Goal: Information Seeking & Learning: Learn about a topic

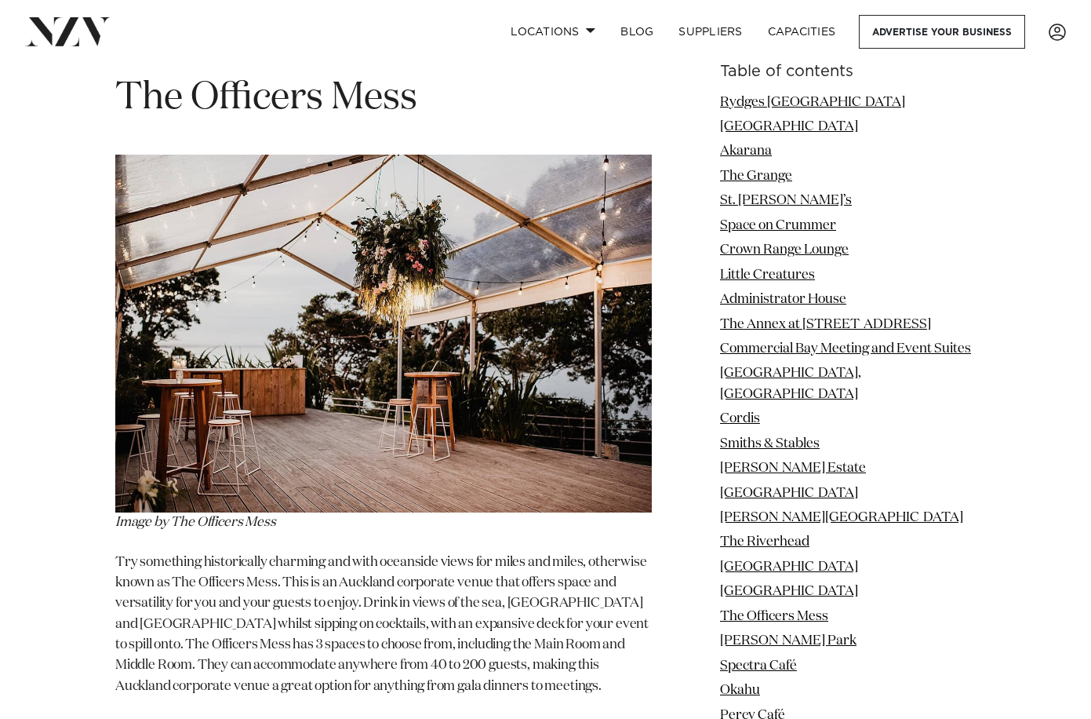
scroll to position [15701, 0]
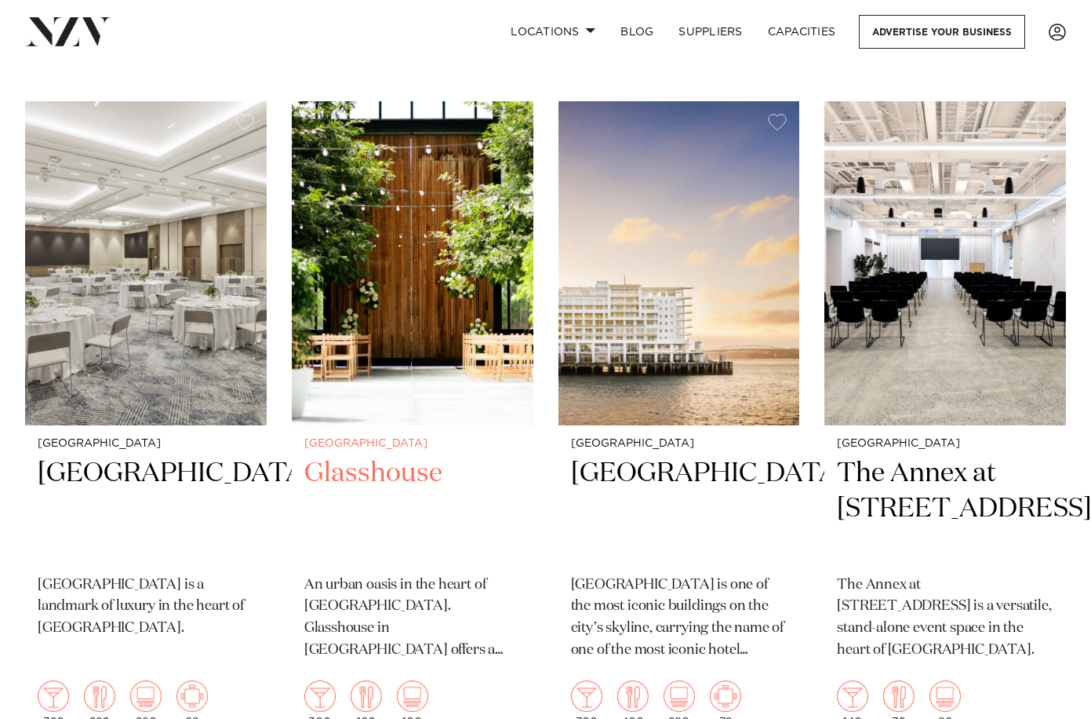
scroll to position [985, 0]
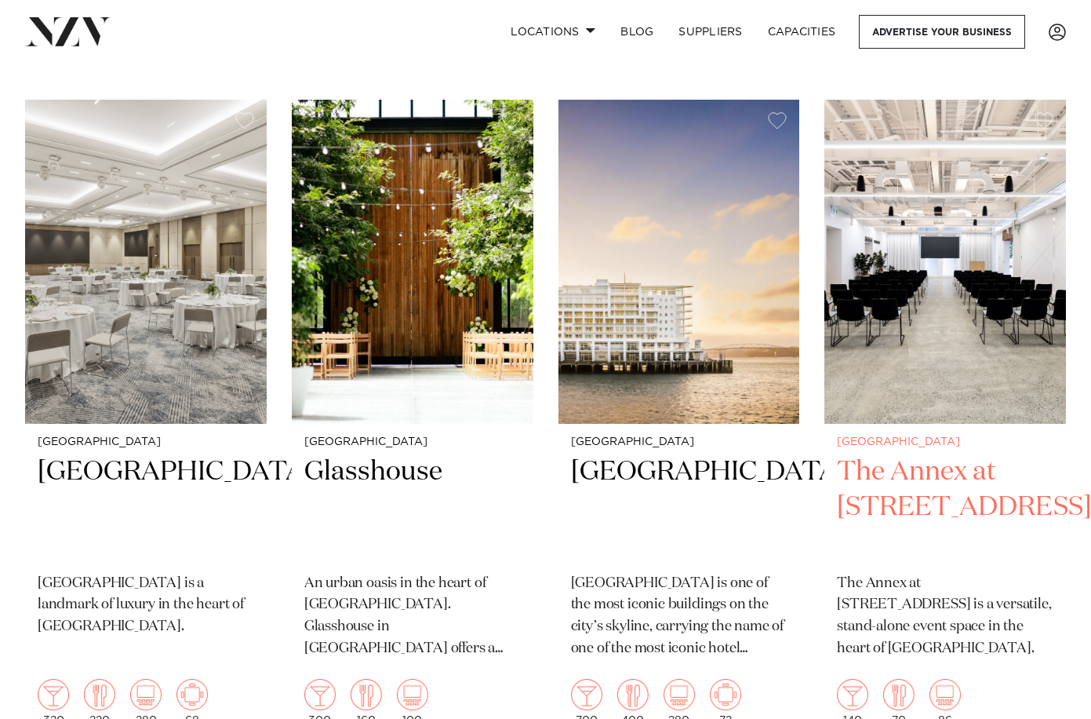
click at [946, 332] on img at bounding box center [945, 262] width 242 height 324
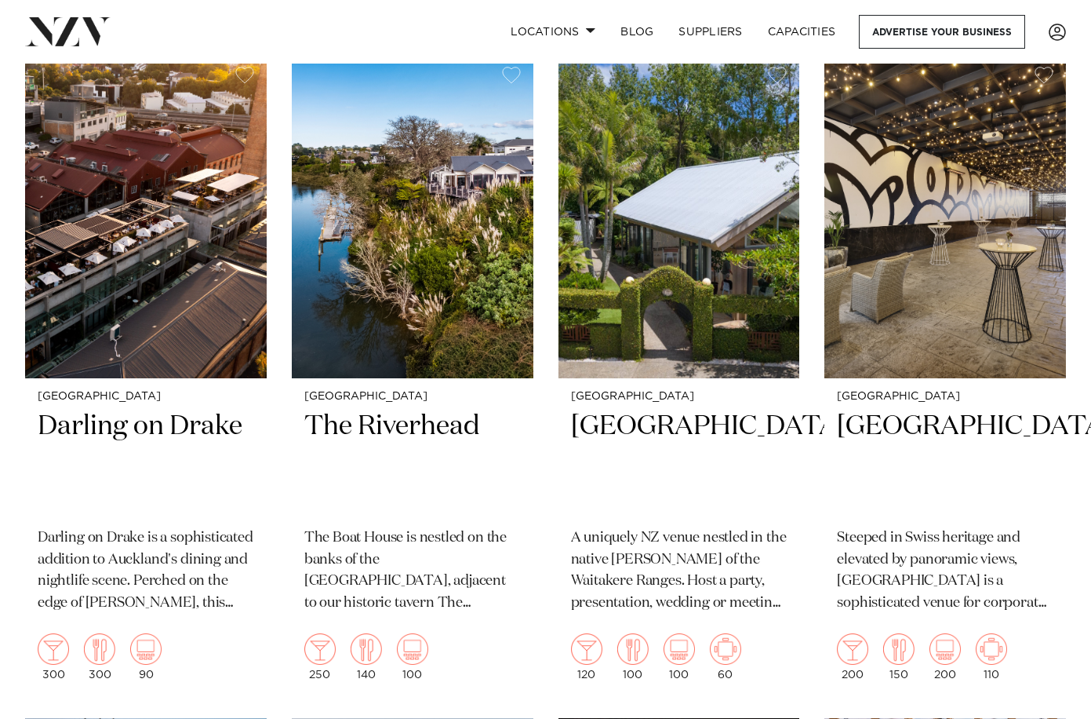
scroll to position [3080, 0]
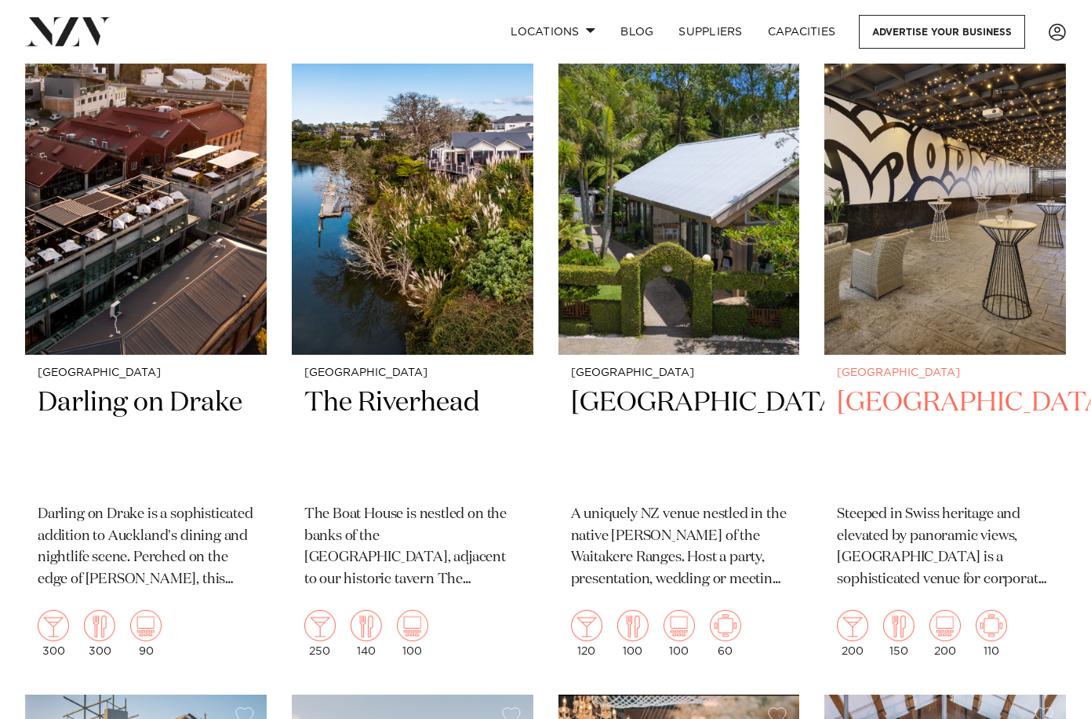
click at [976, 252] on img at bounding box center [945, 193] width 242 height 324
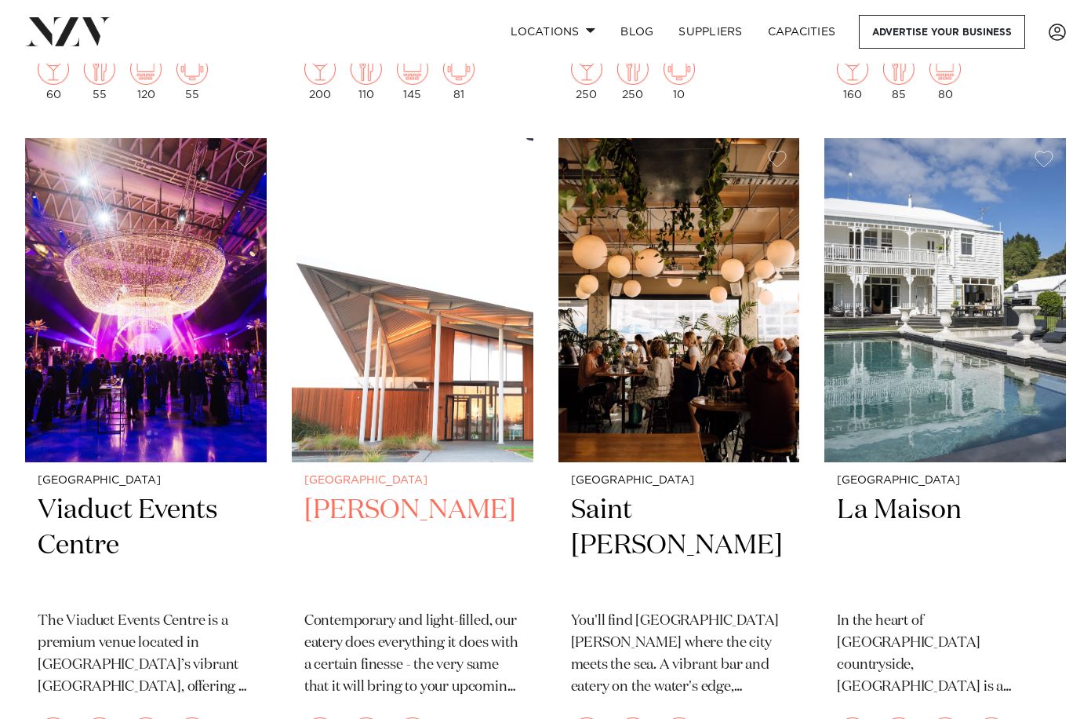
scroll to position [10939, 0]
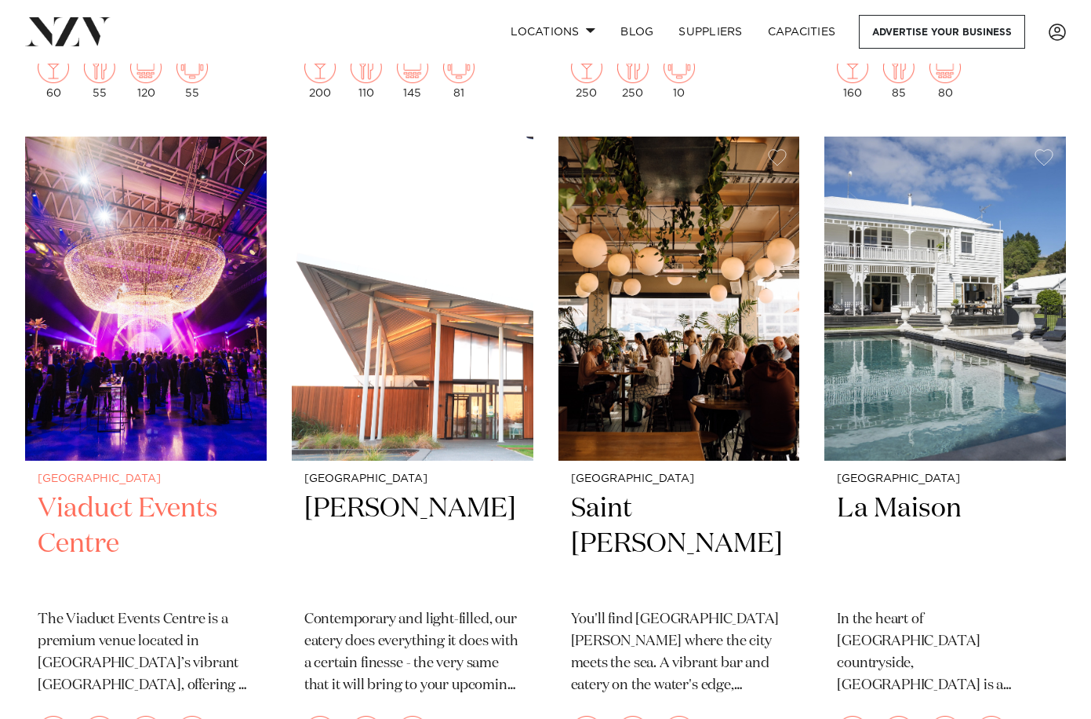
click at [178, 219] on img at bounding box center [146, 299] width 242 height 324
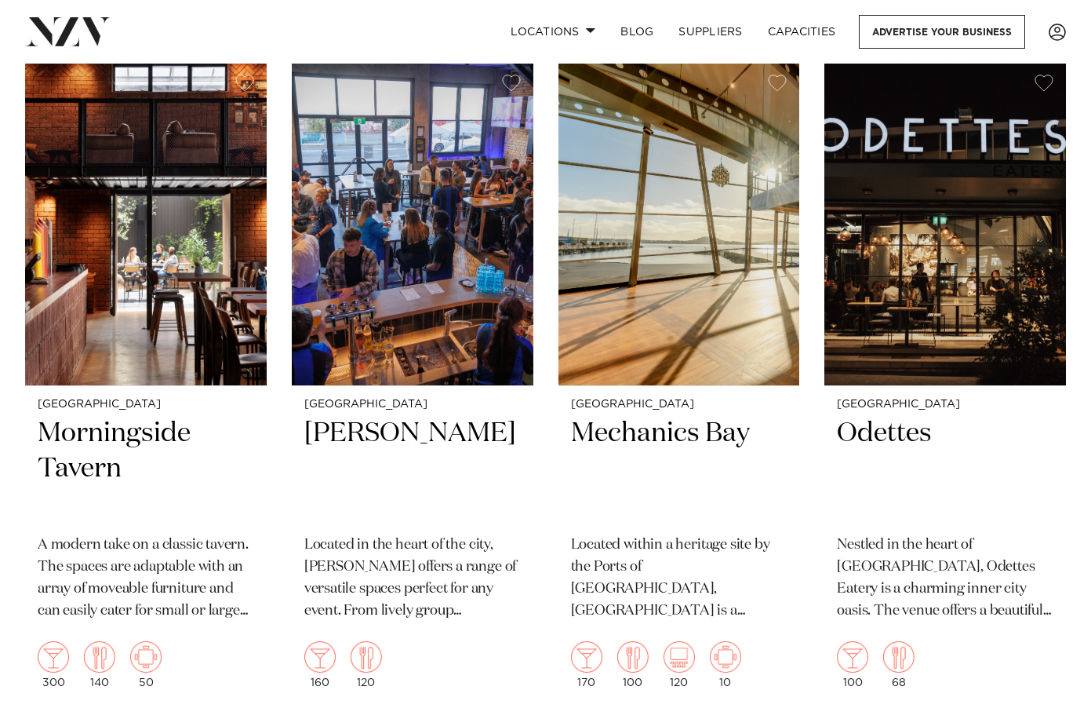
scroll to position [17653, 0]
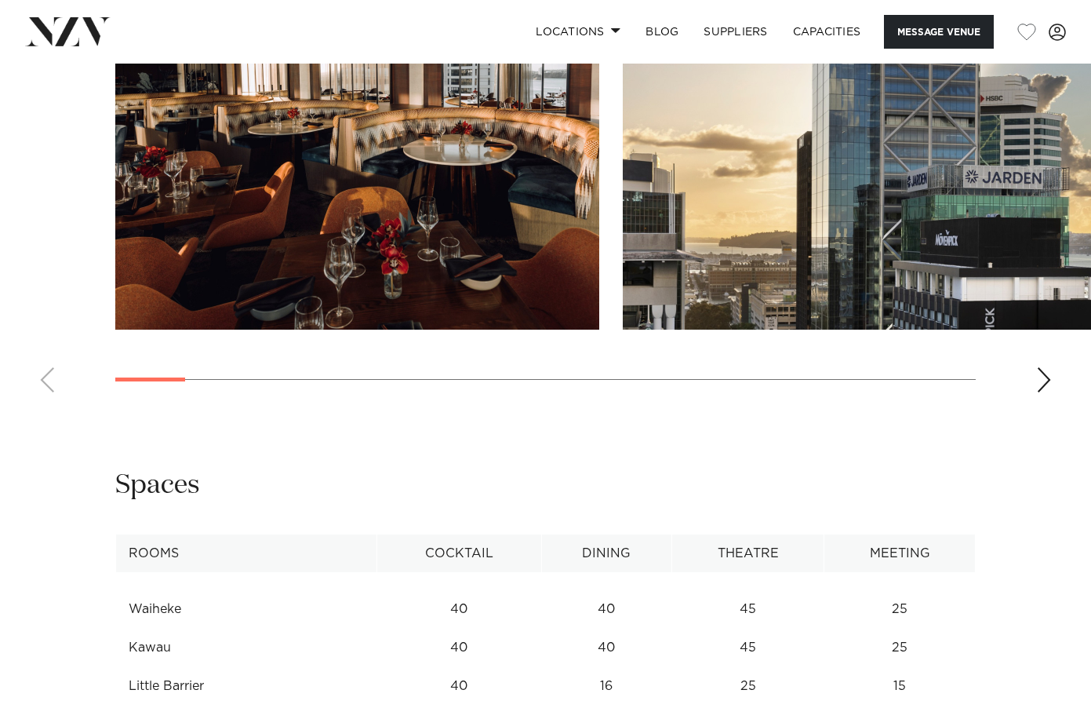
scroll to position [1712, 0]
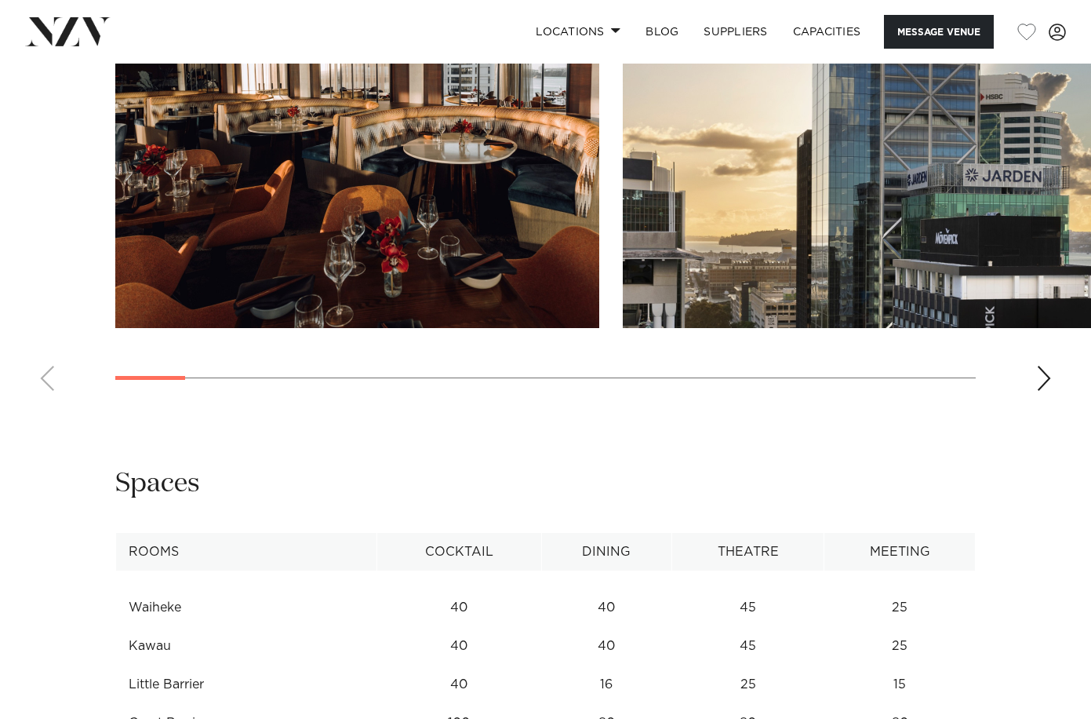
click at [1044, 391] on div "Next slide" at bounding box center [1044, 378] width 16 height 25
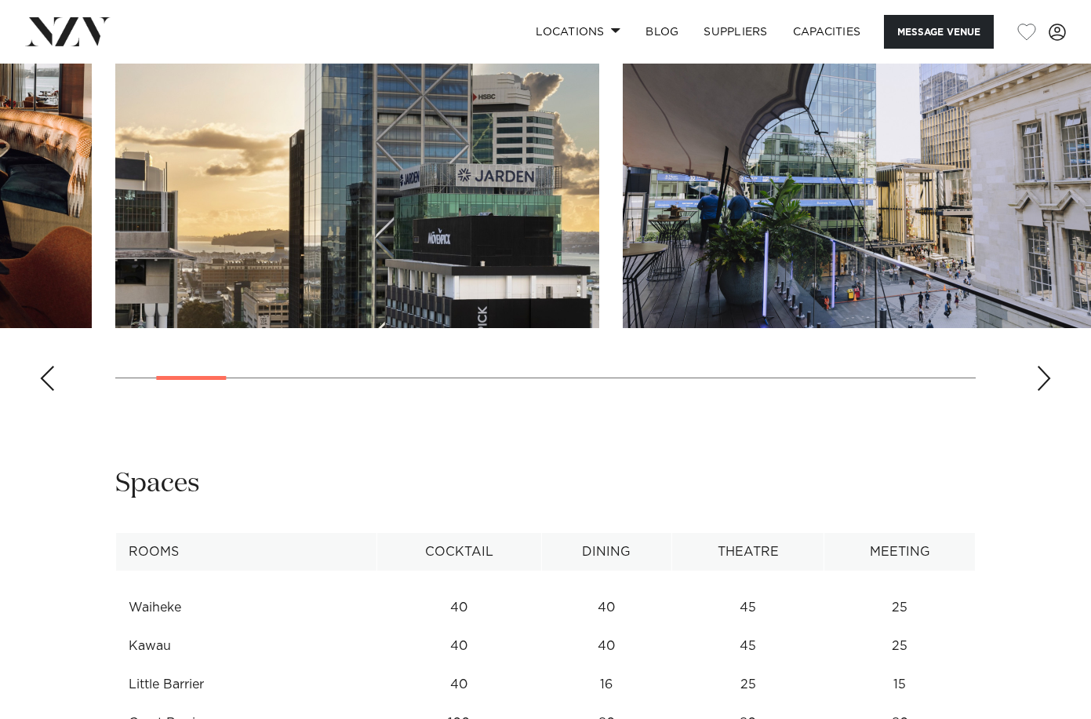
click at [1044, 391] on div "Next slide" at bounding box center [1044, 378] width 16 height 25
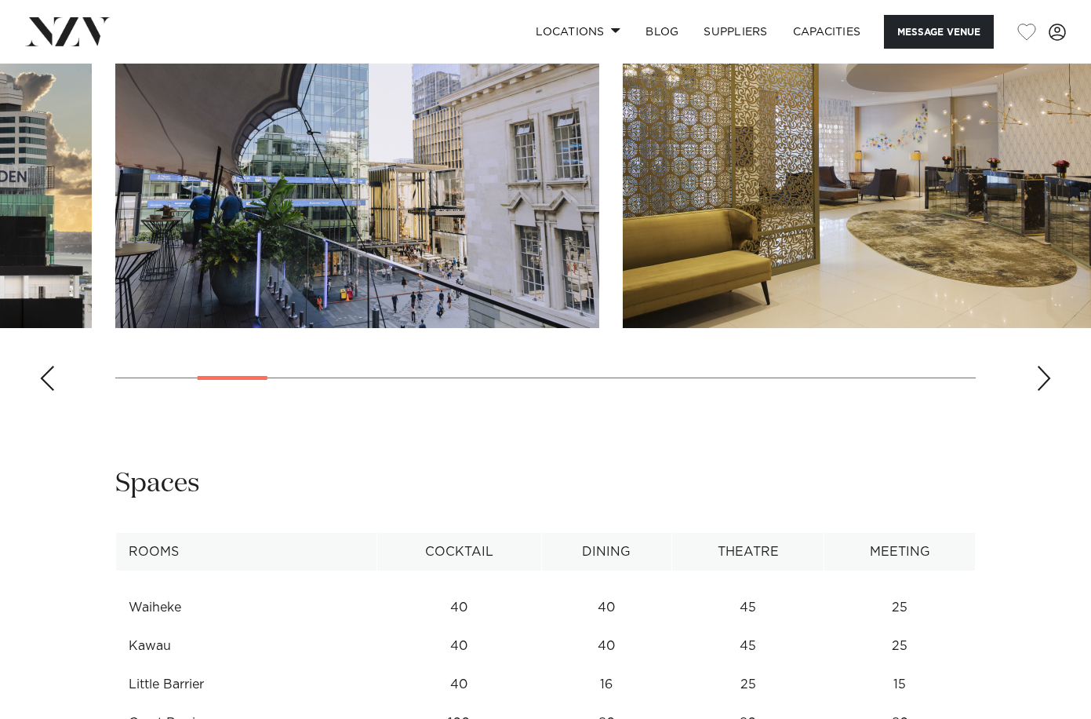
click at [1044, 391] on div "Next slide" at bounding box center [1044, 378] width 16 height 25
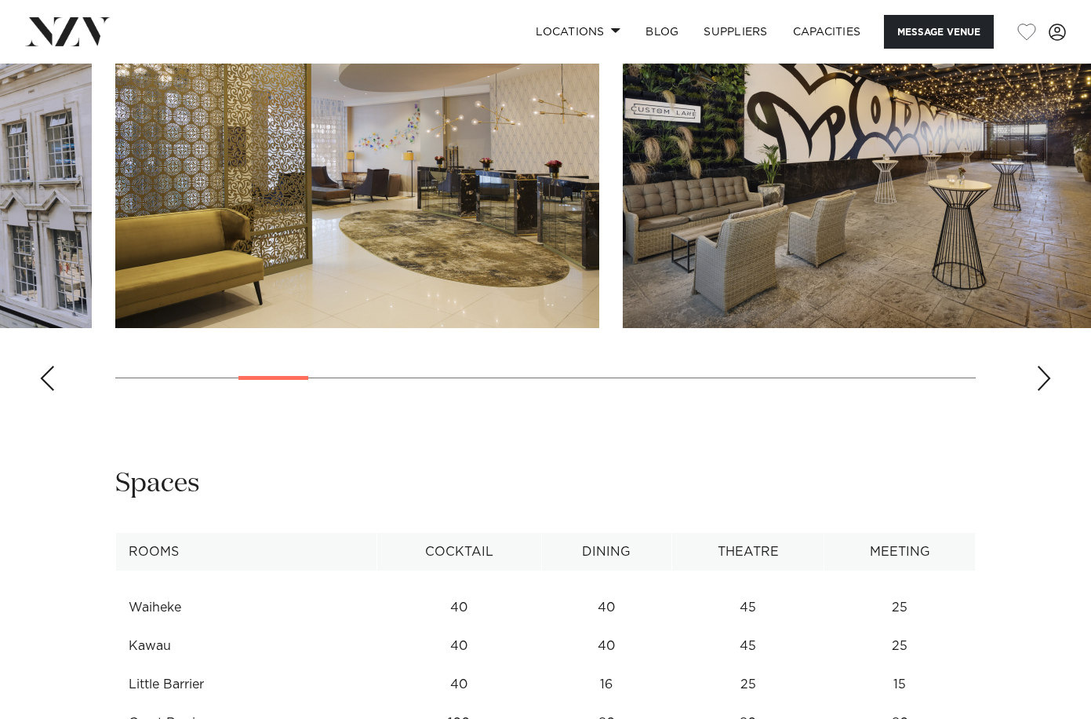
click at [1044, 391] on div "Next slide" at bounding box center [1044, 378] width 16 height 25
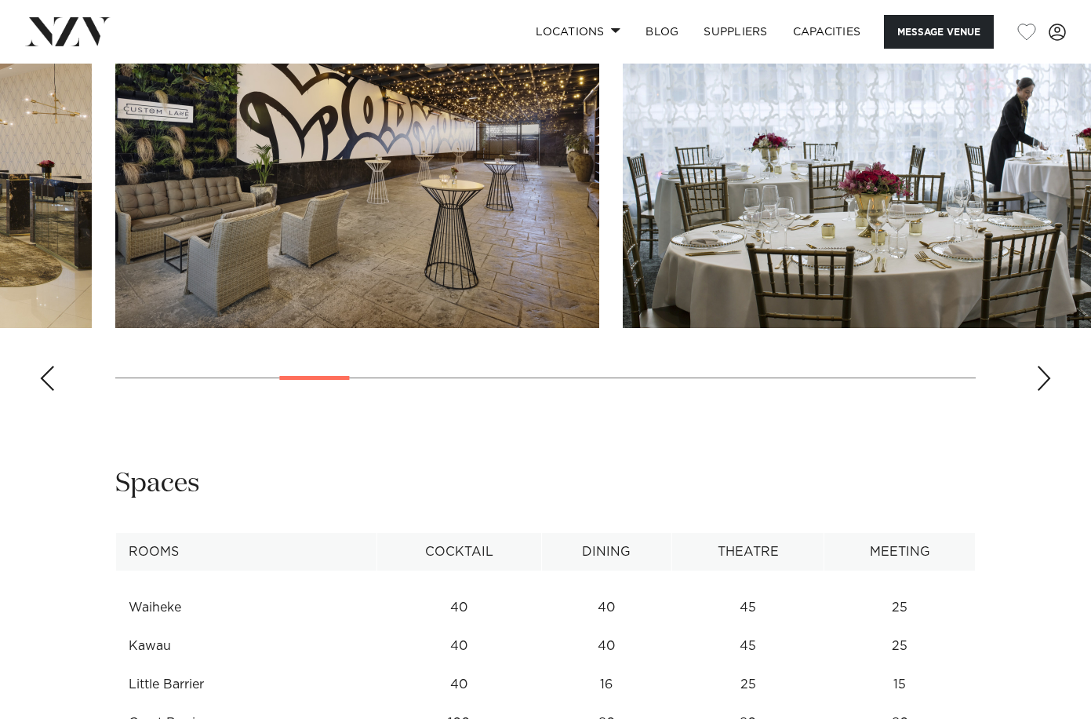
click at [1044, 391] on div "Next slide" at bounding box center [1044, 378] width 16 height 25
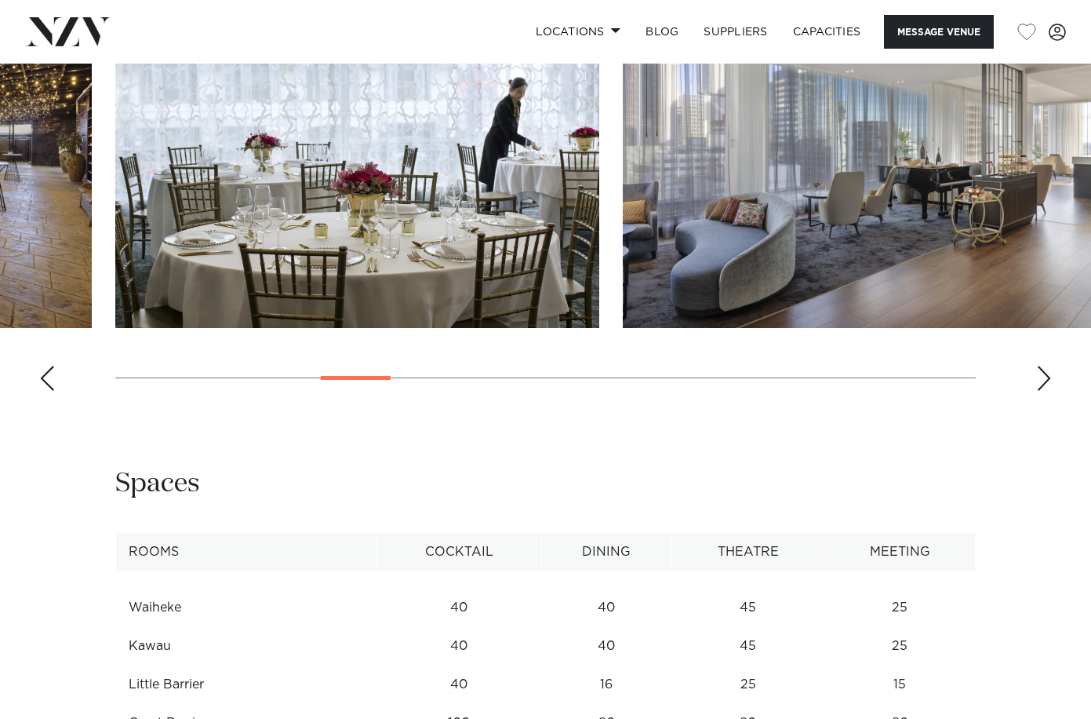
click at [1044, 391] on div "Next slide" at bounding box center [1044, 378] width 16 height 25
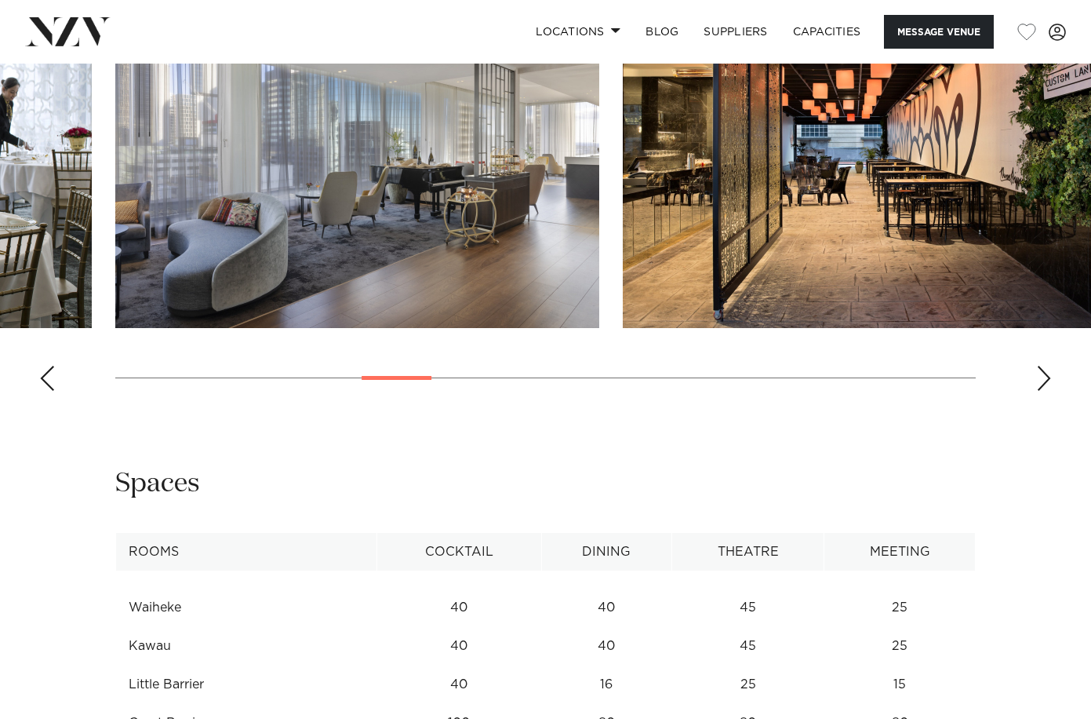
click at [1044, 391] on div "Next slide" at bounding box center [1044, 378] width 16 height 25
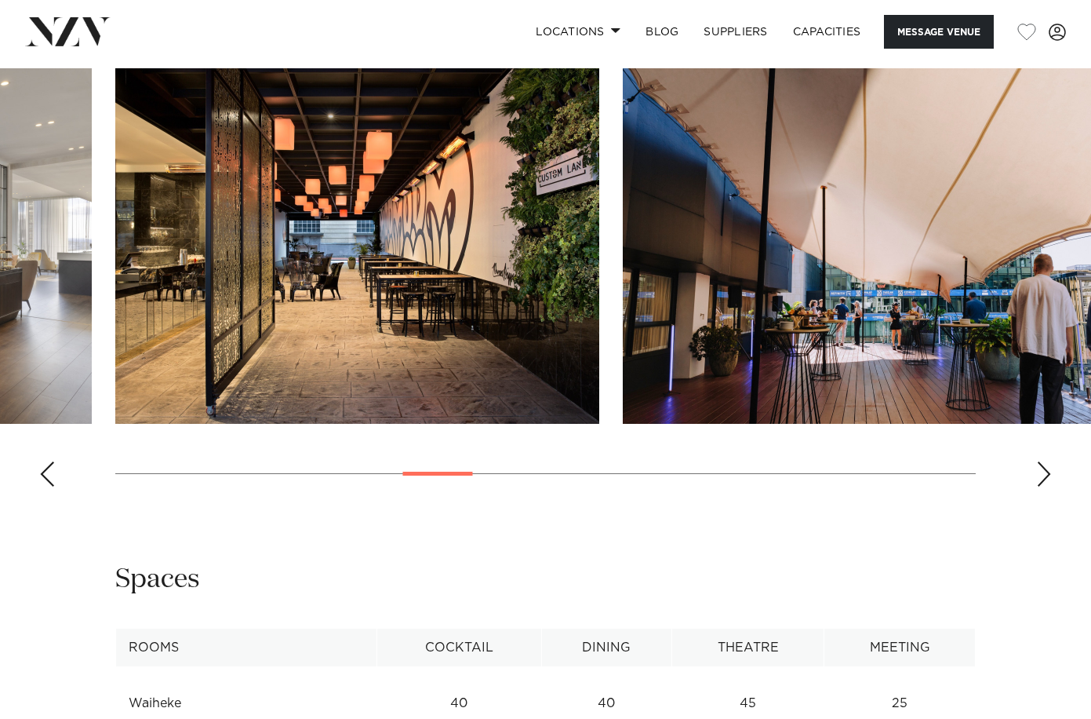
scroll to position [1616, 0]
click at [1053, 499] on swiper-container at bounding box center [545, 283] width 1091 height 431
click at [1034, 499] on swiper-container at bounding box center [545, 283] width 1091 height 431
click at [1047, 486] on div "Next slide" at bounding box center [1044, 473] width 16 height 25
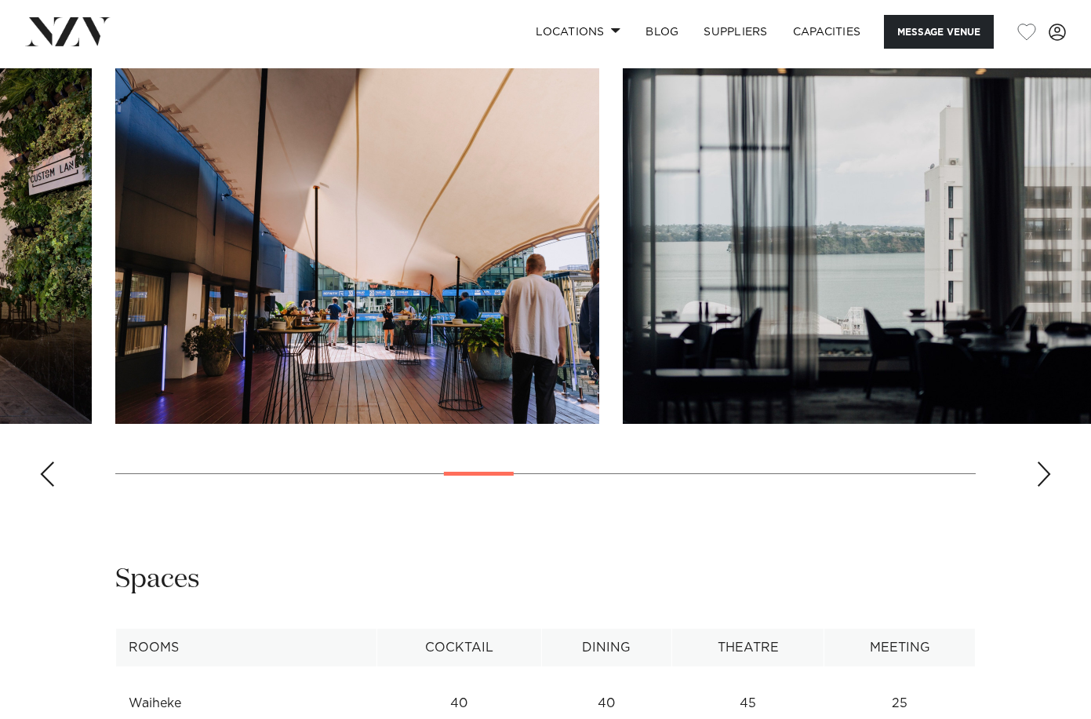
click at [1047, 486] on div "Next slide" at bounding box center [1044, 473] width 16 height 25
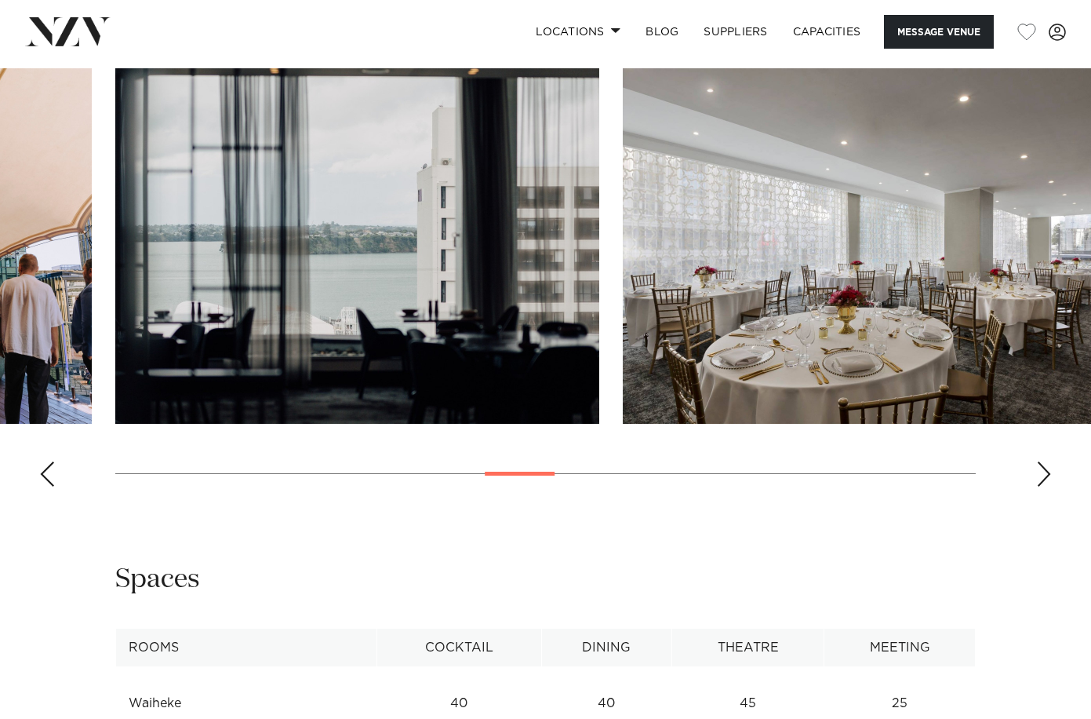
click at [1047, 486] on div "Next slide" at bounding box center [1044, 473] width 16 height 25
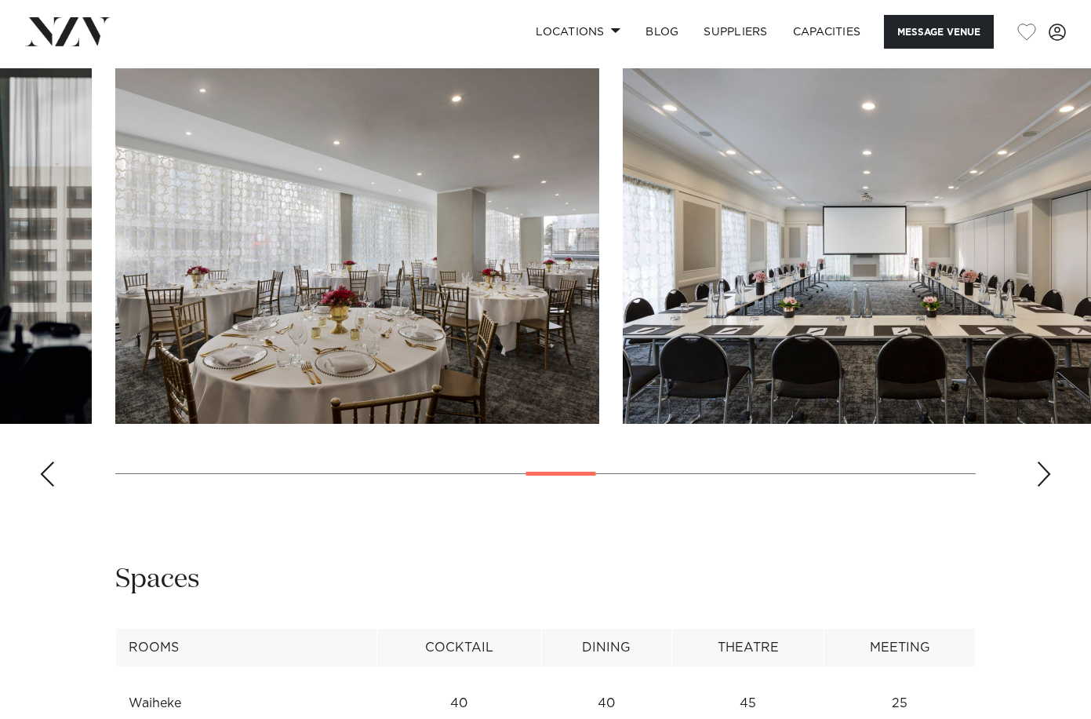
click at [1047, 486] on div "Next slide" at bounding box center [1044, 473] width 16 height 25
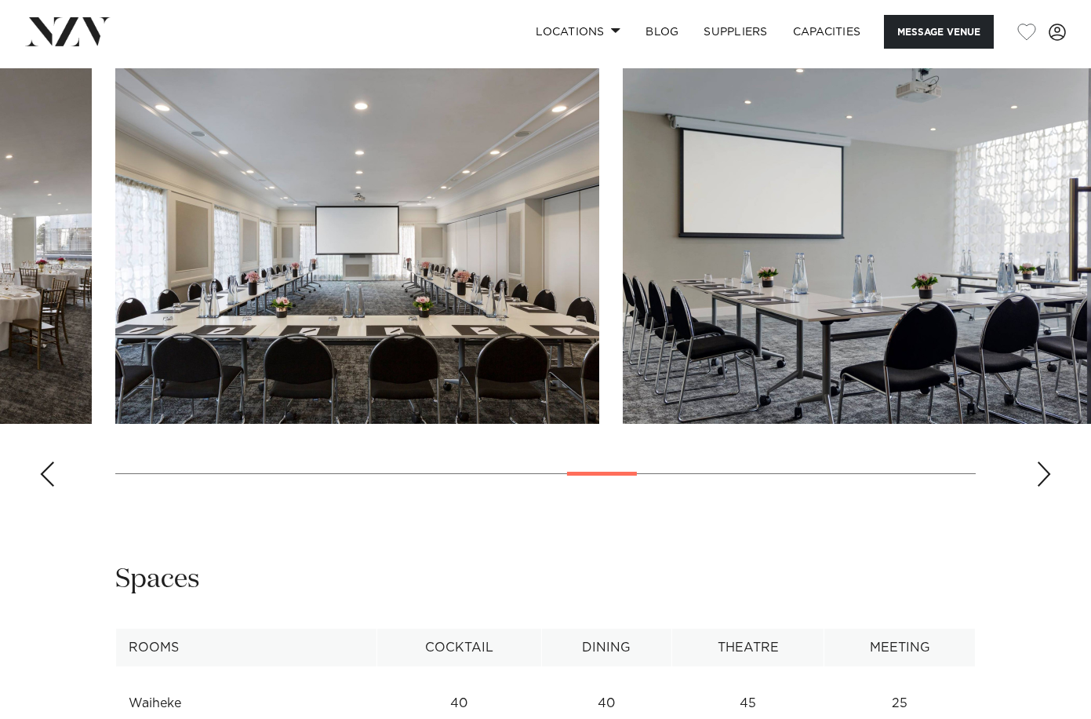
click at [1047, 486] on div "Next slide" at bounding box center [1044, 473] width 16 height 25
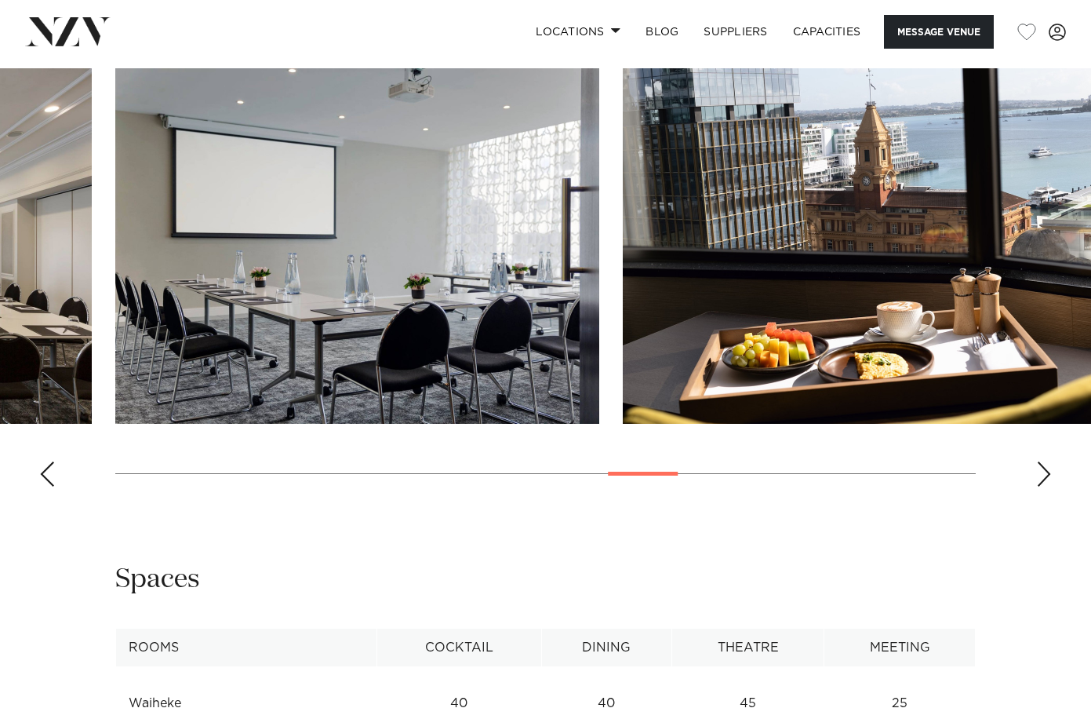
click at [1047, 486] on div "Next slide" at bounding box center [1044, 473] width 16 height 25
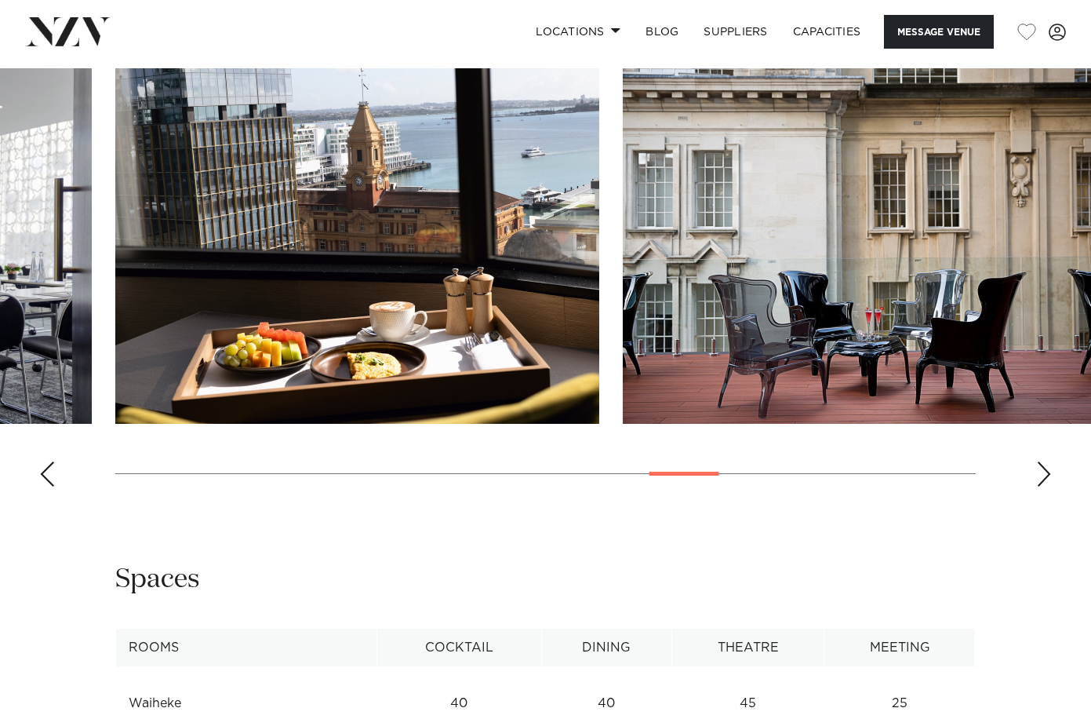
click at [1047, 486] on div "Next slide" at bounding box center [1044, 473] width 16 height 25
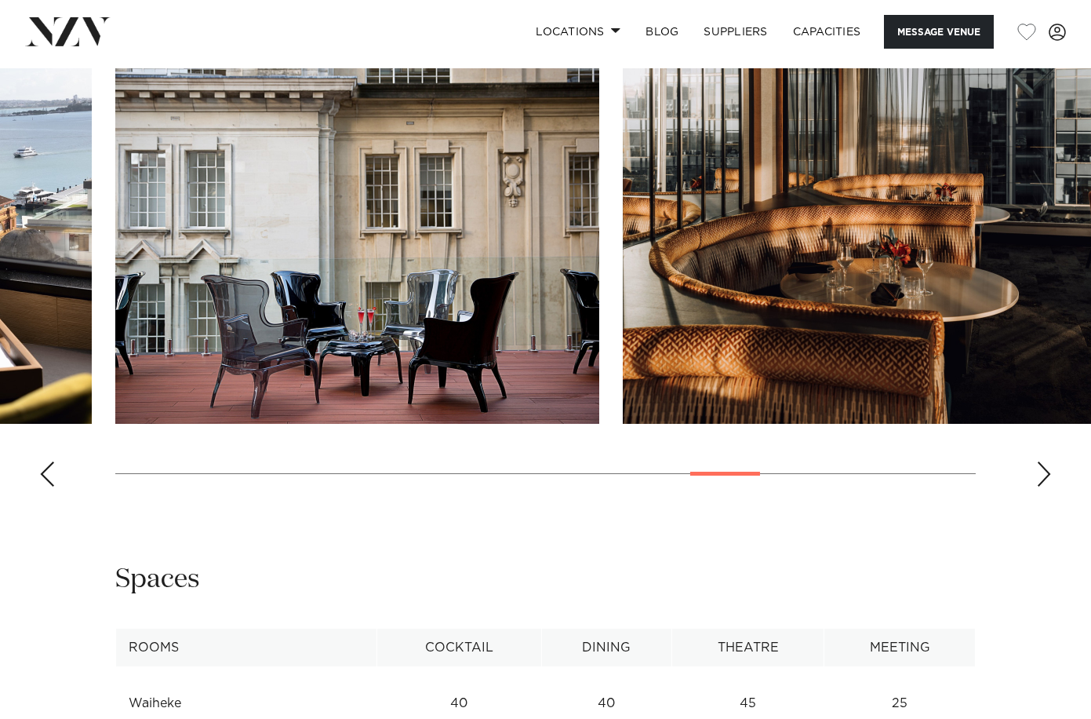
click at [1047, 486] on div "Next slide" at bounding box center [1044, 473] width 16 height 25
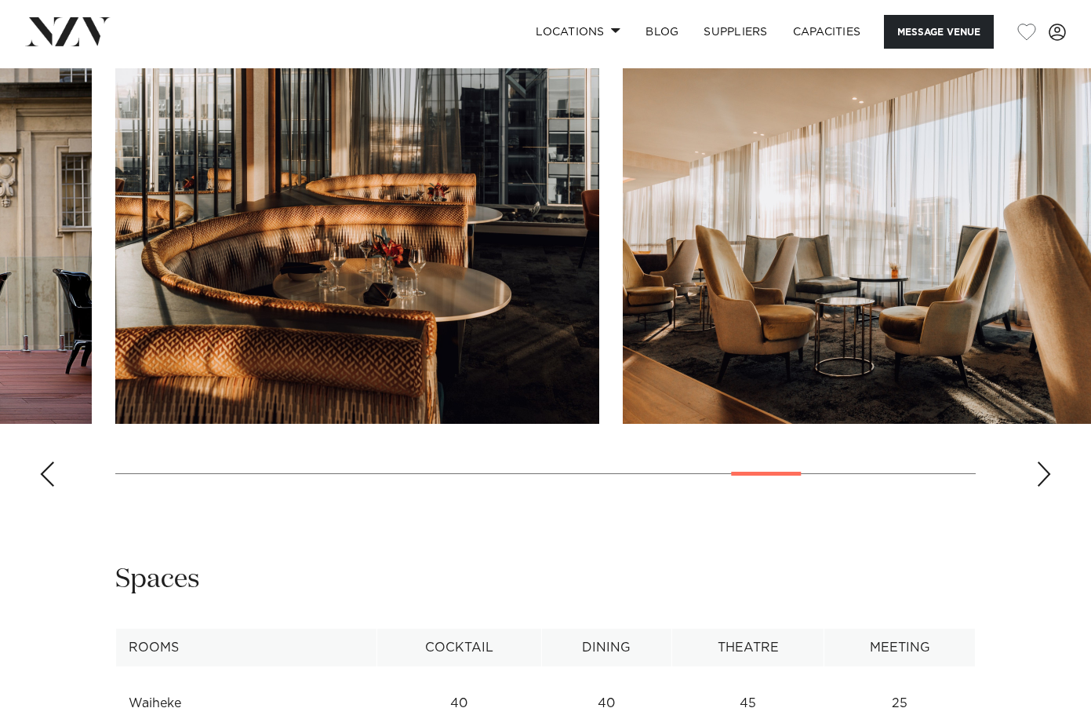
click at [1047, 486] on div "Next slide" at bounding box center [1044, 473] width 16 height 25
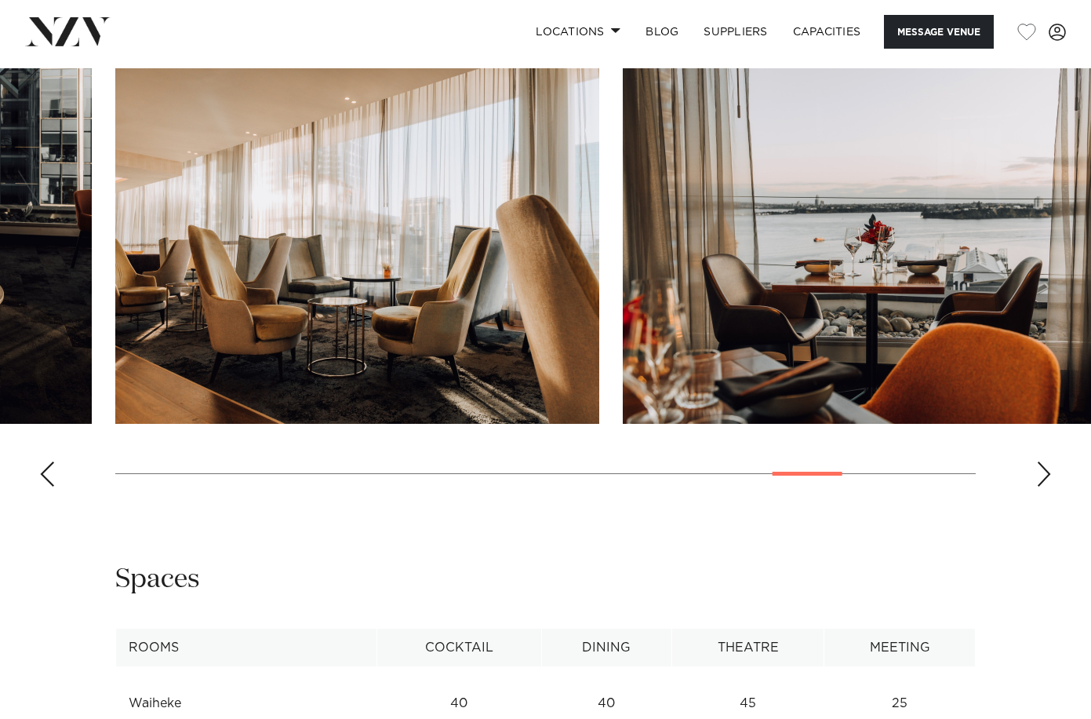
click at [1047, 486] on div "Next slide" at bounding box center [1044, 473] width 16 height 25
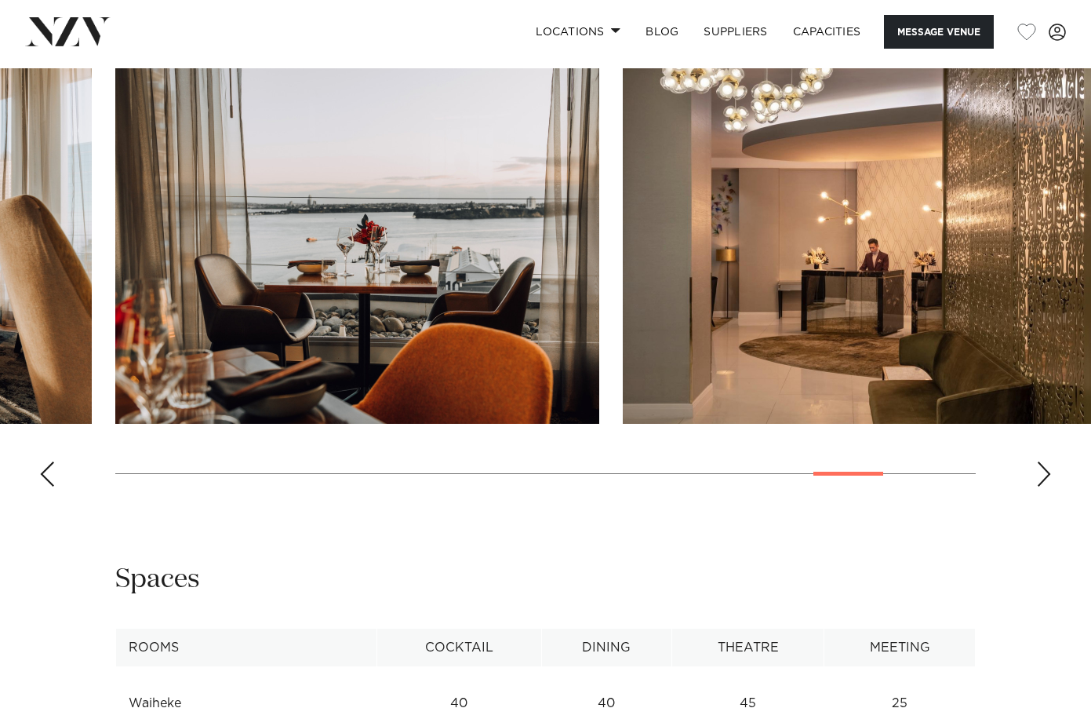
click at [1047, 486] on div "Next slide" at bounding box center [1044, 473] width 16 height 25
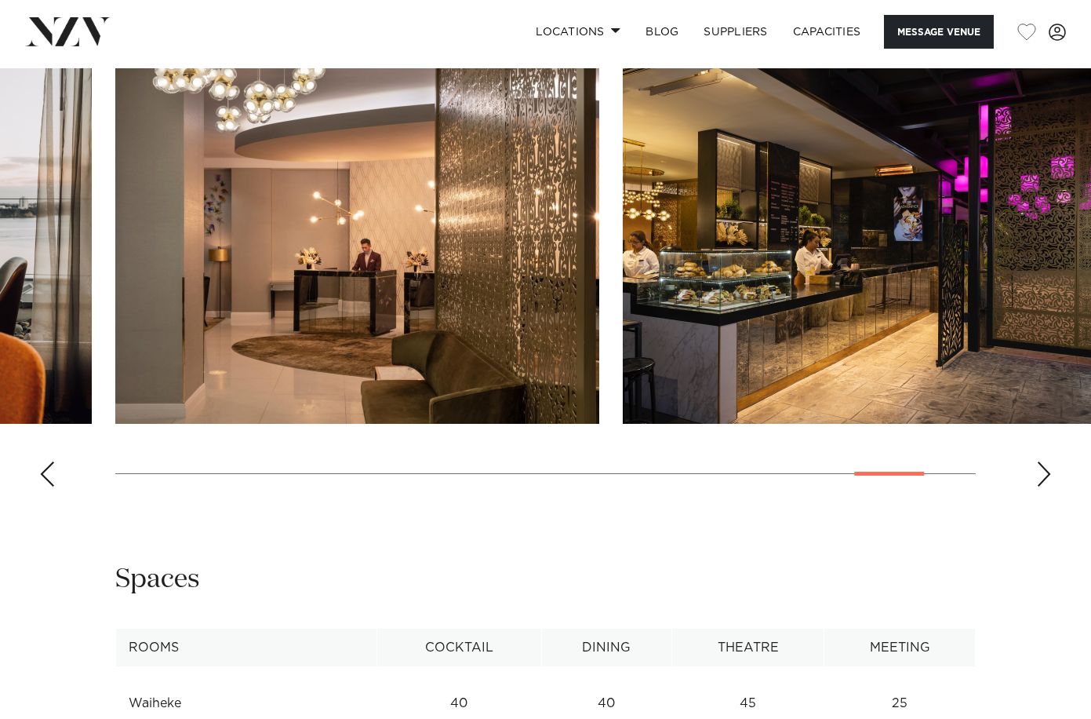
click at [1047, 486] on div "Next slide" at bounding box center [1044, 473] width 16 height 25
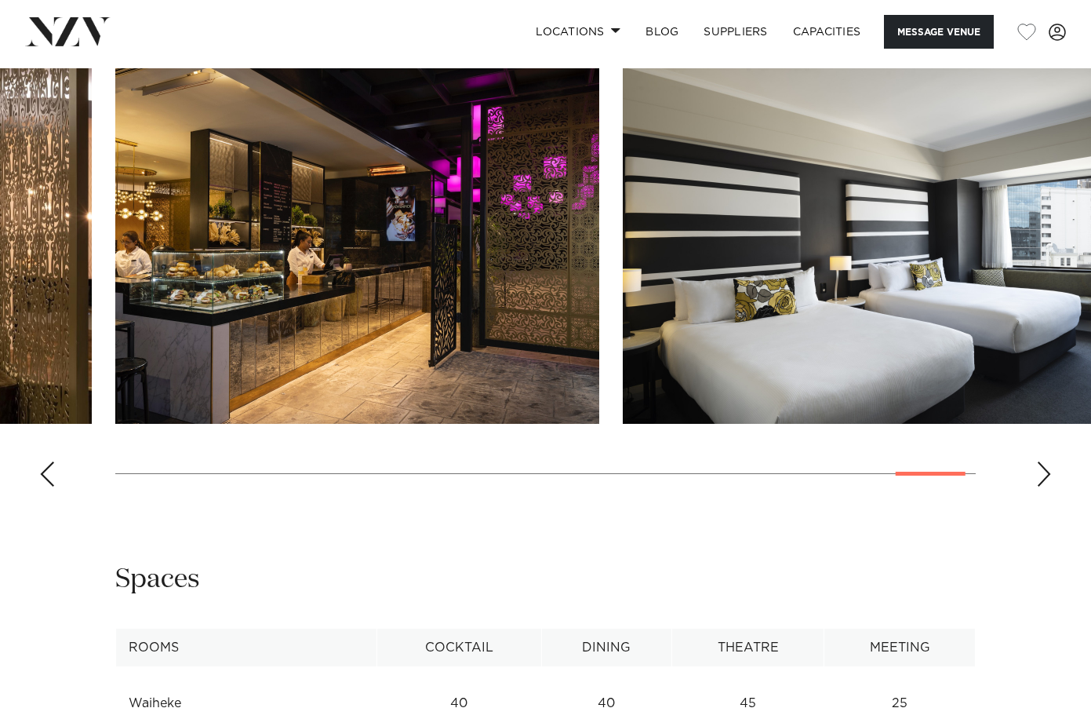
click at [1047, 486] on div "Next slide" at bounding box center [1044, 473] width 16 height 25
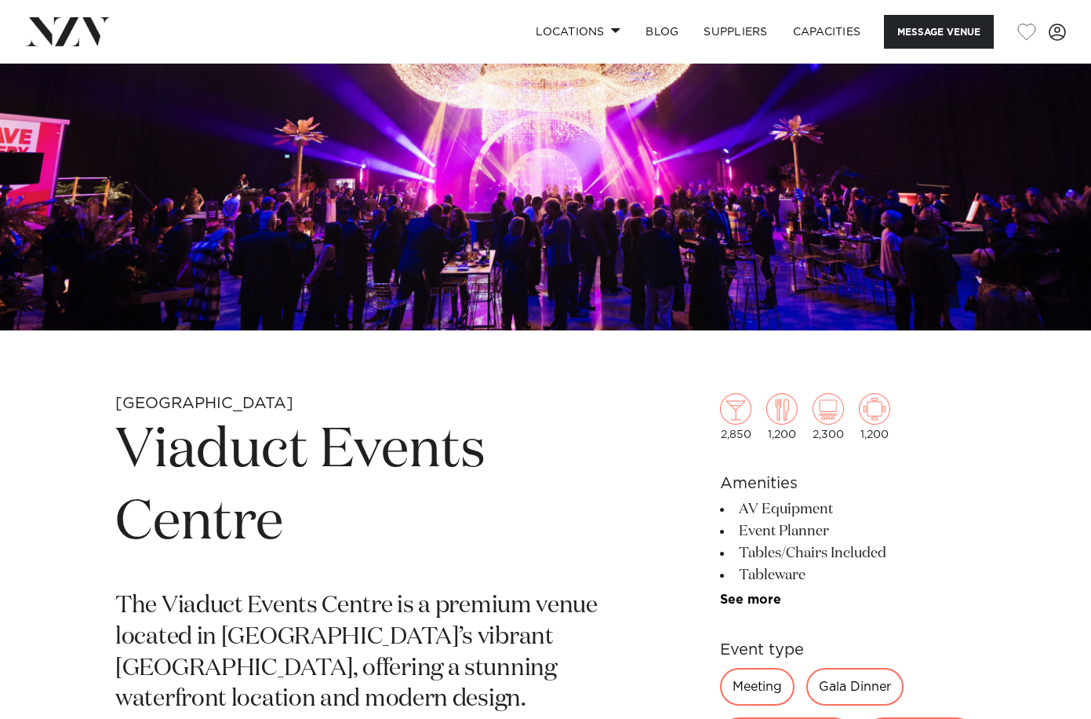
scroll to position [250, 0]
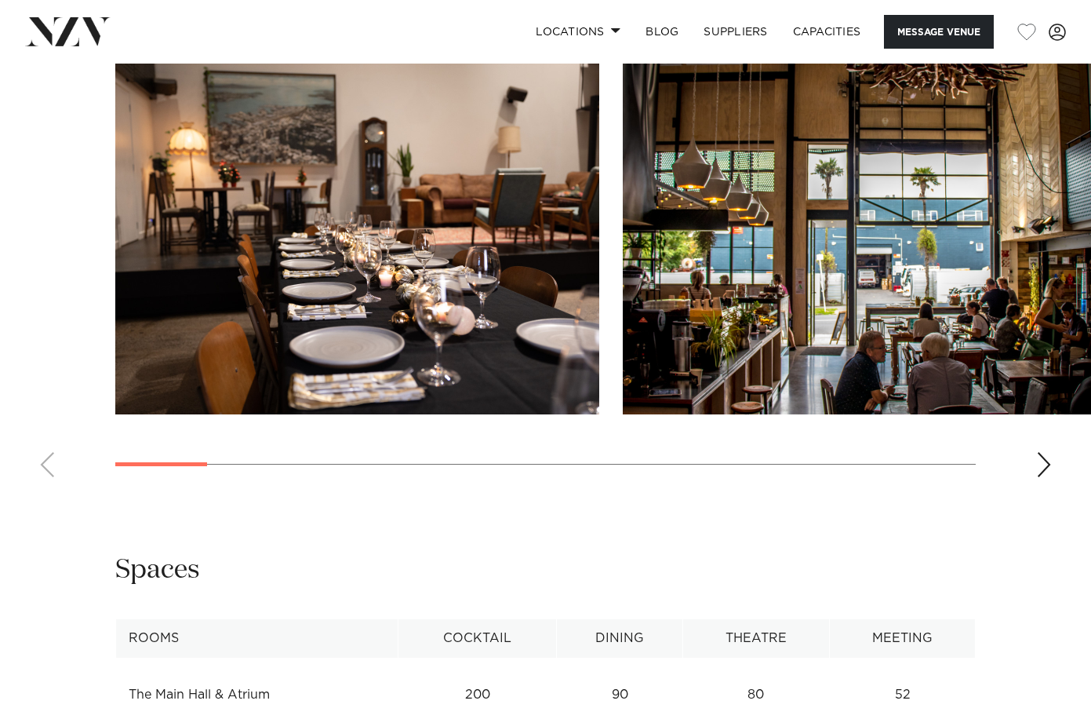
scroll to position [1403, 0]
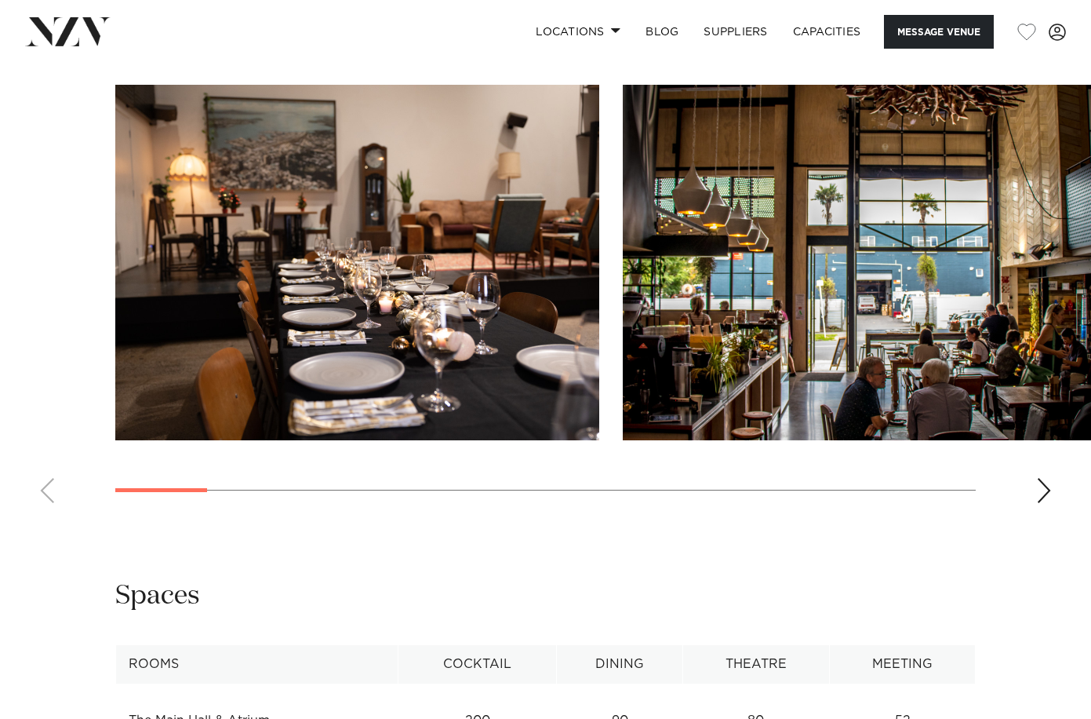
click at [1046, 480] on div "Next slide" at bounding box center [1044, 490] width 16 height 25
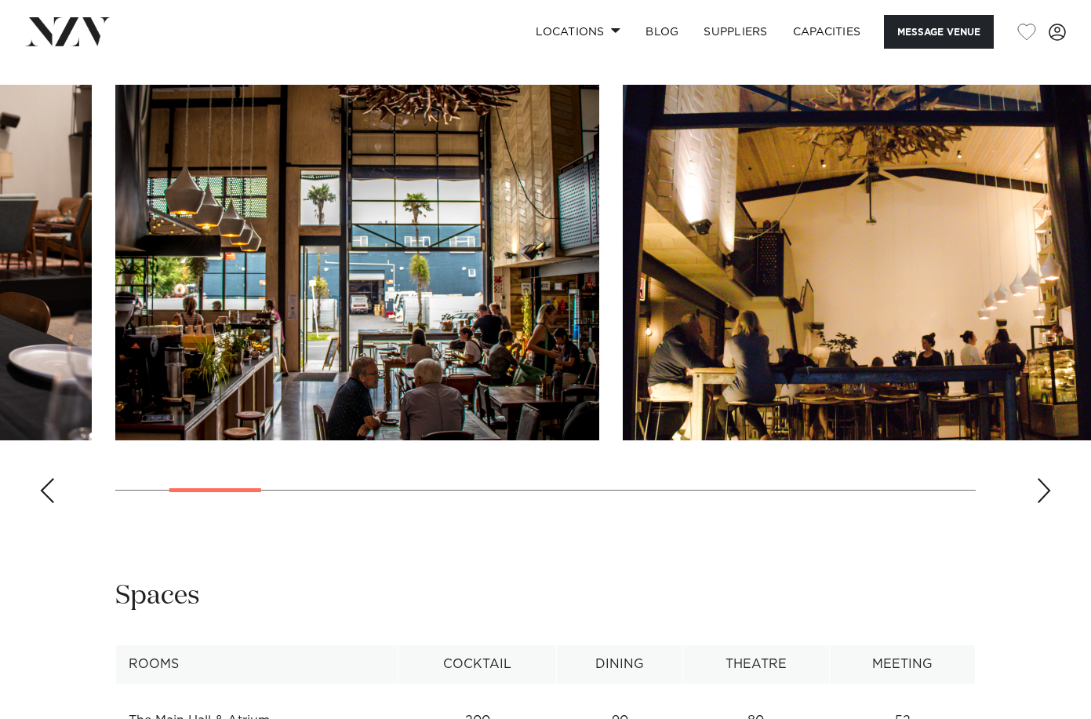
click at [1046, 480] on div "Next slide" at bounding box center [1044, 490] width 16 height 25
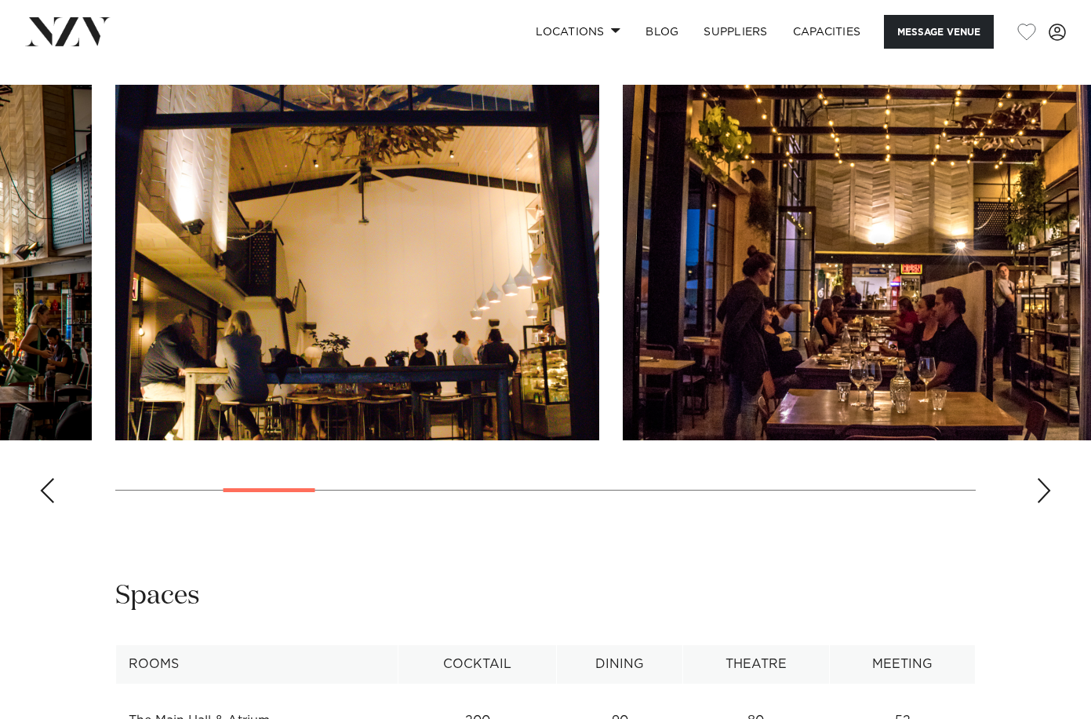
click at [1046, 480] on div "Next slide" at bounding box center [1044, 490] width 16 height 25
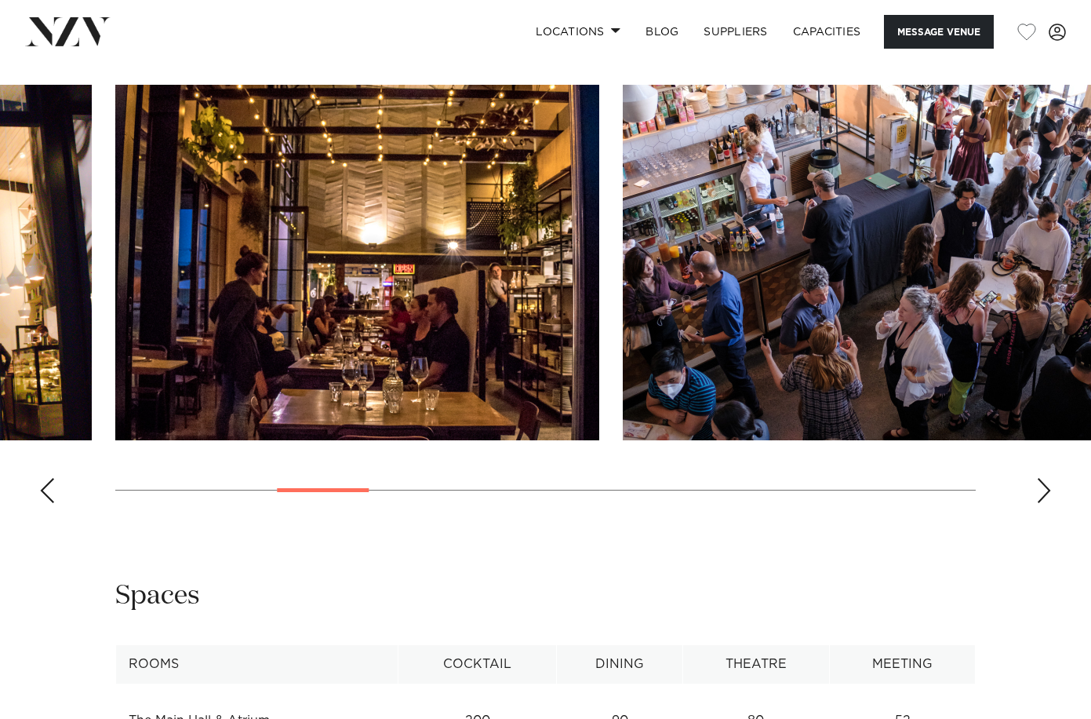
click at [1046, 480] on div "Next slide" at bounding box center [1044, 490] width 16 height 25
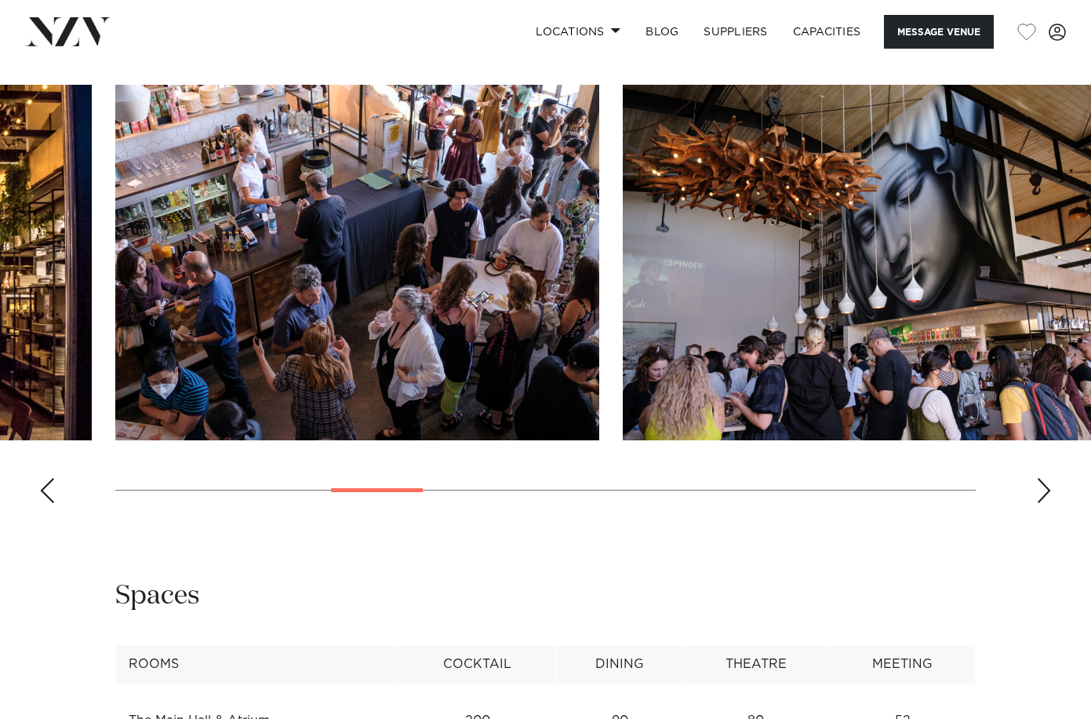
click at [1046, 480] on div "Next slide" at bounding box center [1044, 490] width 16 height 25
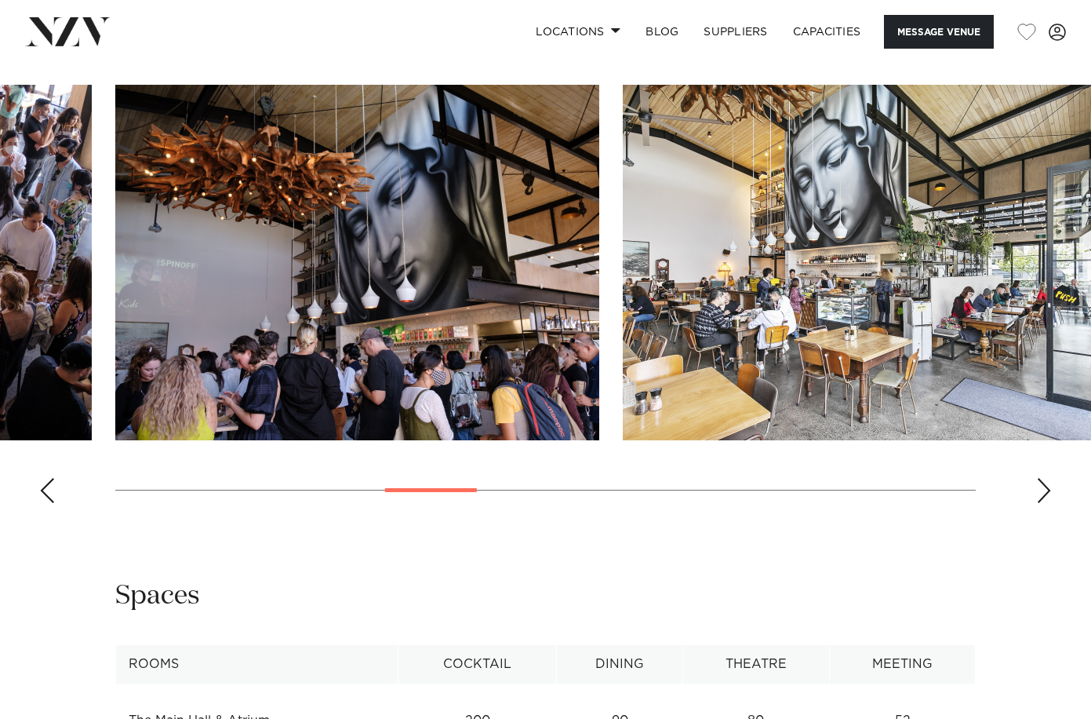
click at [1046, 480] on div "Next slide" at bounding box center [1044, 490] width 16 height 25
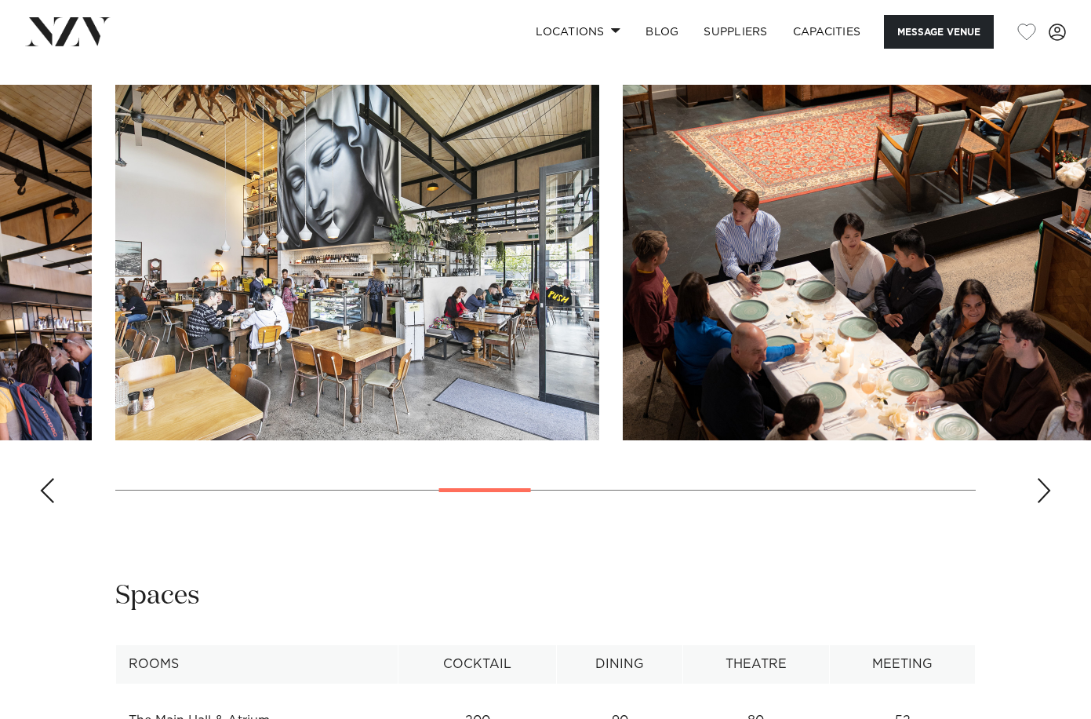
click at [1046, 480] on div "Next slide" at bounding box center [1044, 490] width 16 height 25
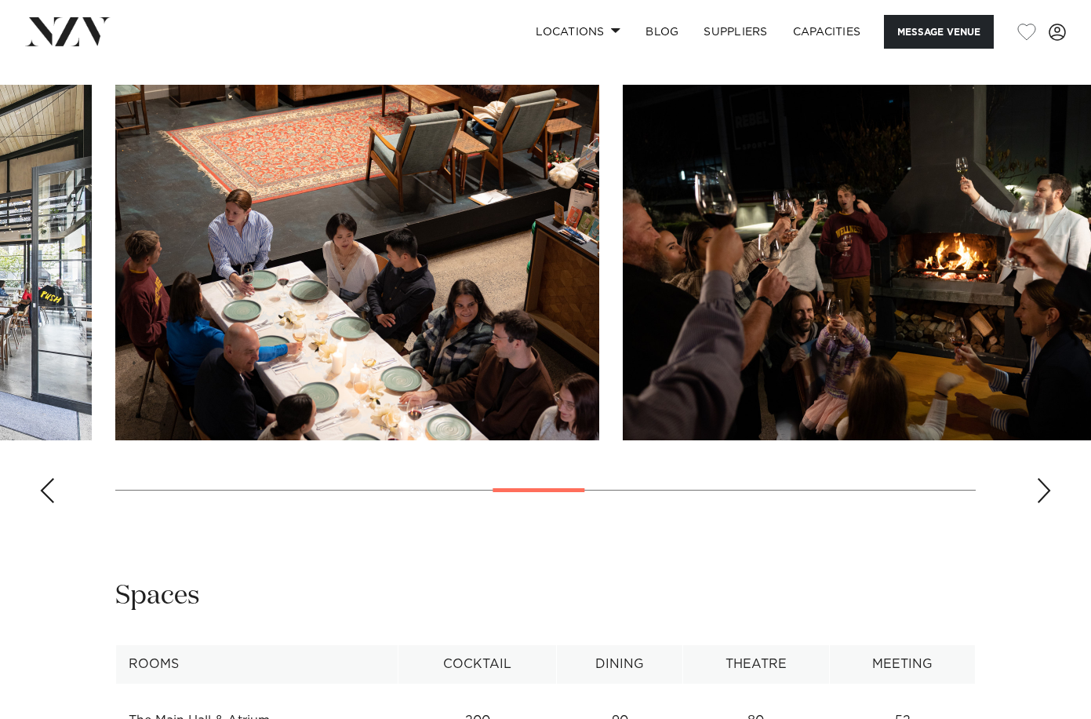
click at [1046, 480] on div "Next slide" at bounding box center [1044, 490] width 16 height 25
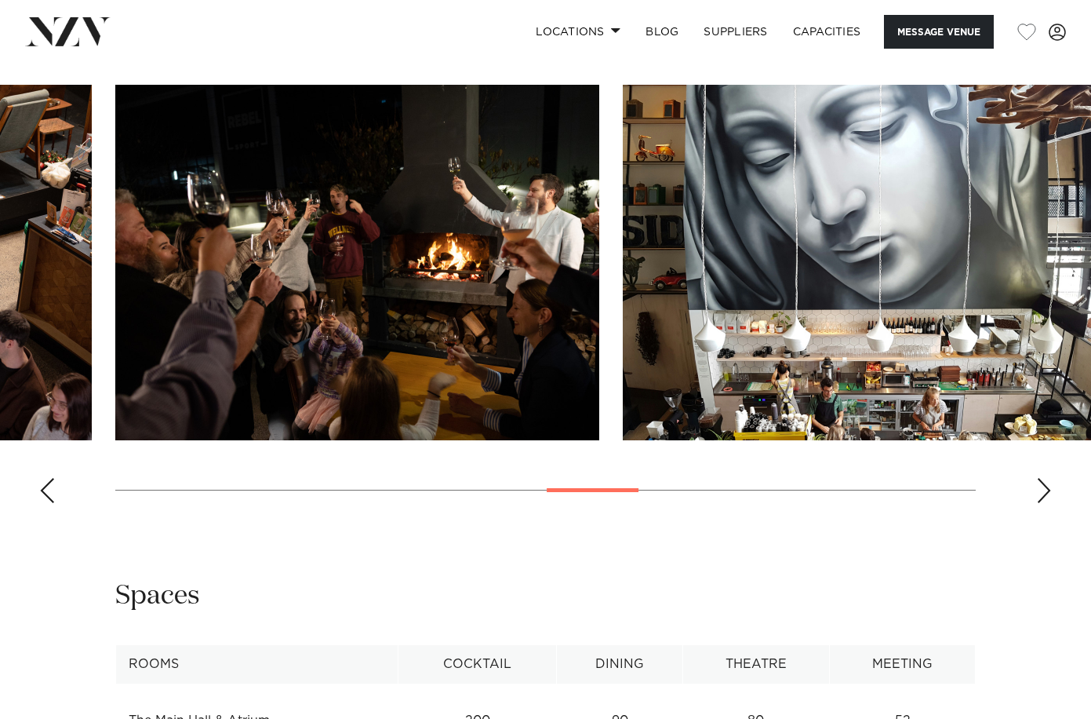
click at [1046, 480] on div "Next slide" at bounding box center [1044, 490] width 16 height 25
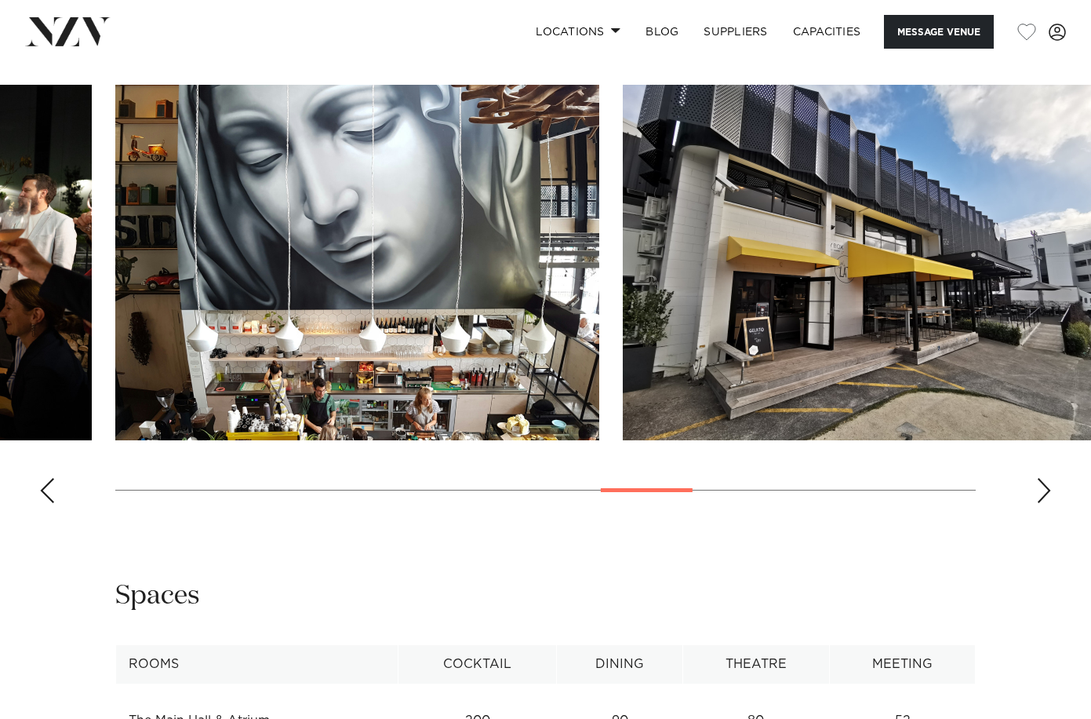
click at [1046, 480] on div "Next slide" at bounding box center [1044, 490] width 16 height 25
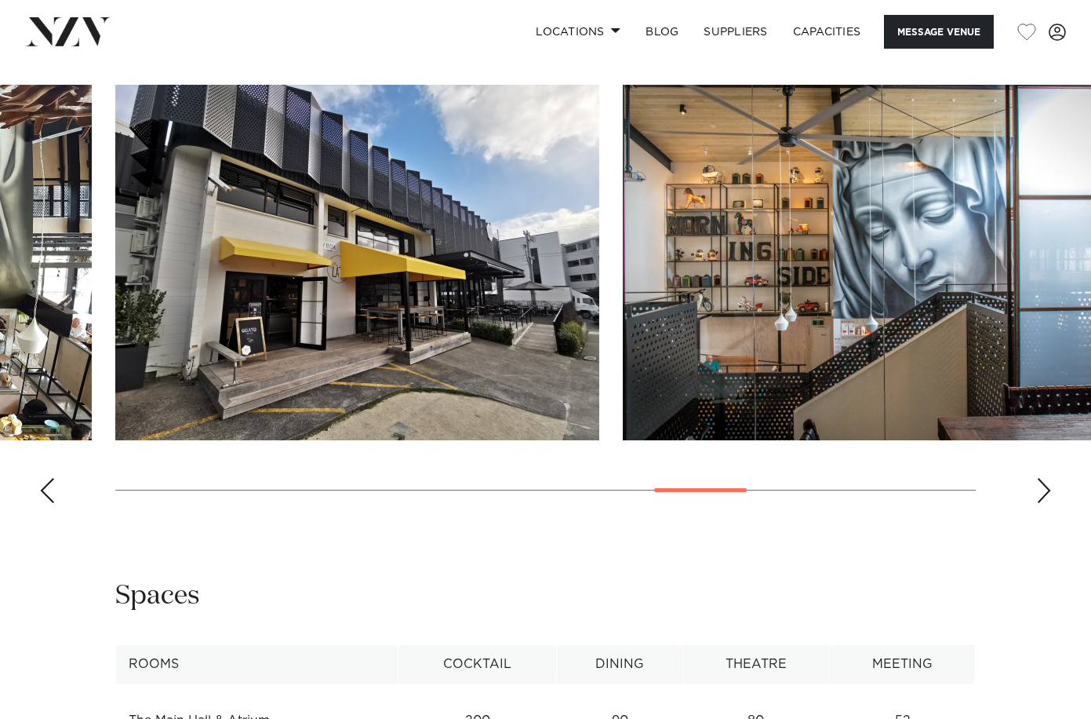
click at [1046, 480] on div "Next slide" at bounding box center [1044, 490] width 16 height 25
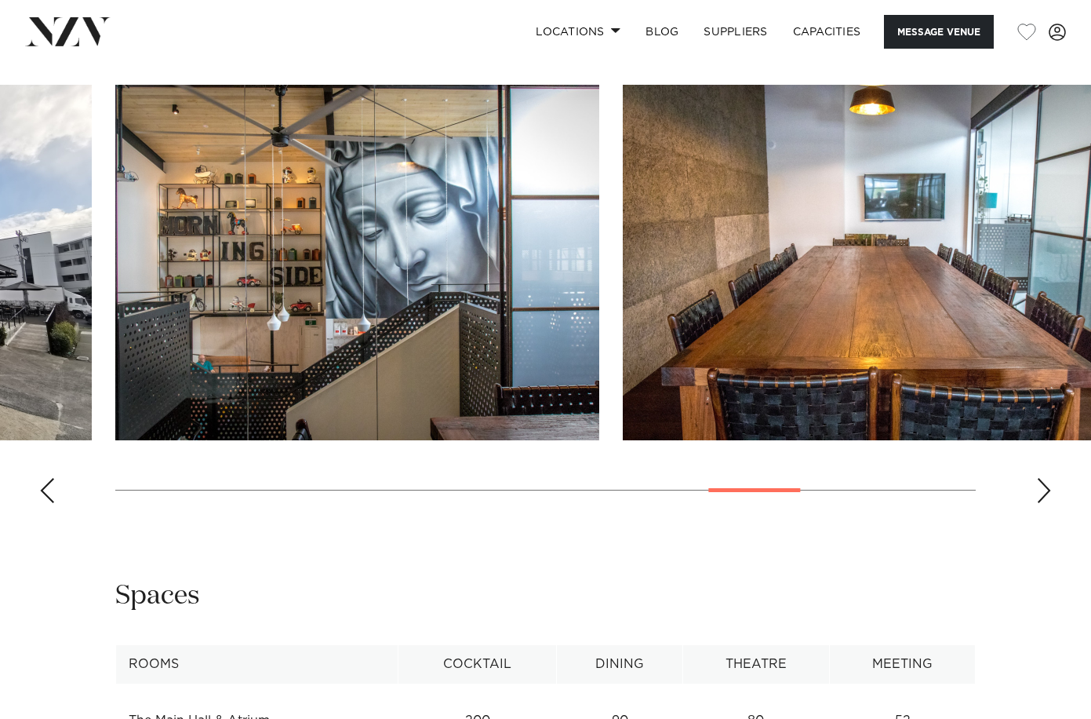
click at [1046, 480] on div "Next slide" at bounding box center [1044, 490] width 16 height 25
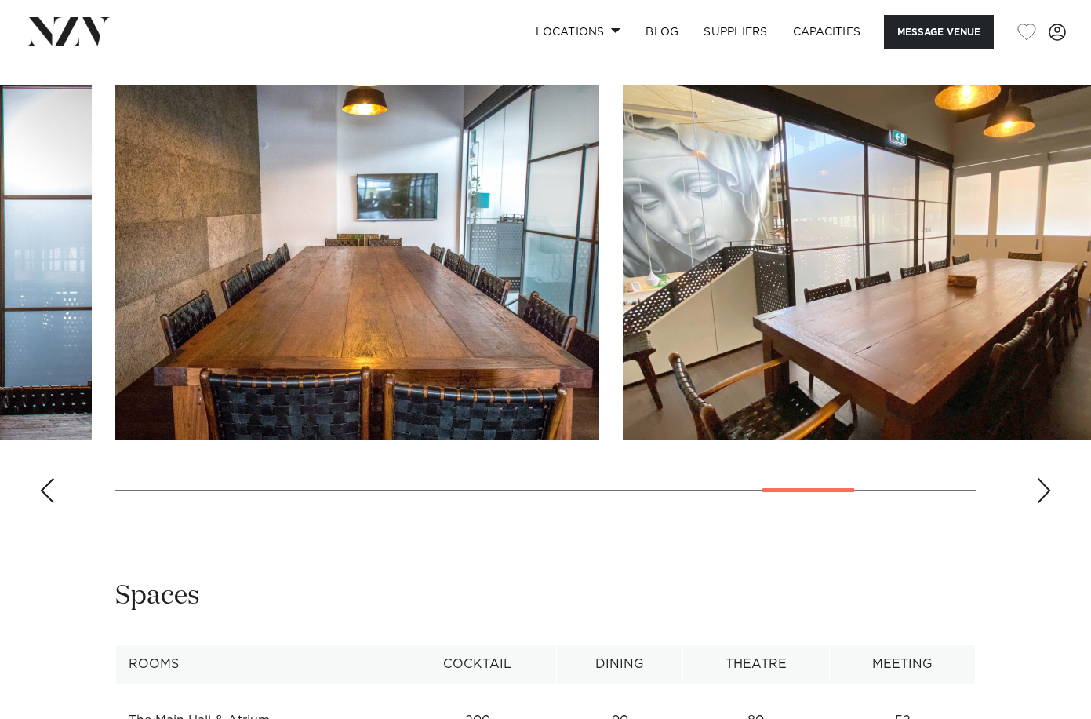
click at [1046, 480] on div "Next slide" at bounding box center [1044, 490] width 16 height 25
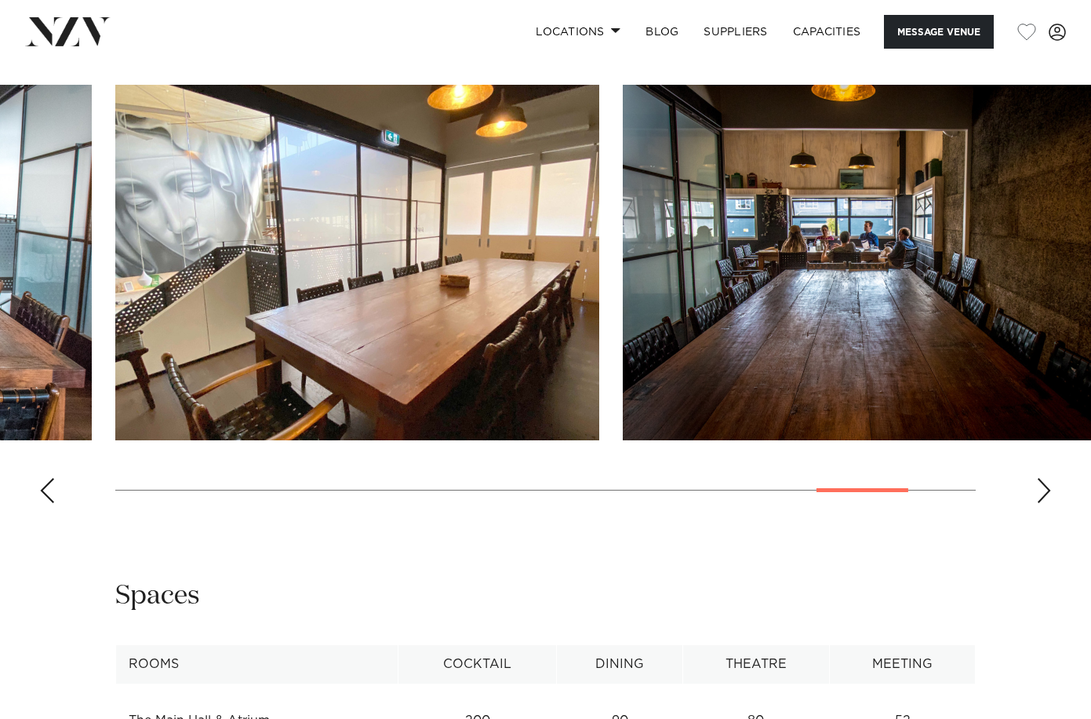
click at [1046, 480] on div "Next slide" at bounding box center [1044, 490] width 16 height 25
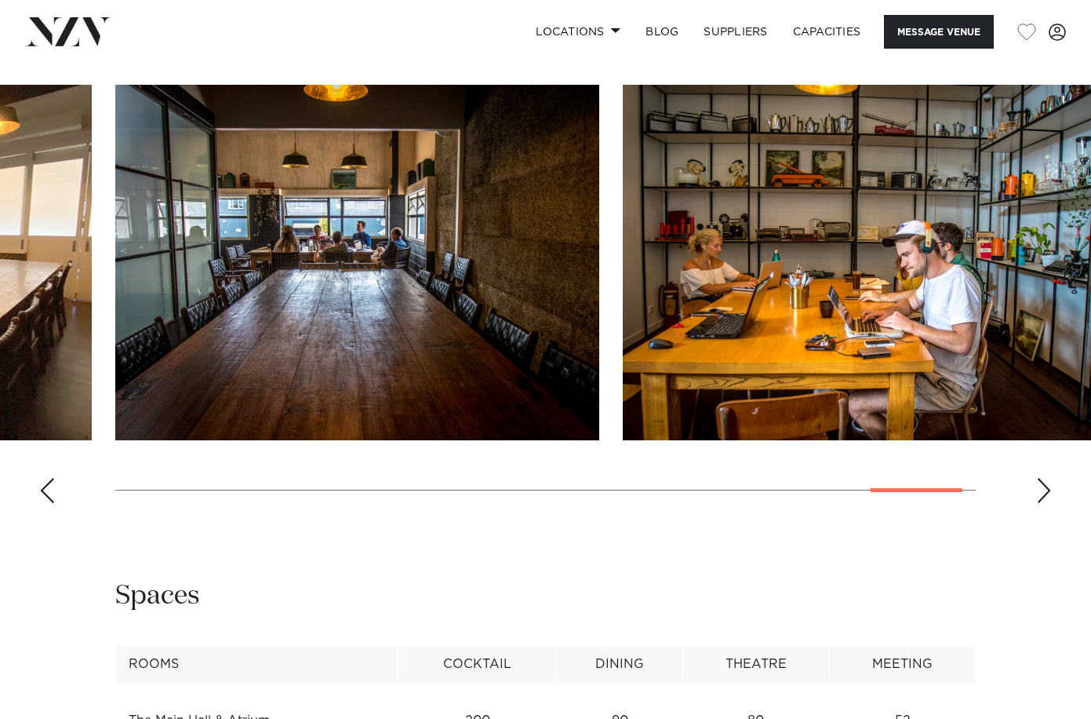
click at [1046, 480] on div "Next slide" at bounding box center [1044, 490] width 16 height 25
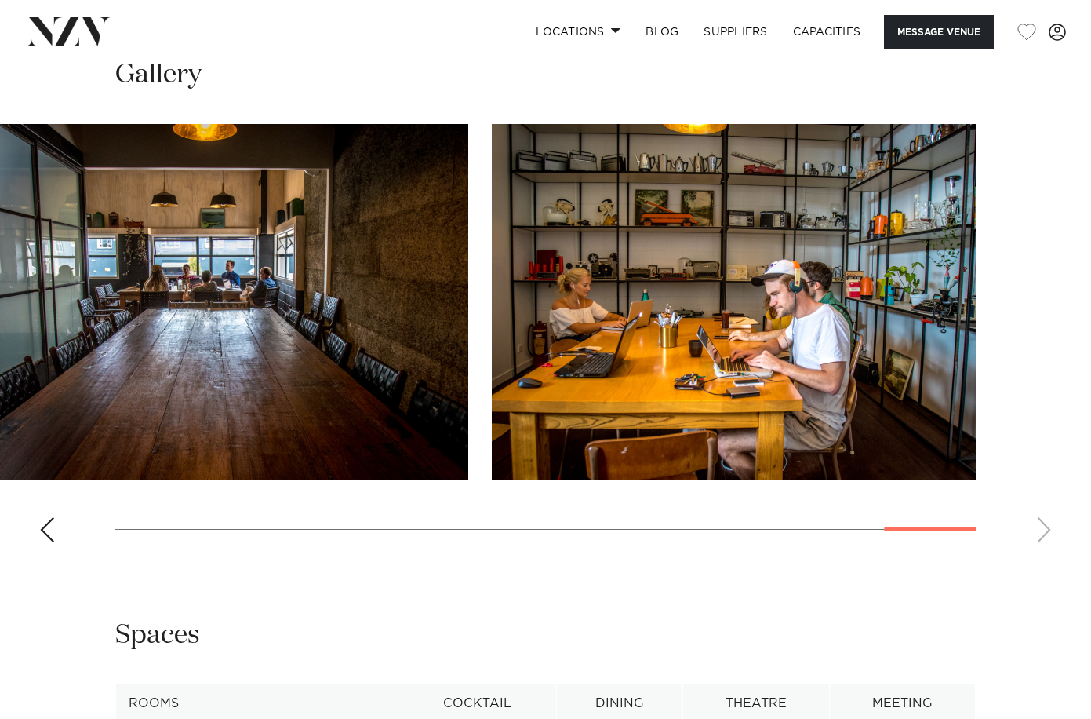
scroll to position [1354, 0]
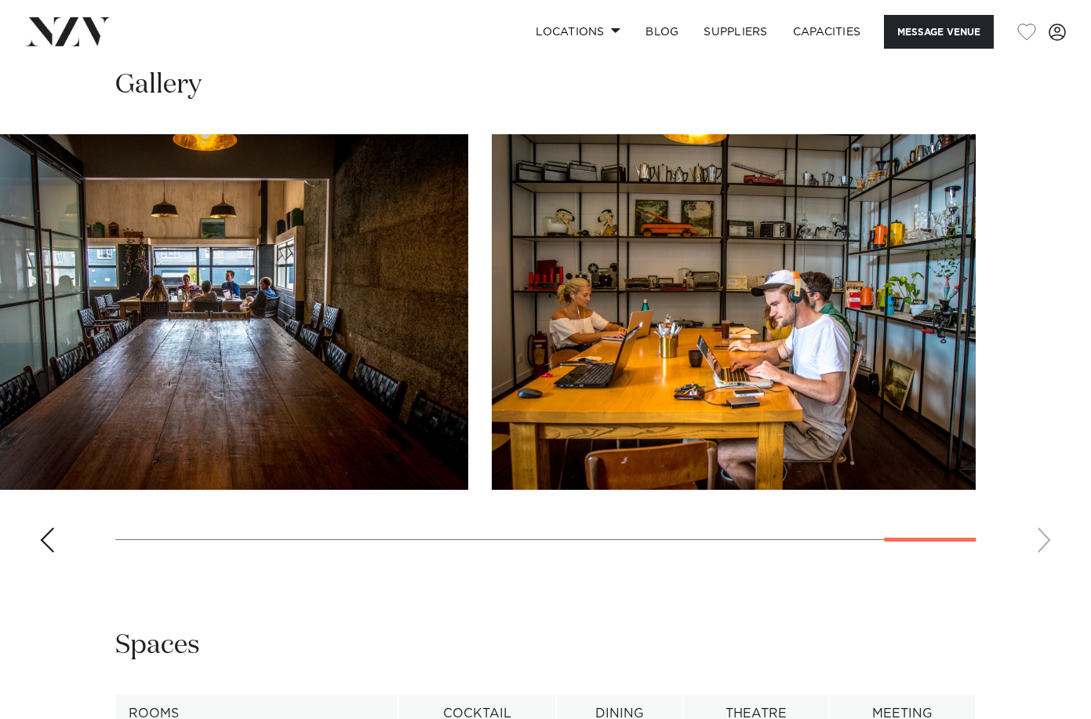
click at [41, 530] on div "Previous slide" at bounding box center [47, 539] width 16 height 25
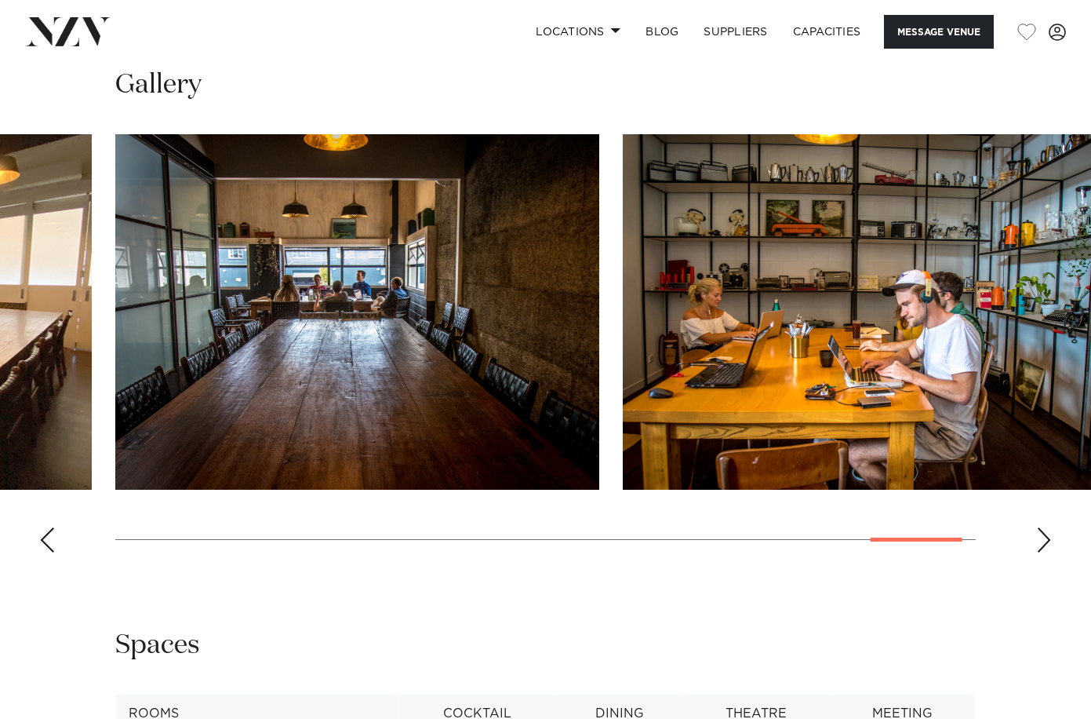
click at [41, 530] on div "Previous slide" at bounding box center [47, 539] width 16 height 25
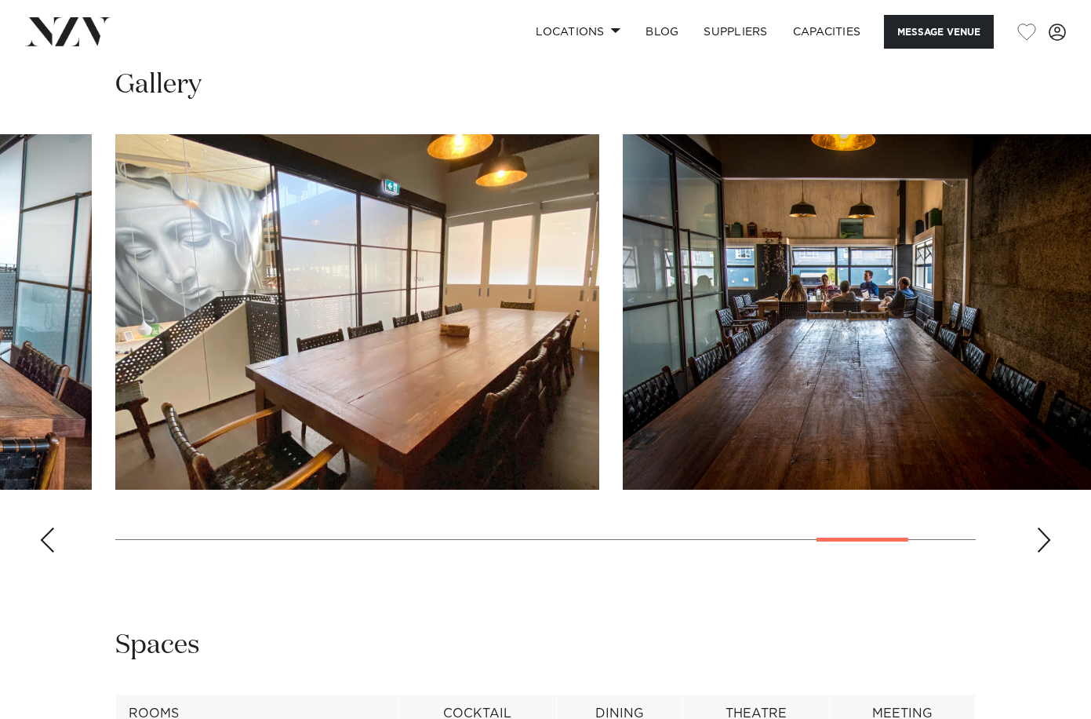
click at [41, 530] on div "Previous slide" at bounding box center [47, 539] width 16 height 25
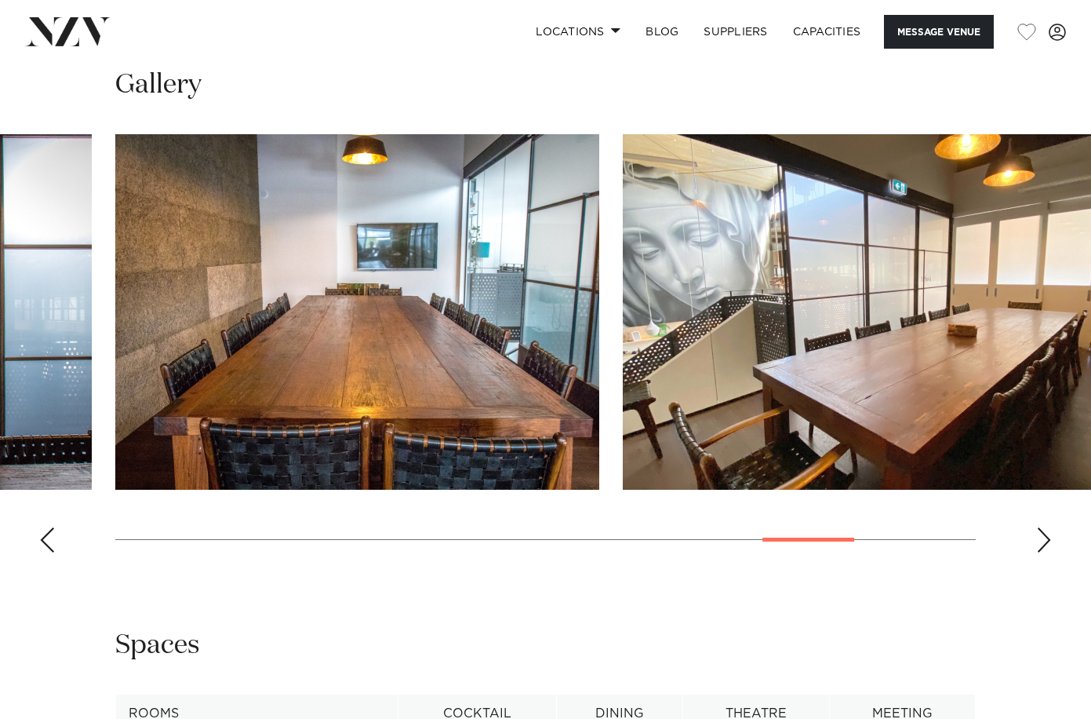
click at [41, 530] on div "Previous slide" at bounding box center [47, 539] width 16 height 25
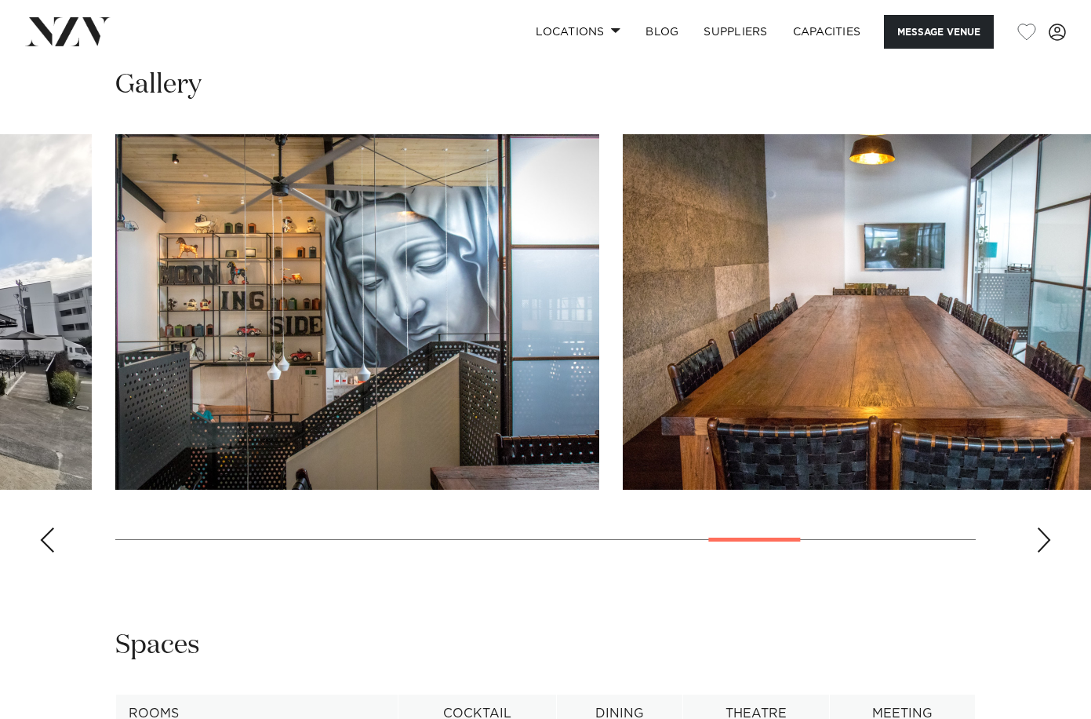
click at [41, 530] on div "Previous slide" at bounding box center [47, 539] width 16 height 25
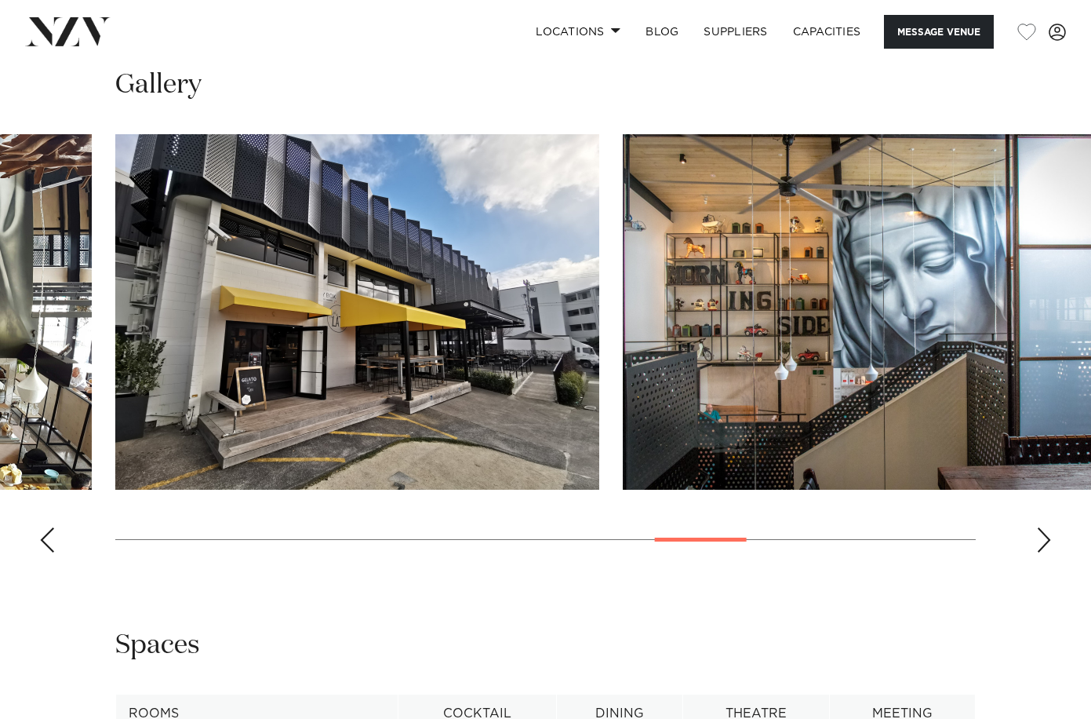
click at [41, 530] on div "Previous slide" at bounding box center [47, 539] width 16 height 25
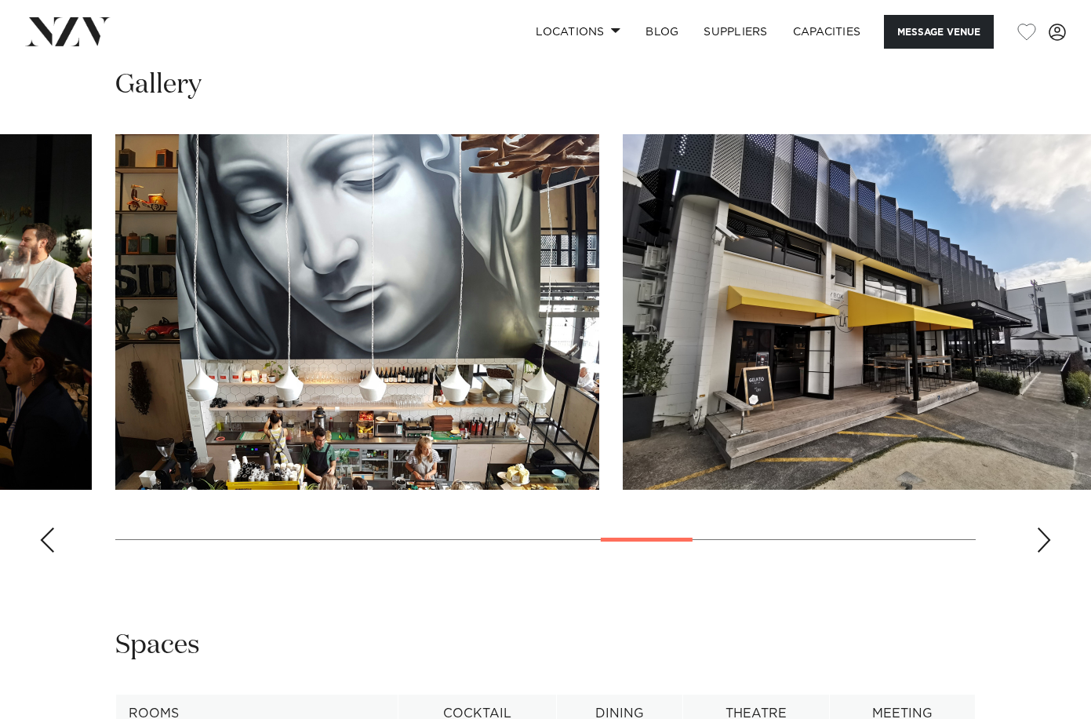
click at [41, 530] on div "Previous slide" at bounding box center [47, 539] width 16 height 25
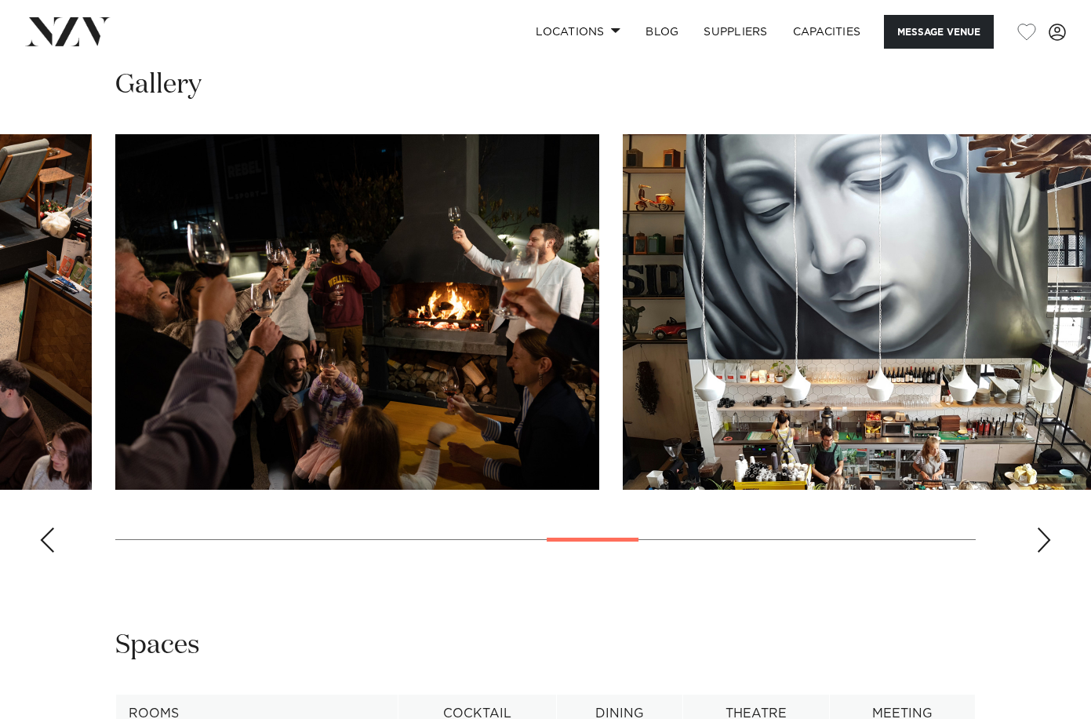
click at [50, 527] on div "Previous slide" at bounding box center [47, 539] width 16 height 25
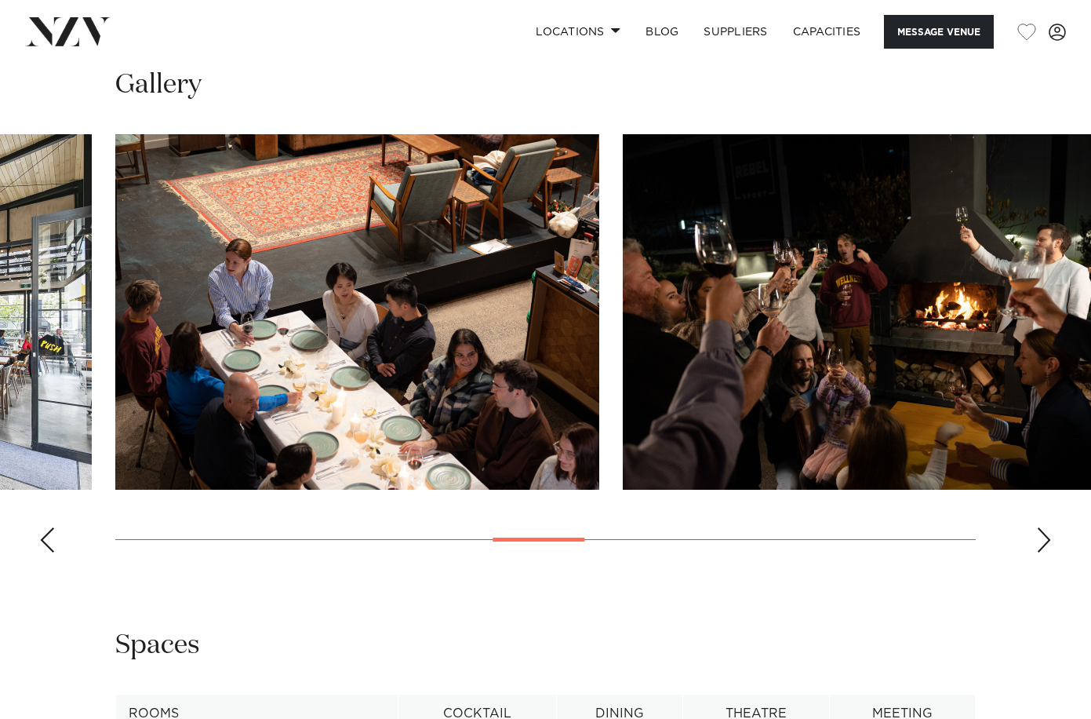
click at [50, 527] on div "Previous slide" at bounding box center [47, 539] width 16 height 25
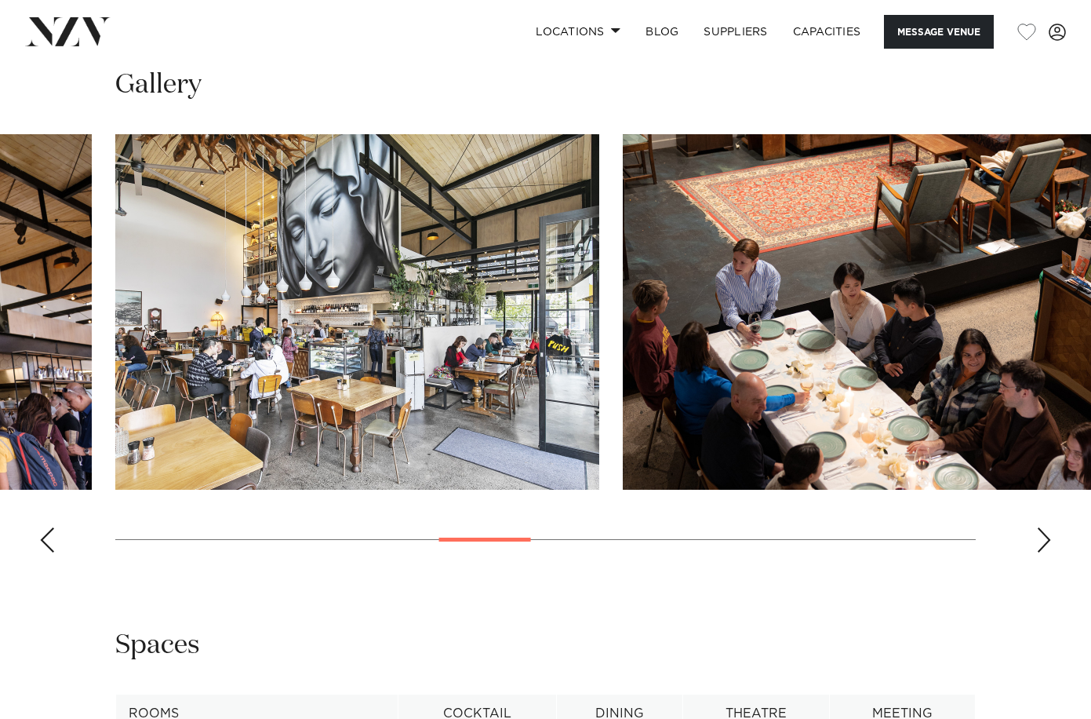
click at [50, 527] on div "Previous slide" at bounding box center [47, 539] width 16 height 25
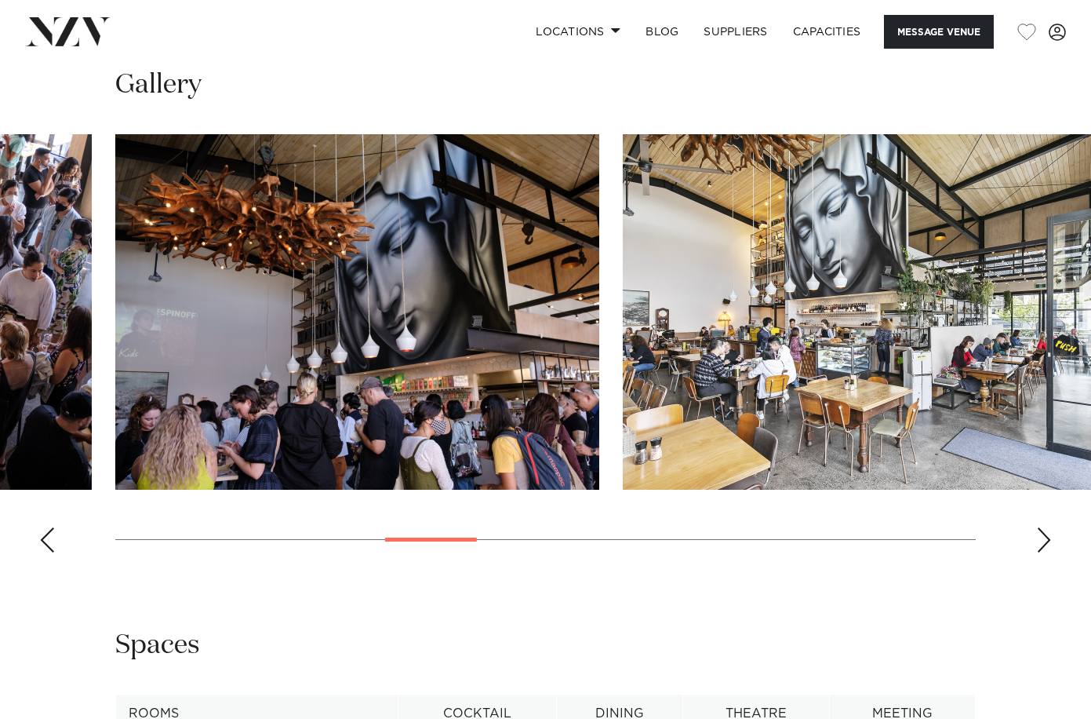
click at [50, 527] on div "Previous slide" at bounding box center [47, 539] width 16 height 25
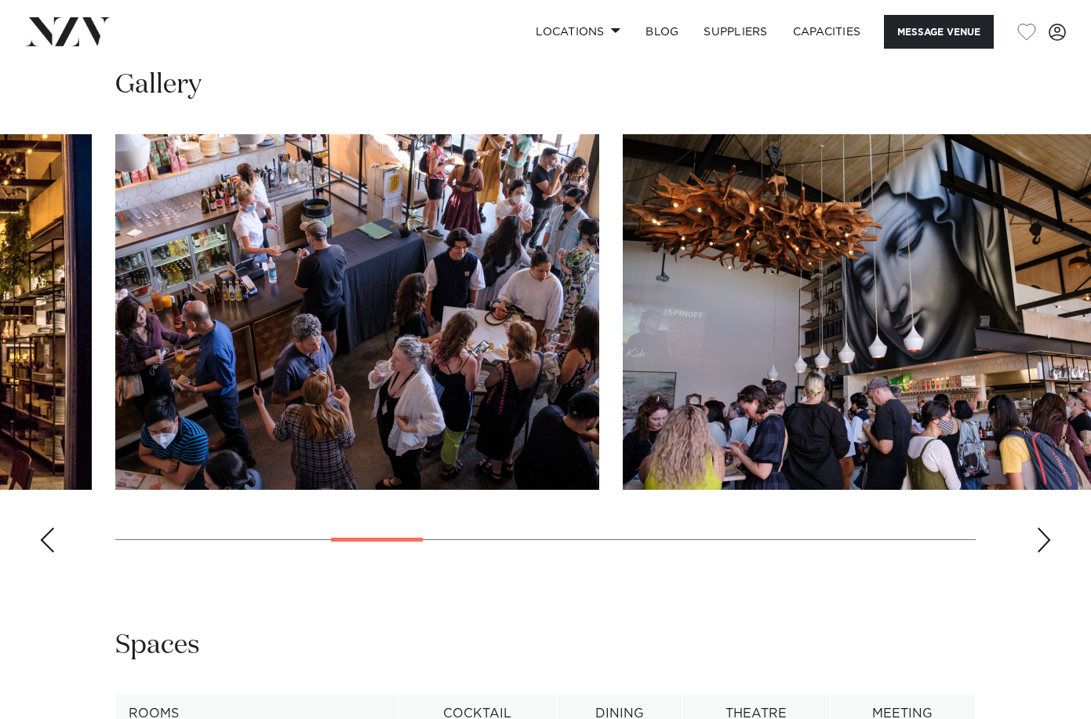
click at [50, 527] on div "Previous slide" at bounding box center [47, 539] width 16 height 25
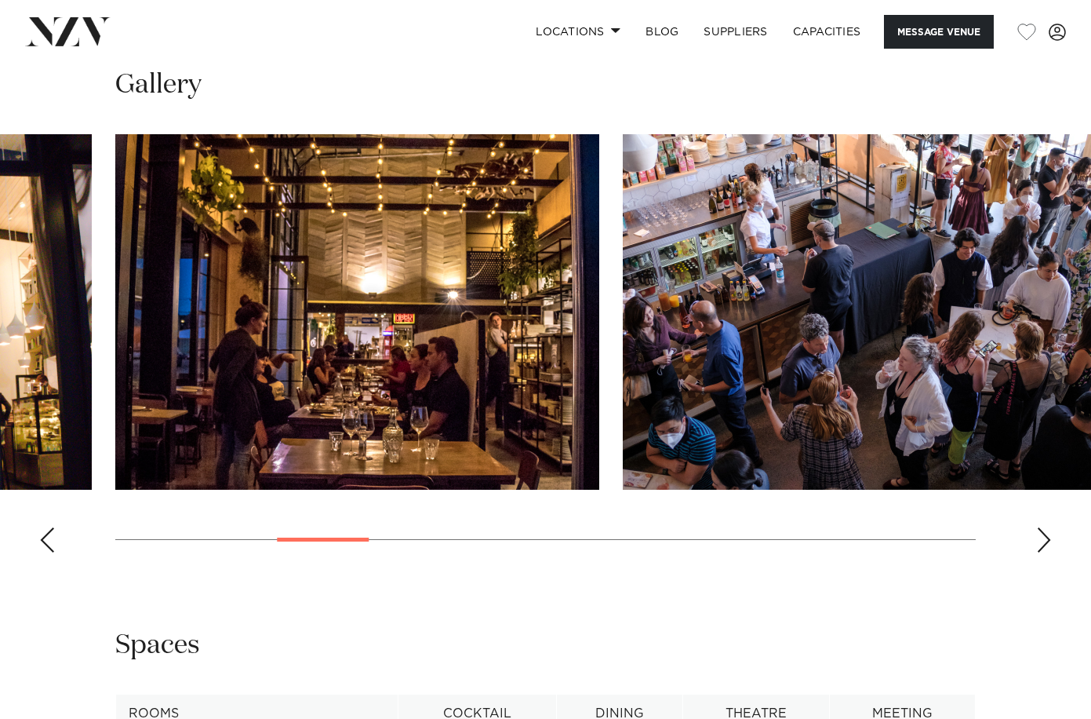
click at [50, 527] on div "Previous slide" at bounding box center [47, 539] width 16 height 25
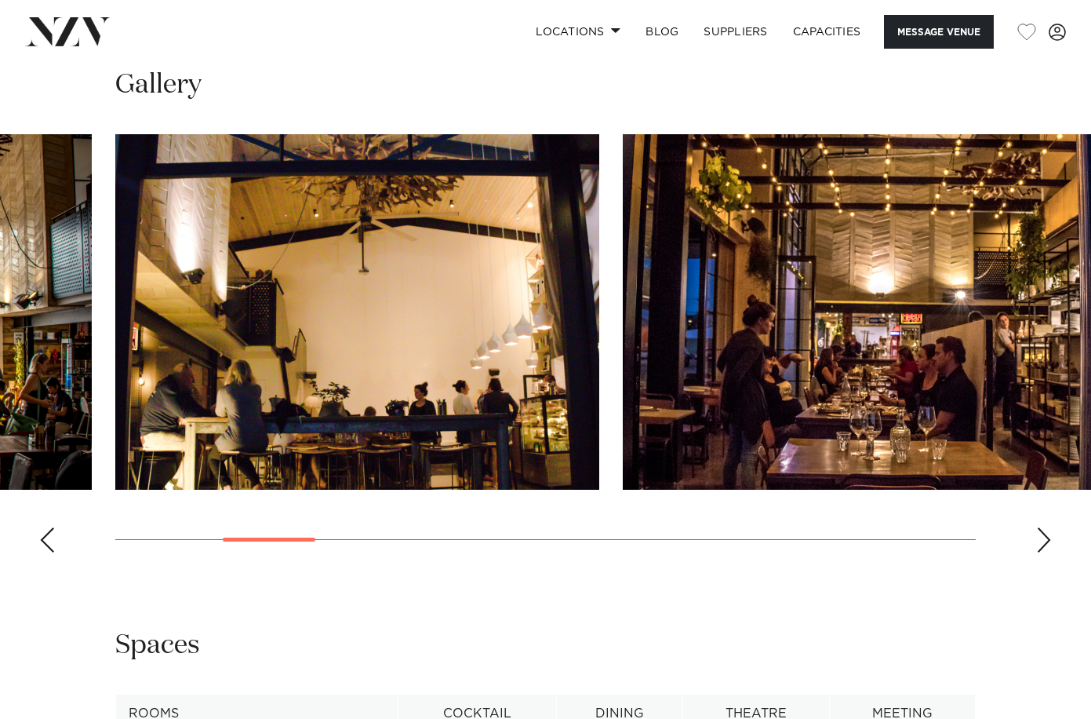
click at [50, 527] on div "Previous slide" at bounding box center [47, 539] width 16 height 25
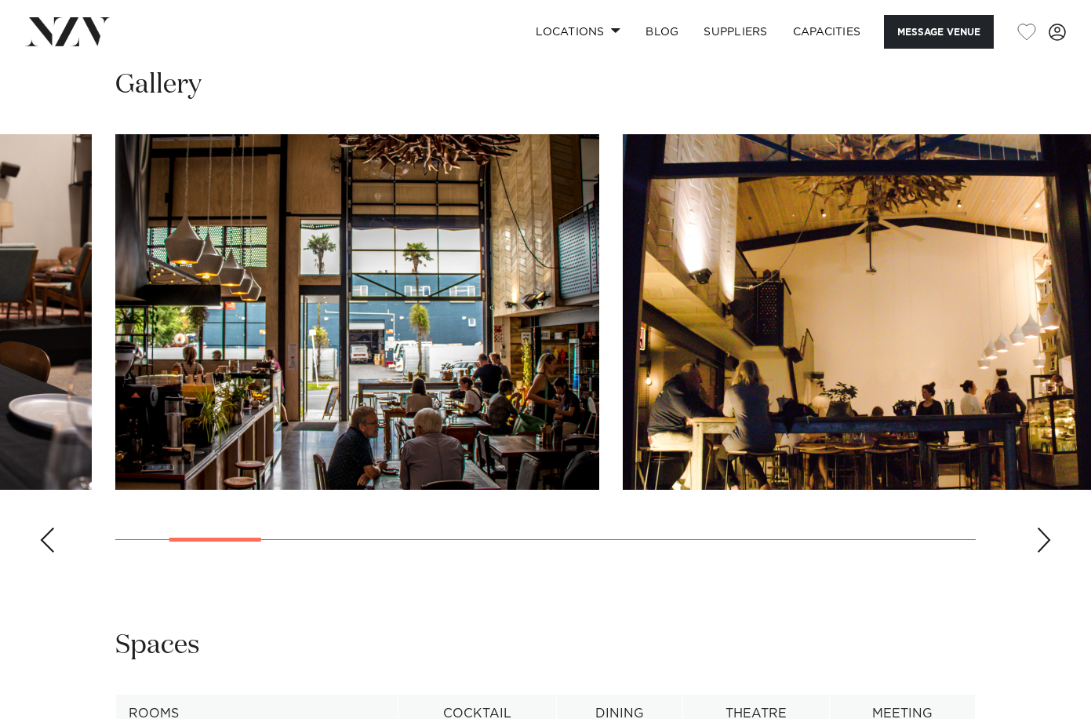
click at [50, 527] on div "Previous slide" at bounding box center [47, 539] width 16 height 25
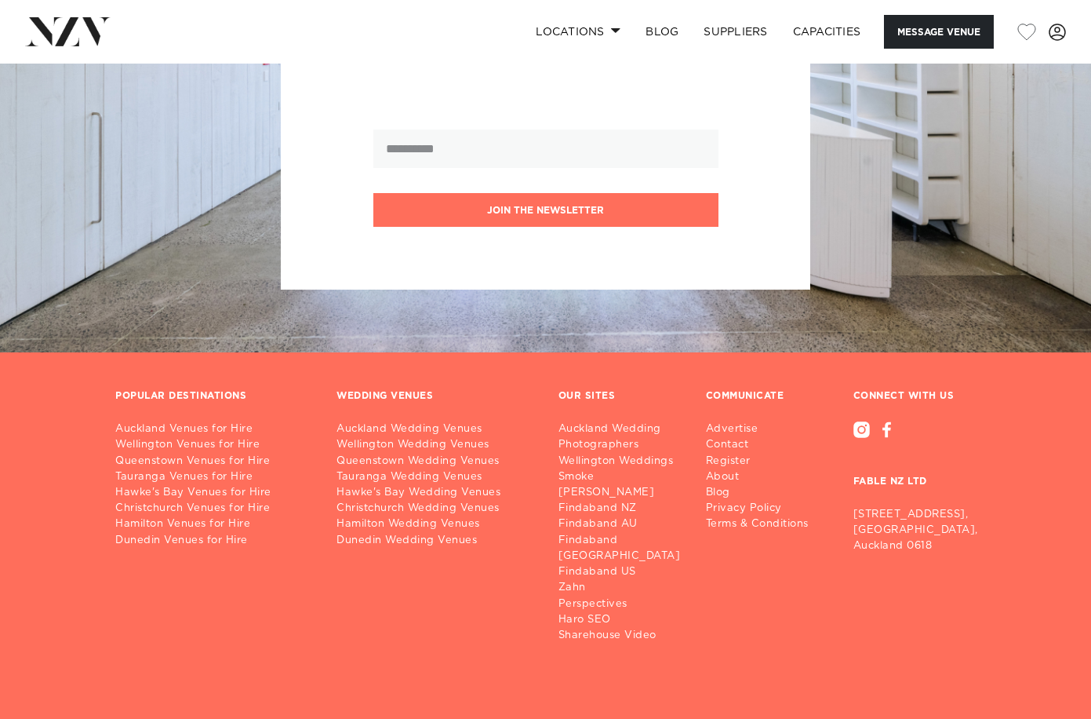
scroll to position [2423, 0]
drag, startPoint x: 957, startPoint y: 533, endPoint x: 848, endPoint y: 493, distance: 116.2
click at [849, 493] on div "CONNECT WITH US FABLE NZ LTD 28/3 Inanga St, Hobsonville, Auckland 0618" at bounding box center [914, 517] width 147 height 253
copy p "28/3 Inanga St, Hobsonville, Auckland 0618"
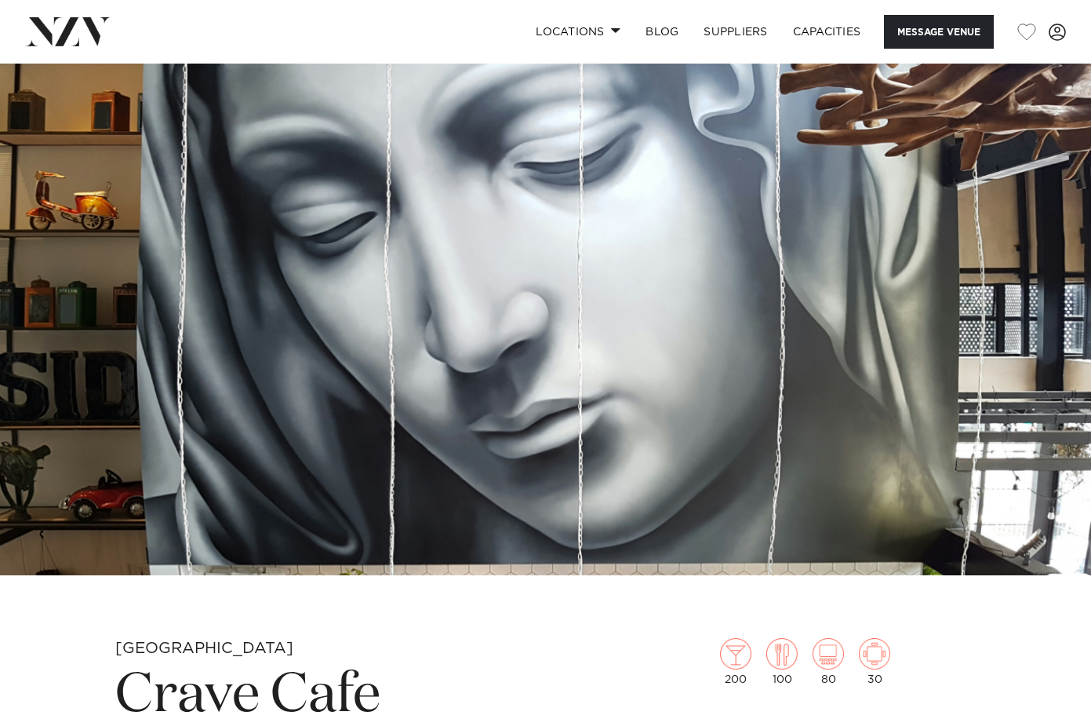
scroll to position [0, 0]
click at [905, 30] on button "Message Venue" at bounding box center [939, 32] width 110 height 34
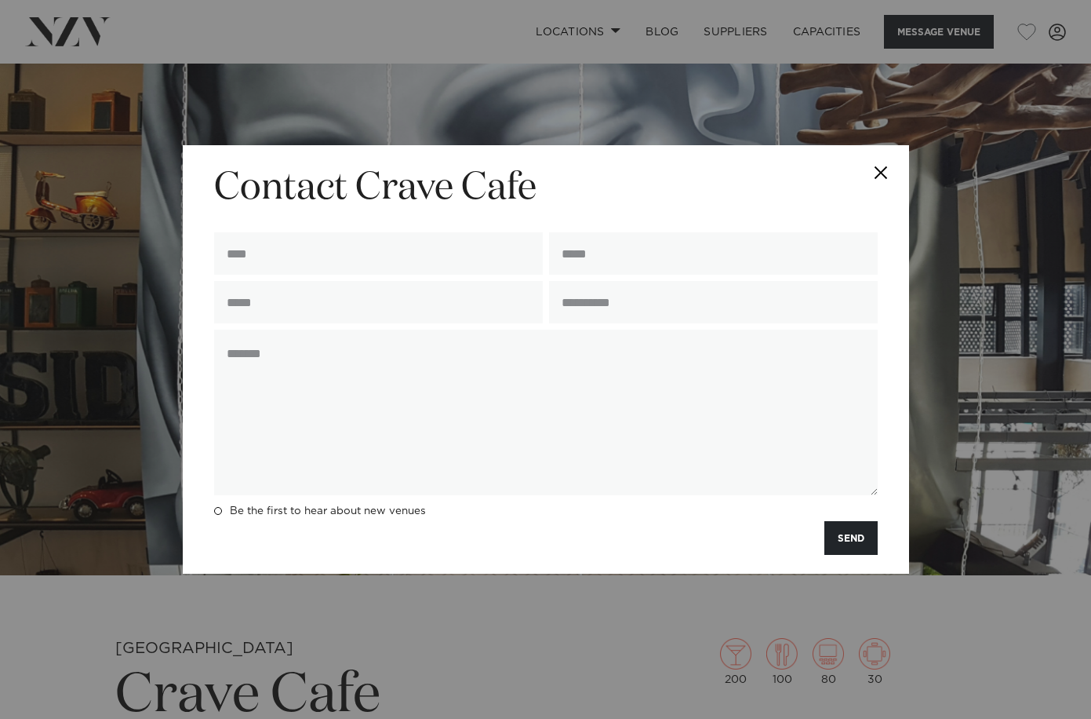
click at [882, 176] on button "Close" at bounding box center [881, 172] width 55 height 55
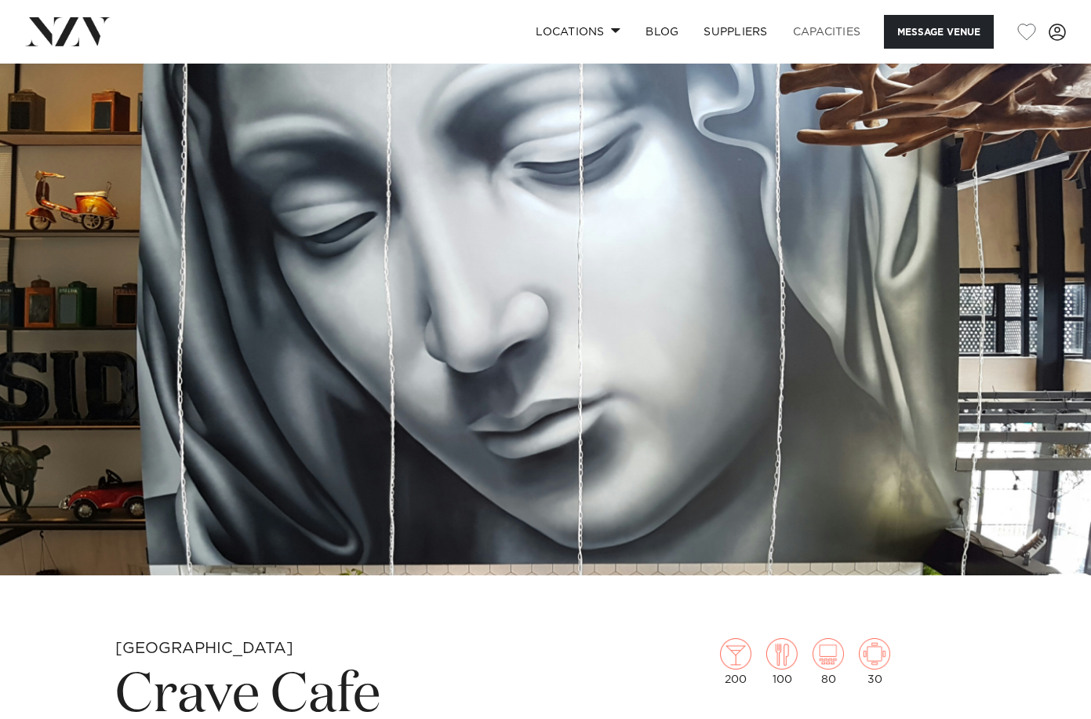
click at [833, 35] on link "Capacities" at bounding box center [827, 32] width 93 height 34
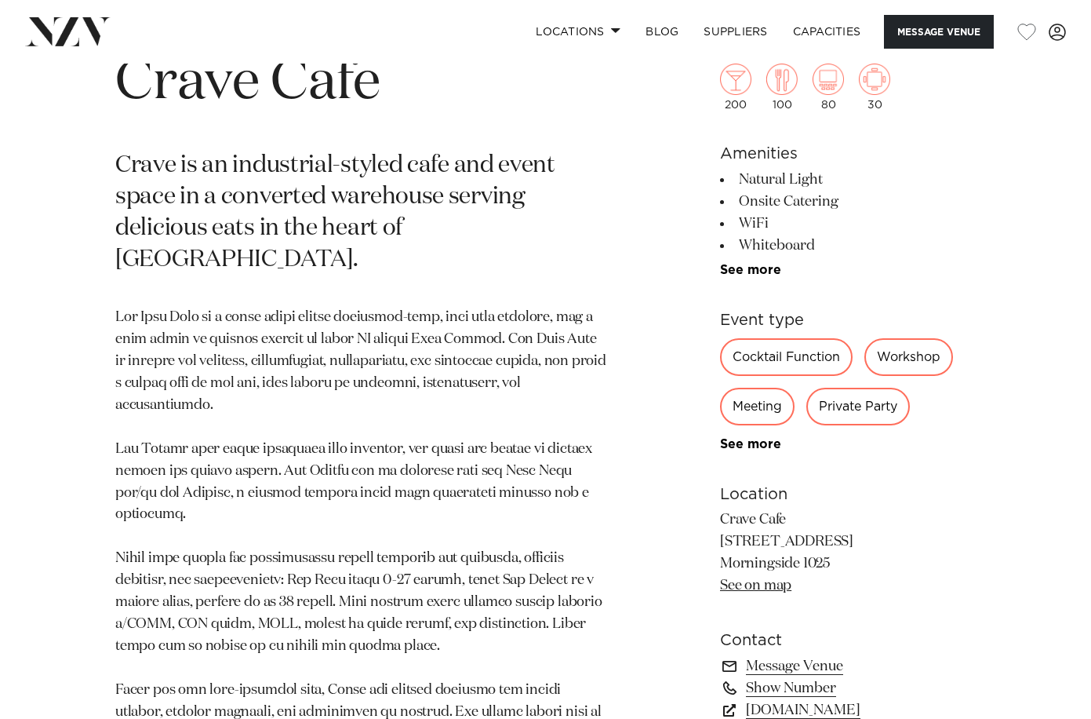
scroll to position [612, 0]
click at [764, 265] on link "See more" at bounding box center [781, 270] width 122 height 13
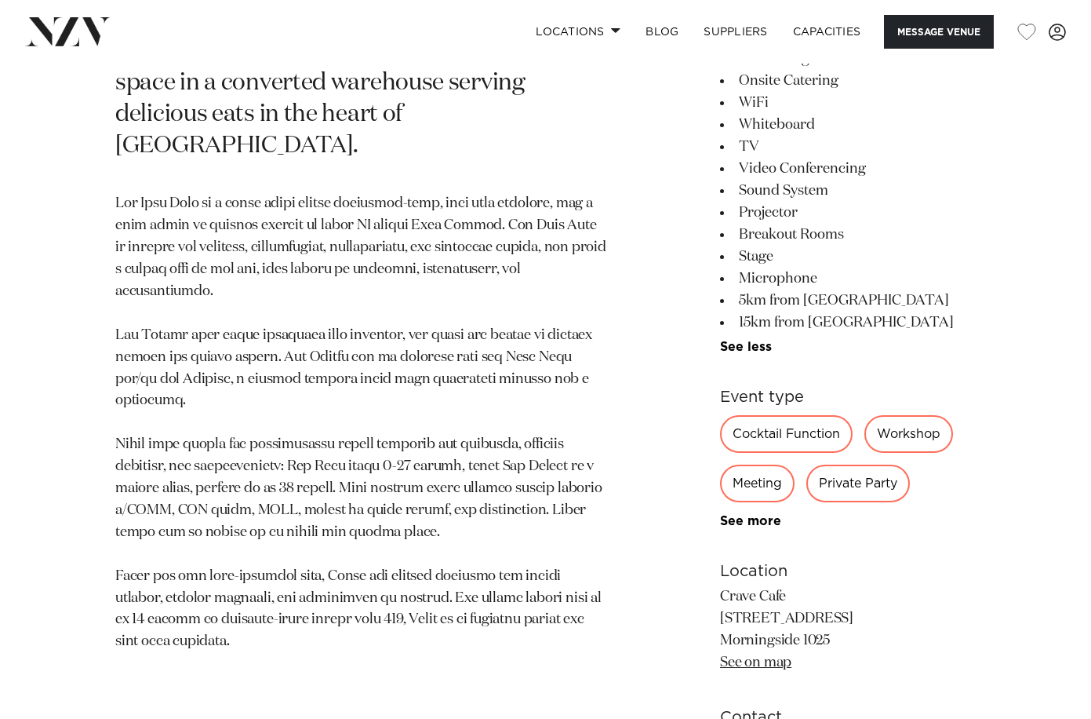
scroll to position [726, 0]
click at [305, 0] on nav "Locations Auckland Wellington Christchurch Queenstown Hamilton Northland Bay of…" at bounding box center [545, 32] width 1091 height 64
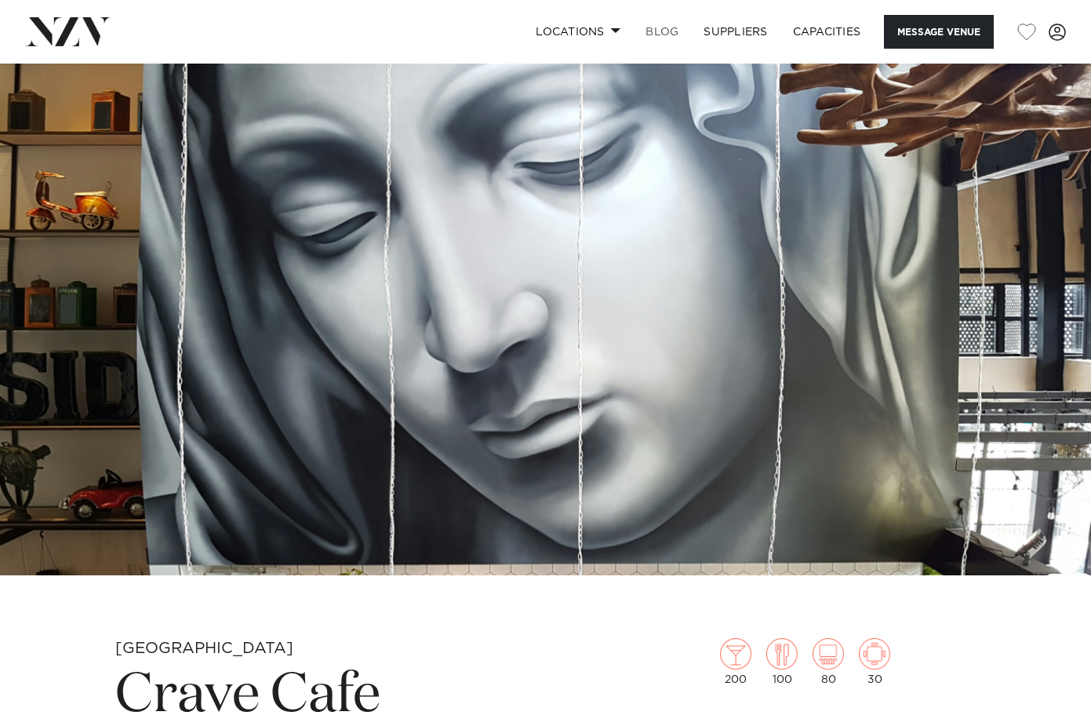
scroll to position [0, 0]
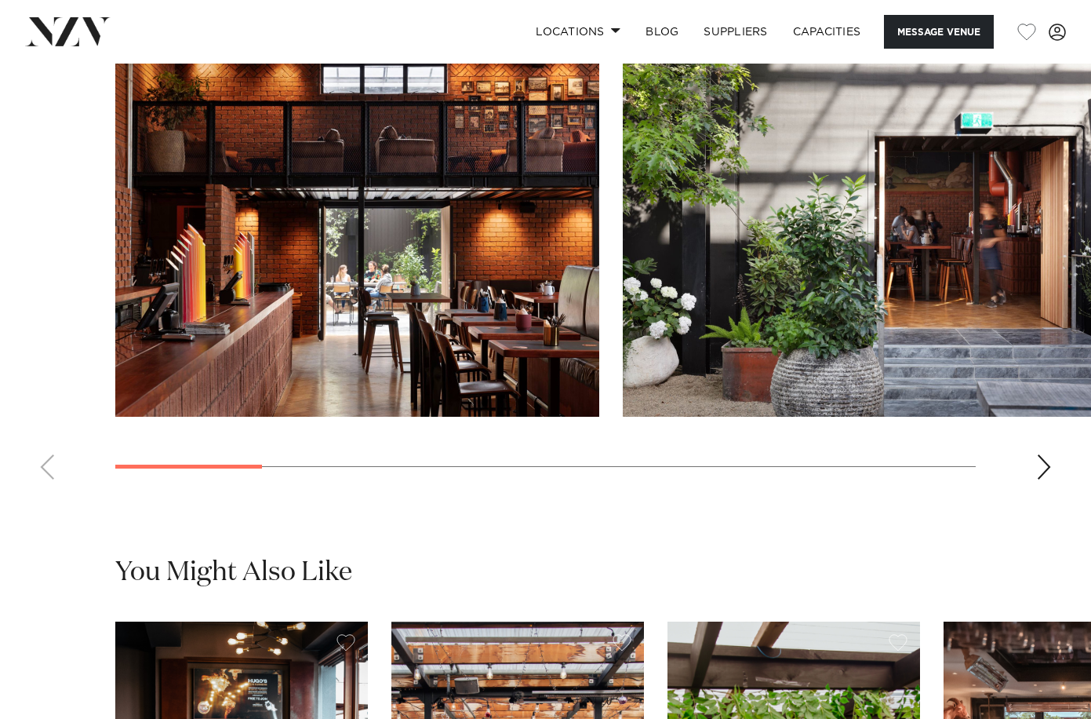
scroll to position [1434, 0]
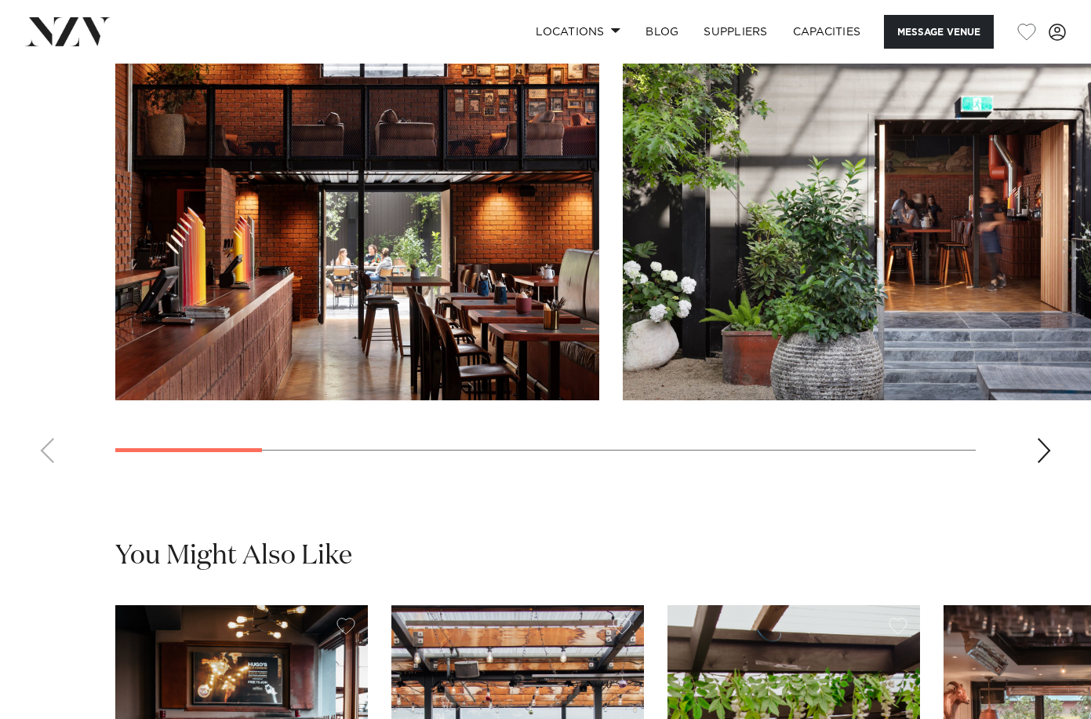
click at [1045, 463] on div "Next slide" at bounding box center [1044, 450] width 16 height 25
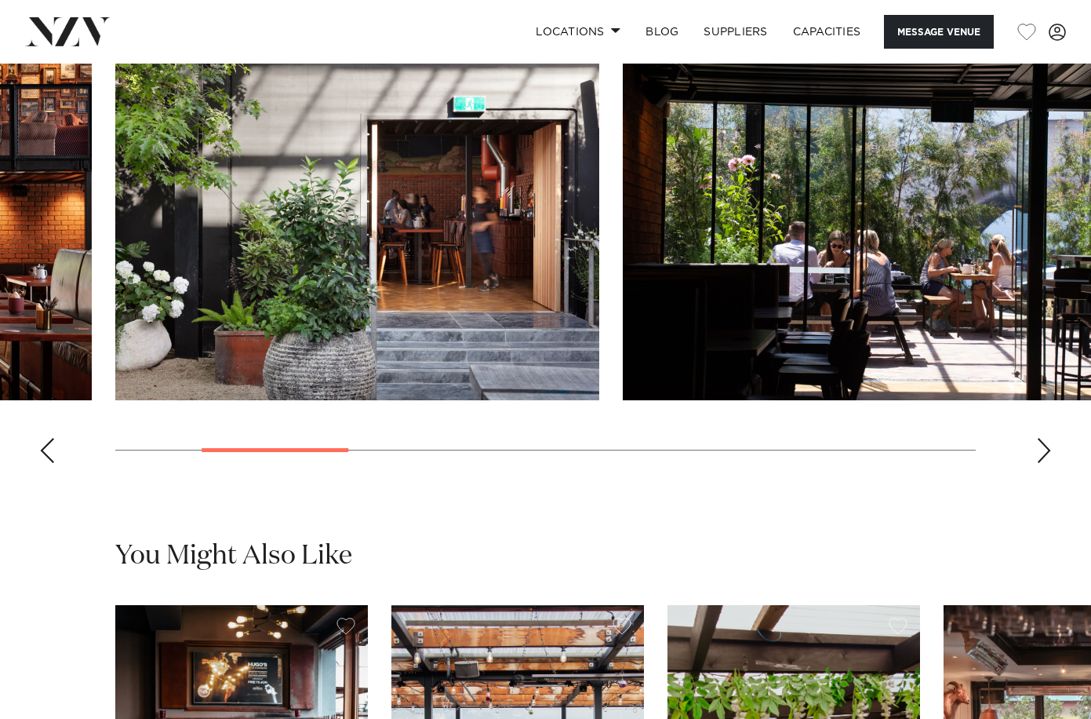
click at [1045, 463] on div "Next slide" at bounding box center [1044, 450] width 16 height 25
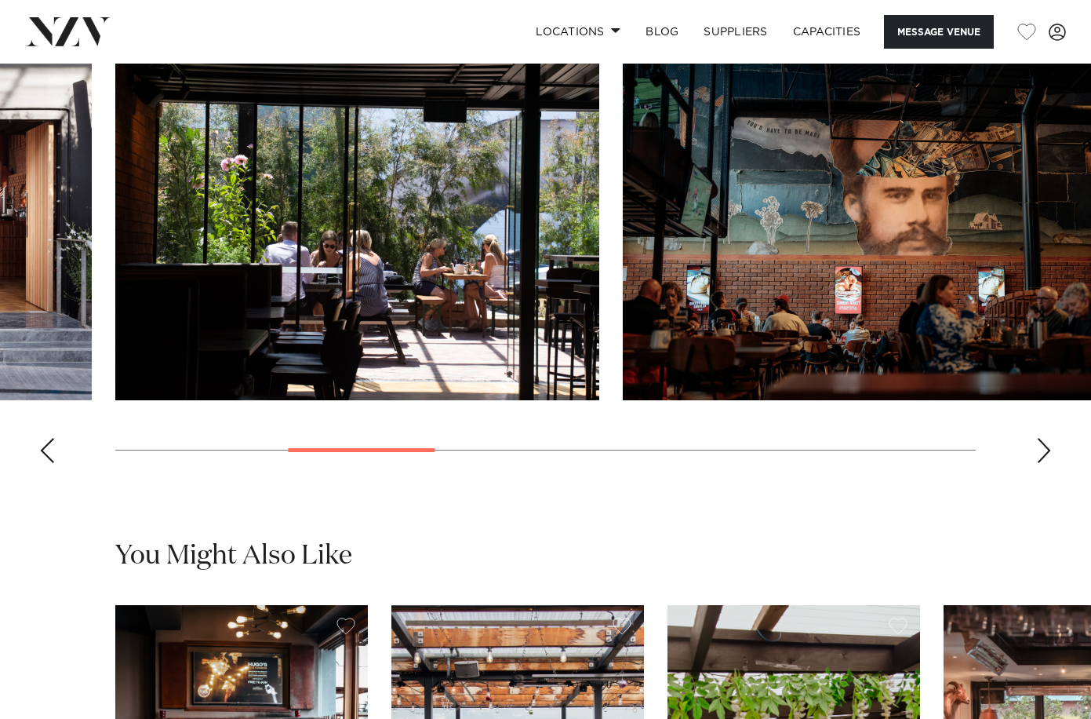
click at [1045, 463] on div "Next slide" at bounding box center [1044, 450] width 16 height 25
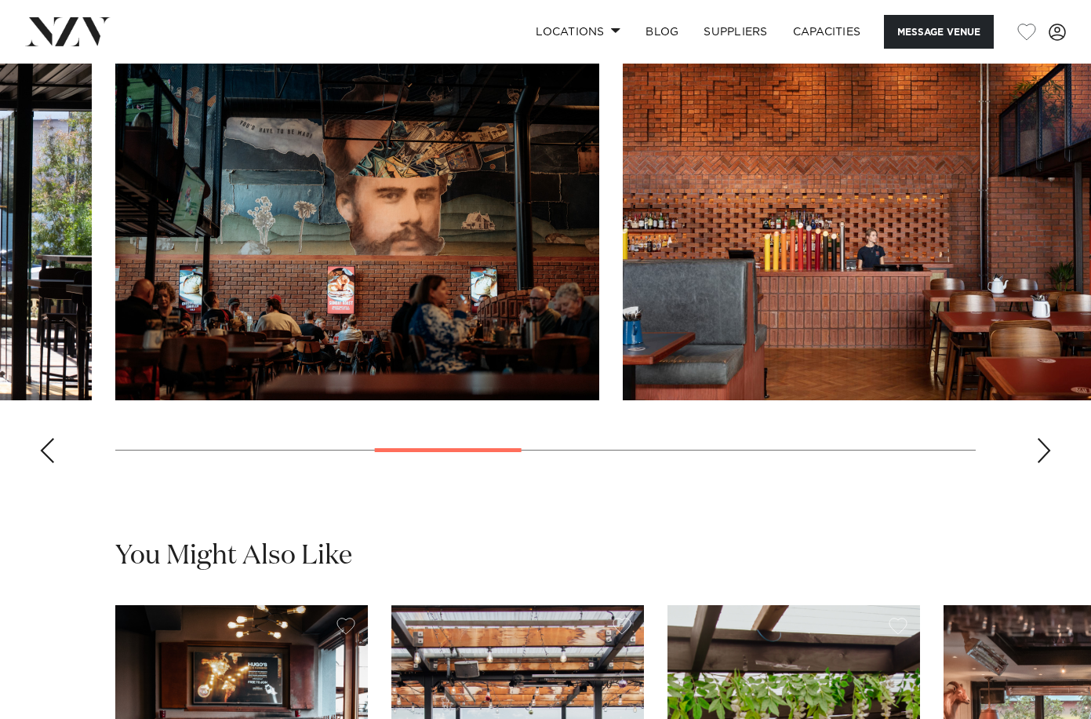
click at [1045, 463] on div "Next slide" at bounding box center [1044, 450] width 16 height 25
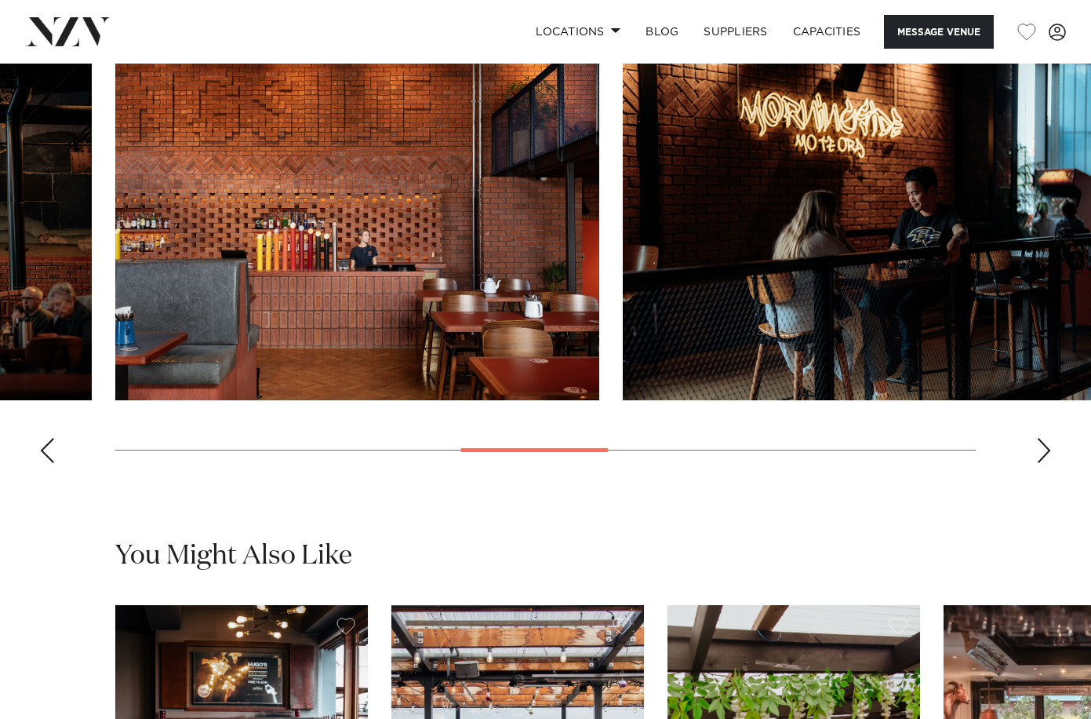
click at [1045, 463] on div "Next slide" at bounding box center [1044, 450] width 16 height 25
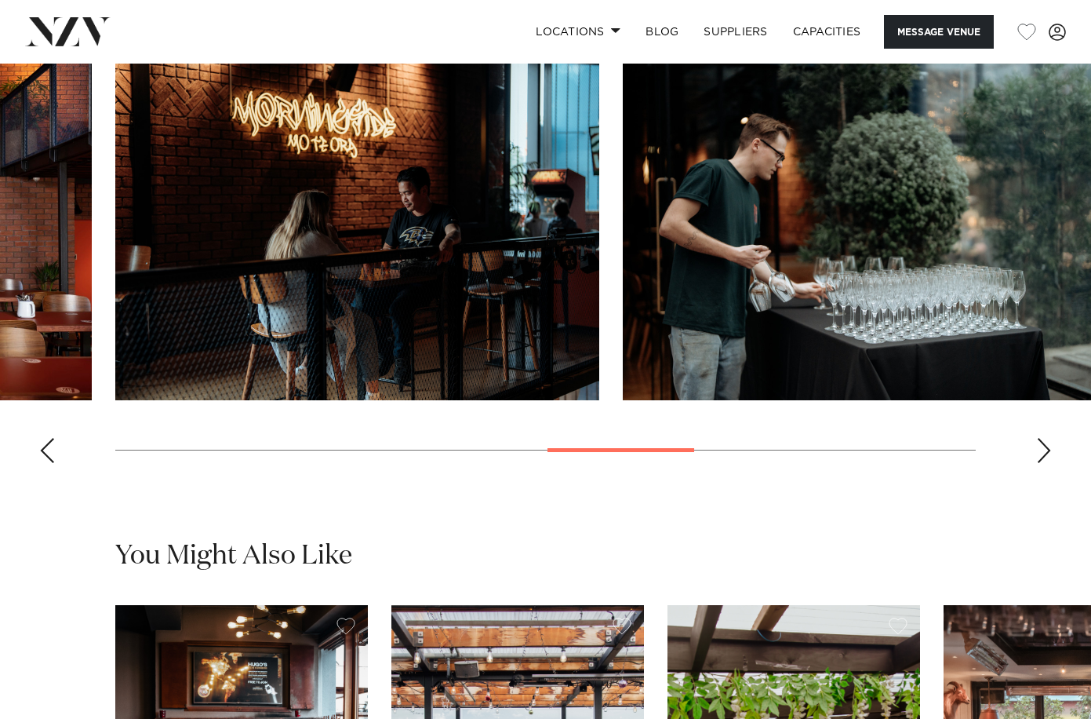
click at [1045, 463] on div "Next slide" at bounding box center [1044, 450] width 16 height 25
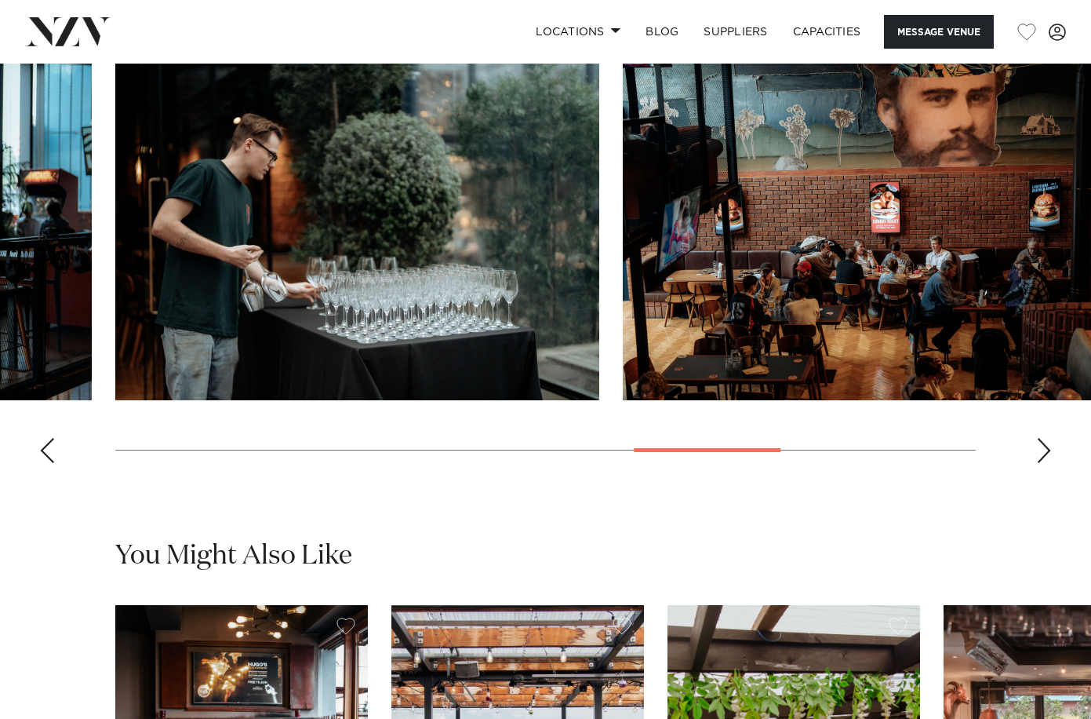
click at [1045, 463] on div "Next slide" at bounding box center [1044, 450] width 16 height 25
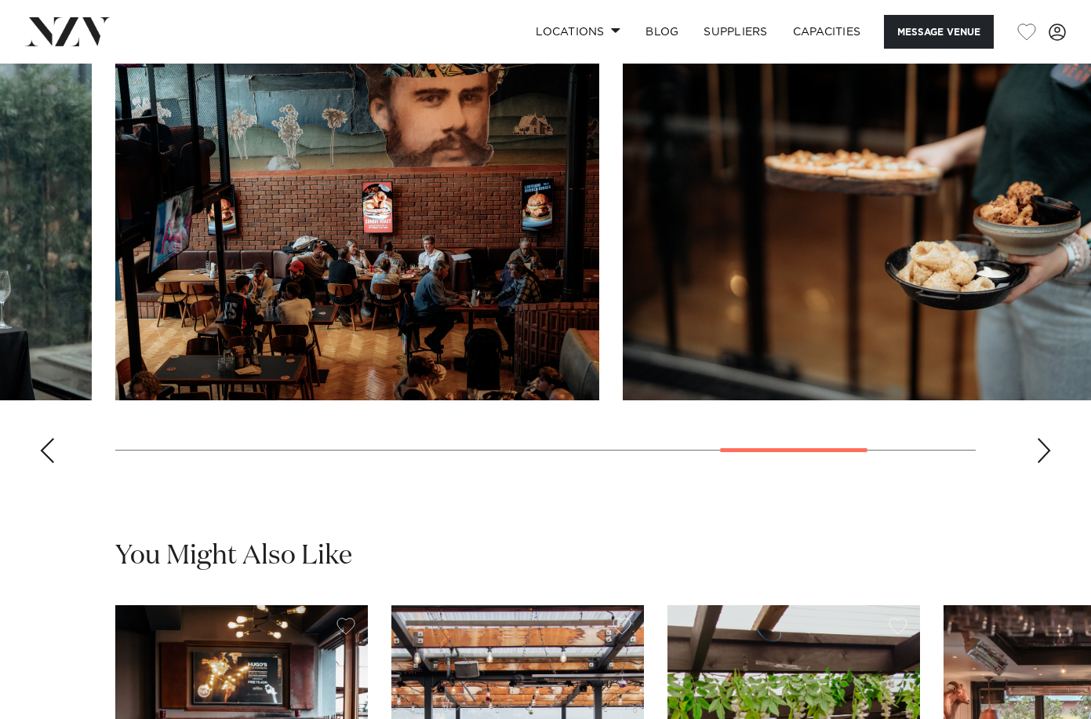
click at [1045, 463] on div "Next slide" at bounding box center [1044, 450] width 16 height 25
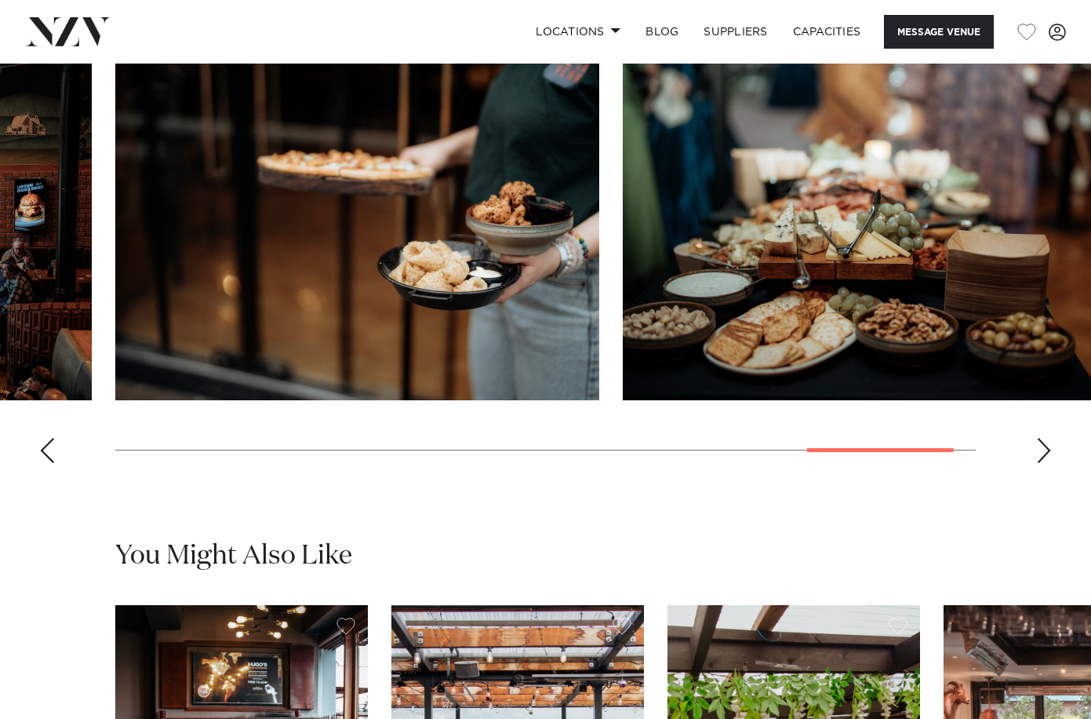
click at [46, 463] on div "Previous slide" at bounding box center [47, 450] width 16 height 25
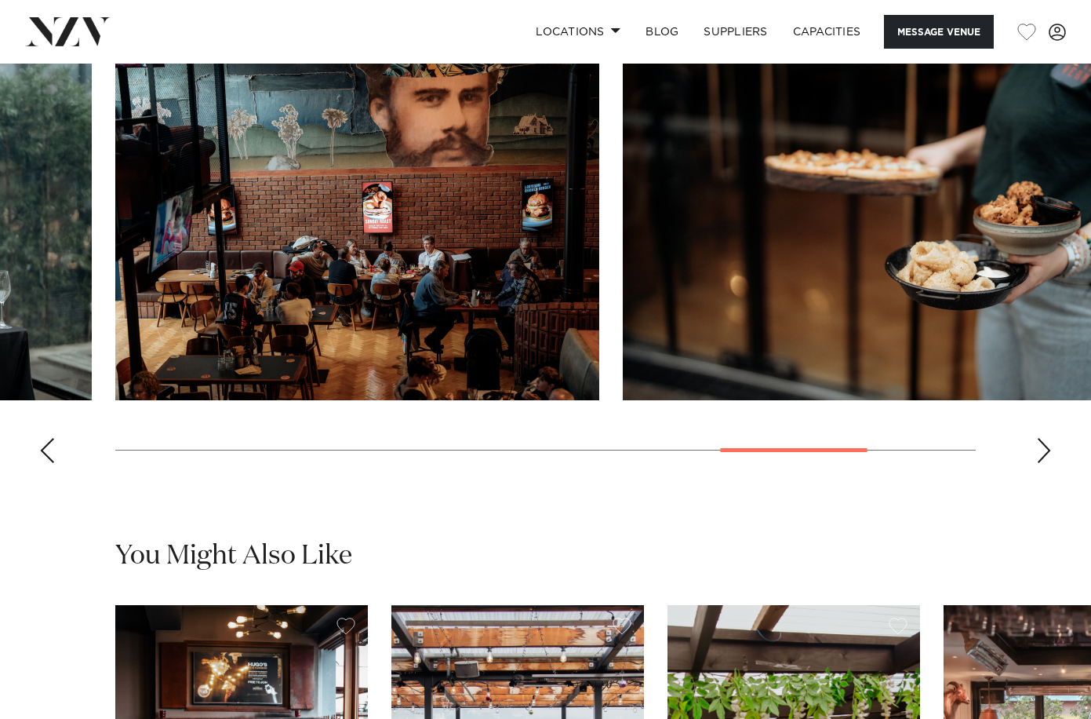
click at [1042, 463] on div "Next slide" at bounding box center [1044, 450] width 16 height 25
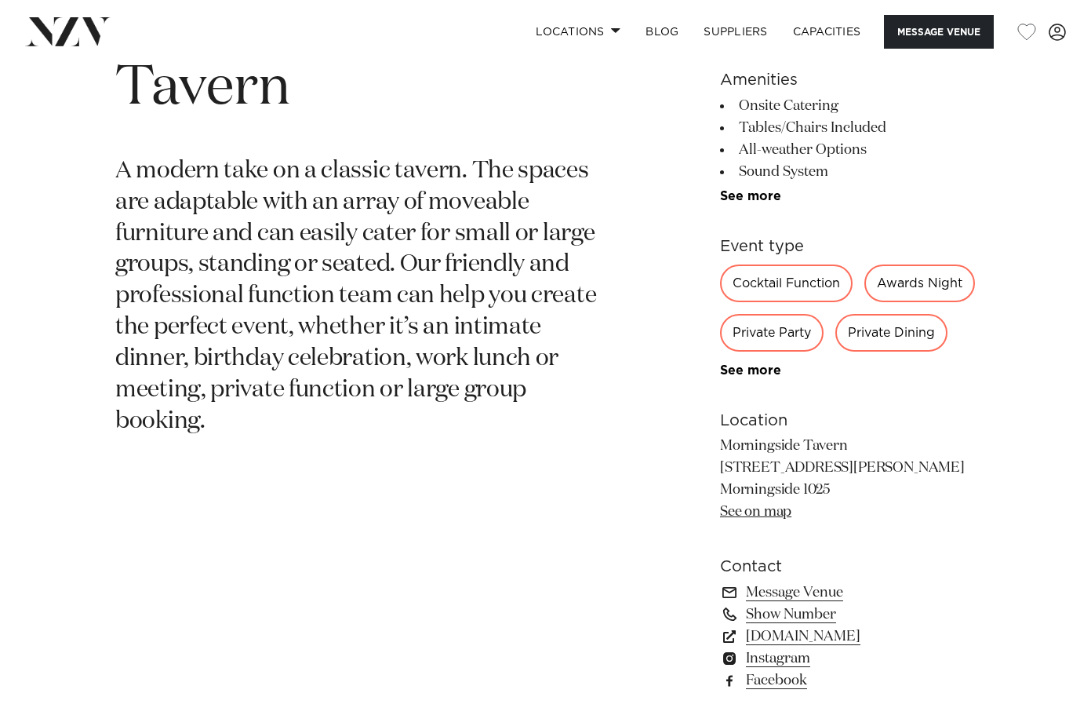
scroll to position [679, 0]
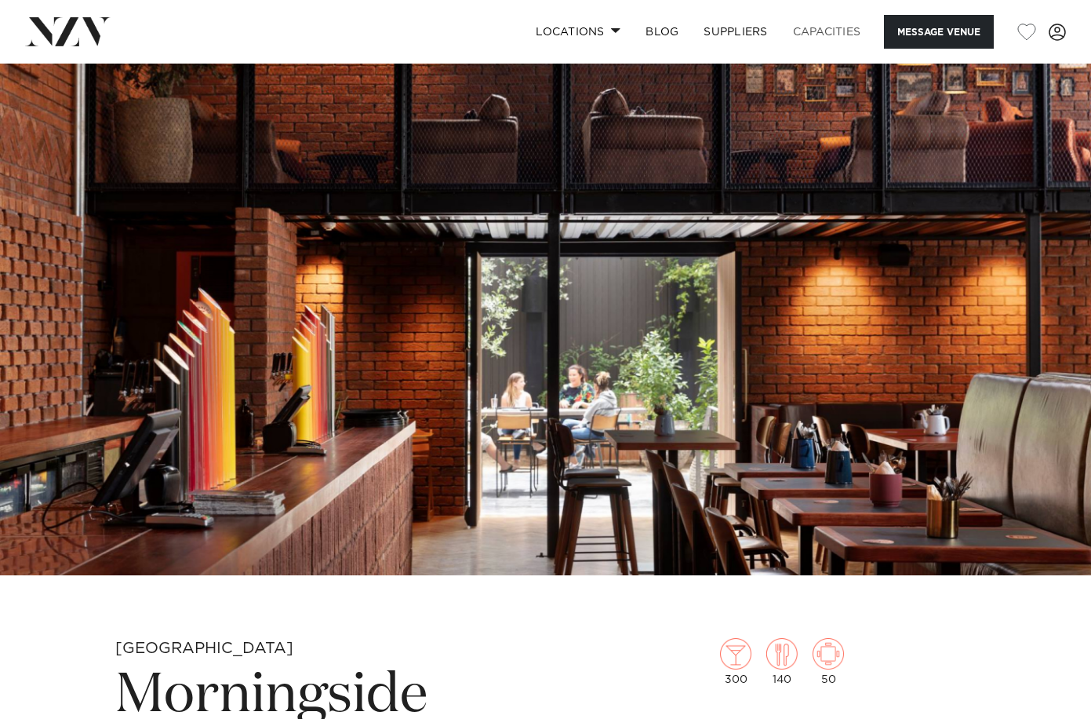
click at [813, 32] on link "Capacities" at bounding box center [827, 32] width 93 height 34
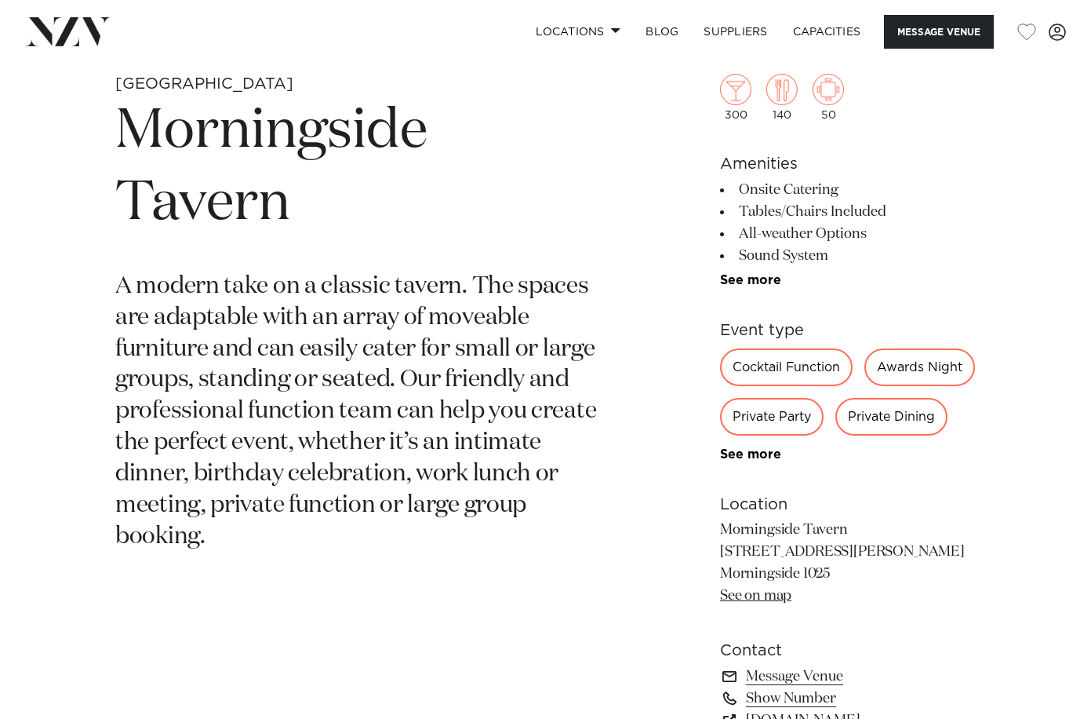
scroll to position [696, 0]
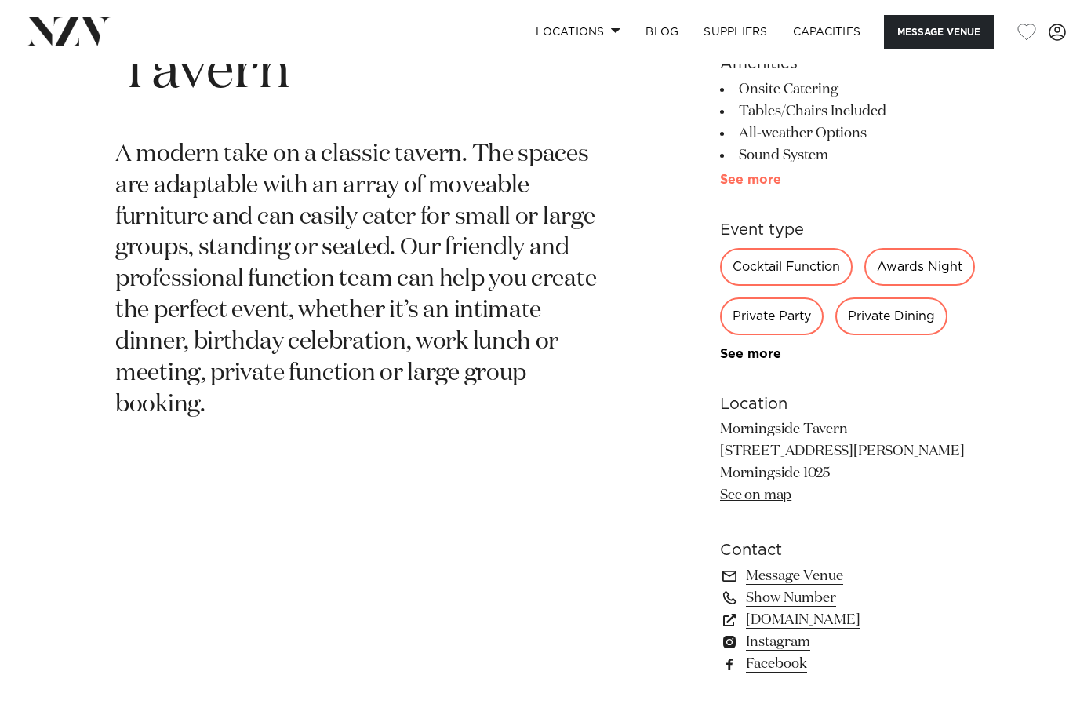
click at [740, 183] on link "See more" at bounding box center [781, 179] width 122 height 13
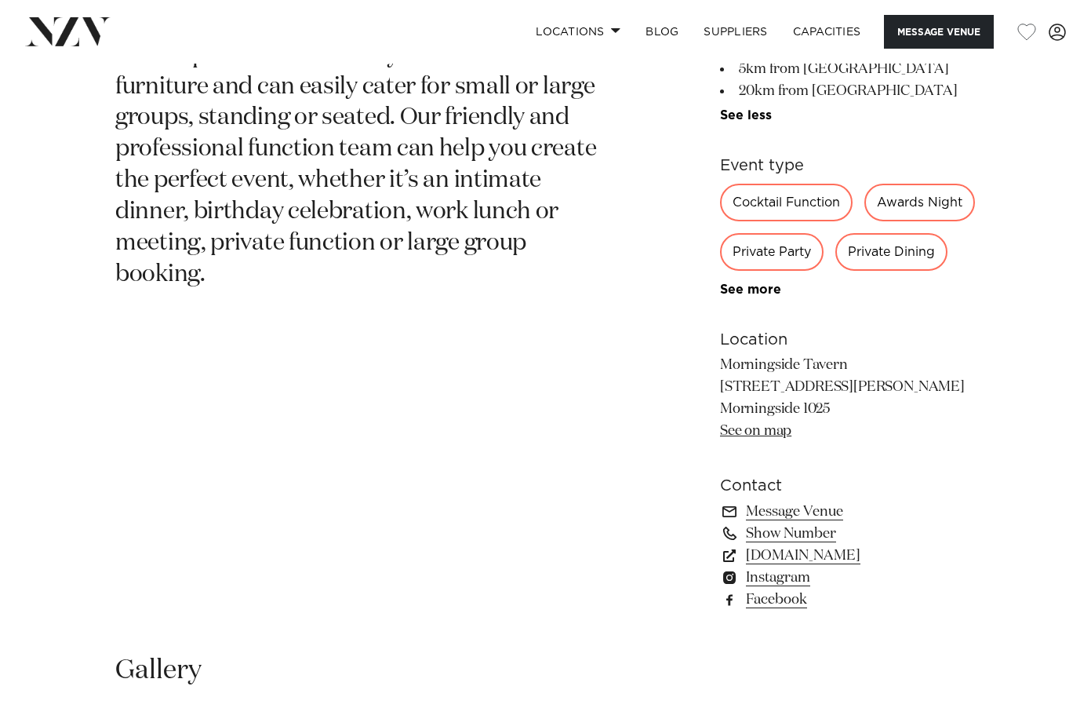
scroll to position [854, 0]
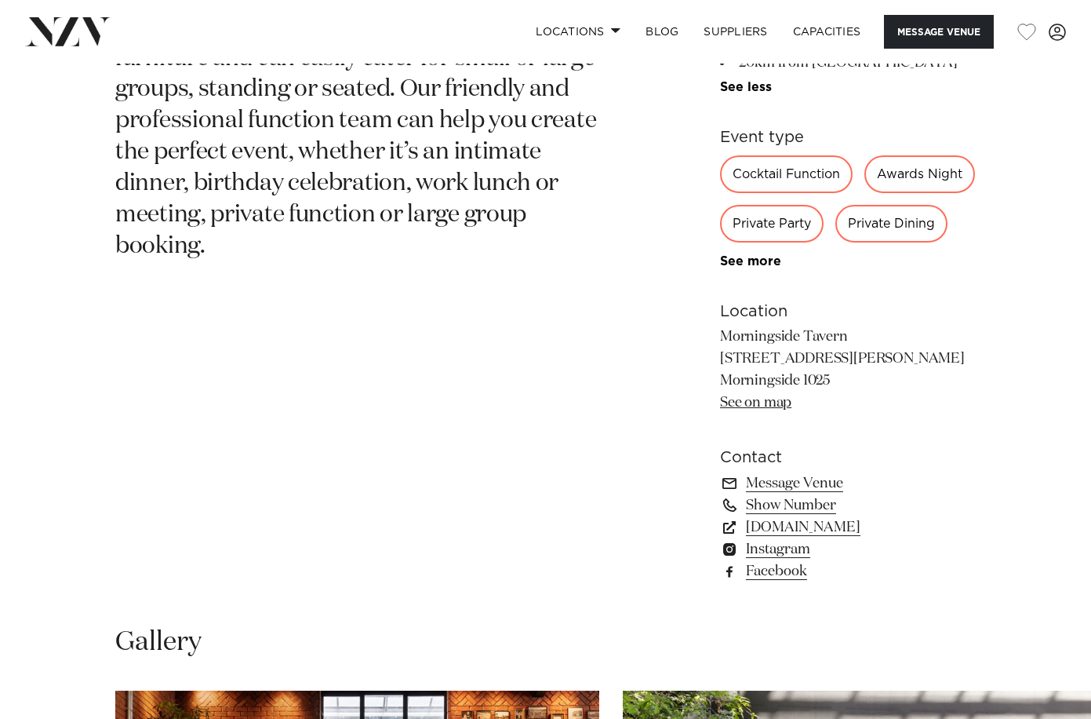
click at [794, 179] on div "Cocktail Function" at bounding box center [786, 174] width 133 height 38
click at [767, 168] on div "Cocktail Function" at bounding box center [786, 174] width 133 height 38
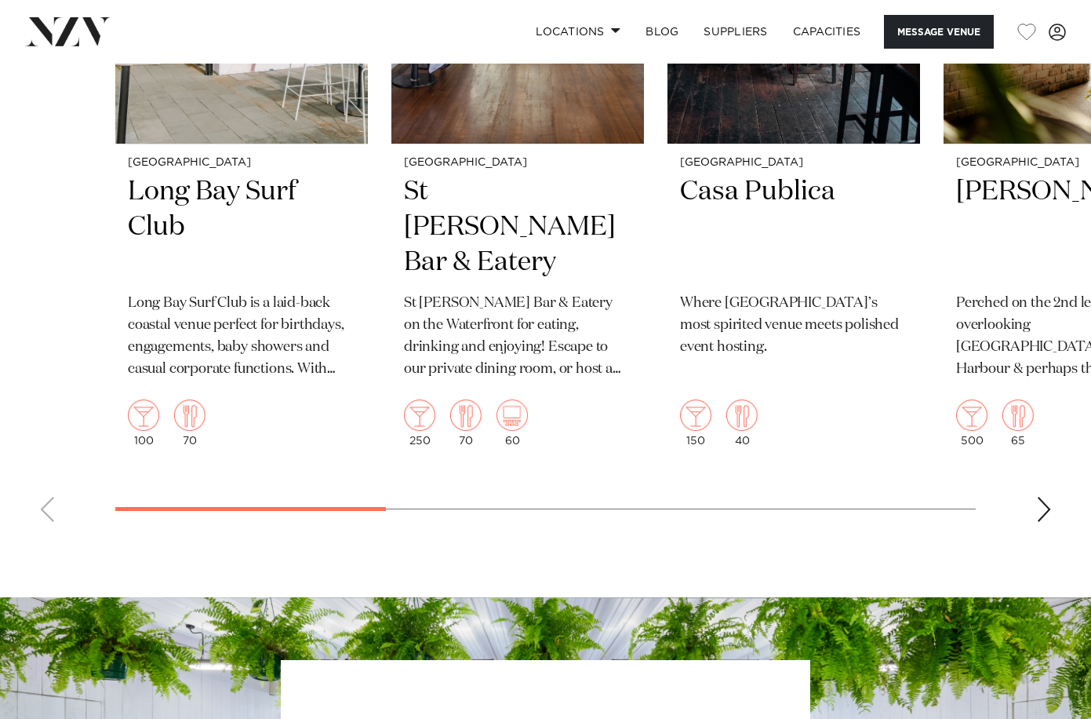
scroll to position [2384, 0]
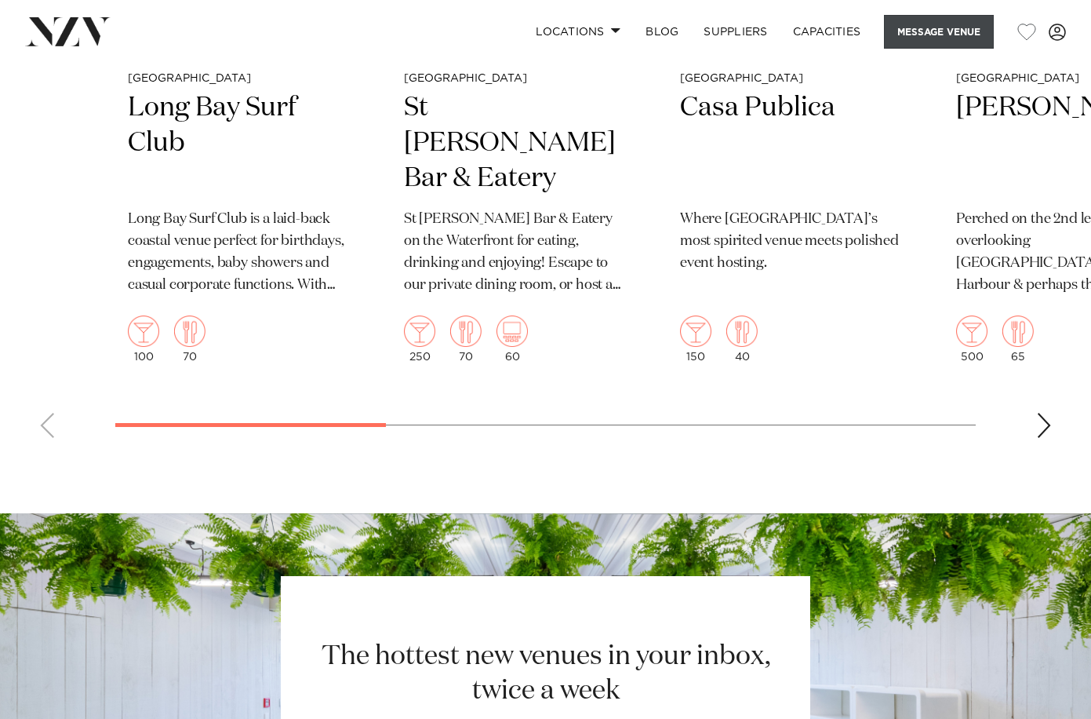
click at [916, 31] on button "Message Venue" at bounding box center [939, 32] width 110 height 34
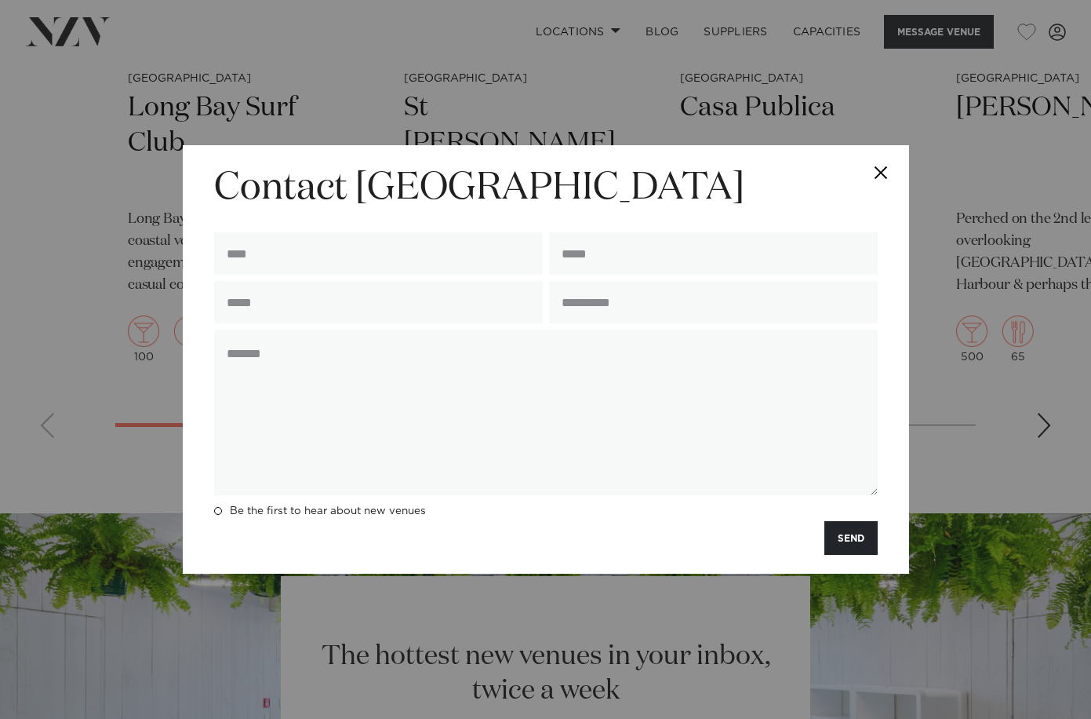
click at [879, 169] on button "Close" at bounding box center [881, 172] width 55 height 55
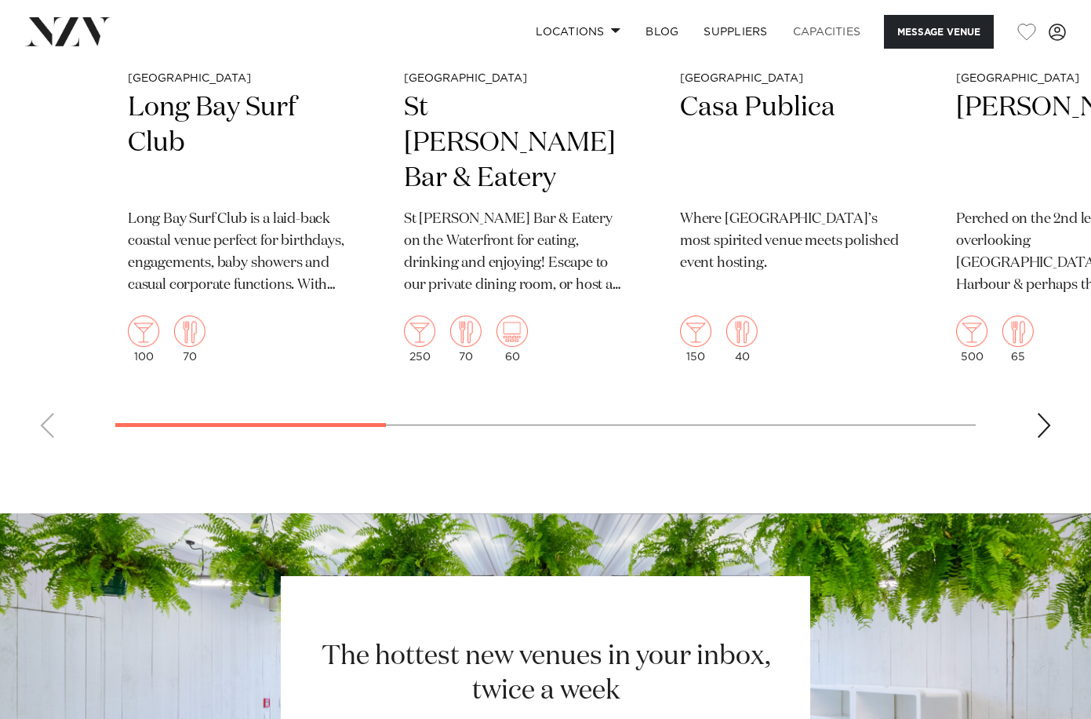
click at [838, 36] on link "Capacities" at bounding box center [827, 32] width 93 height 34
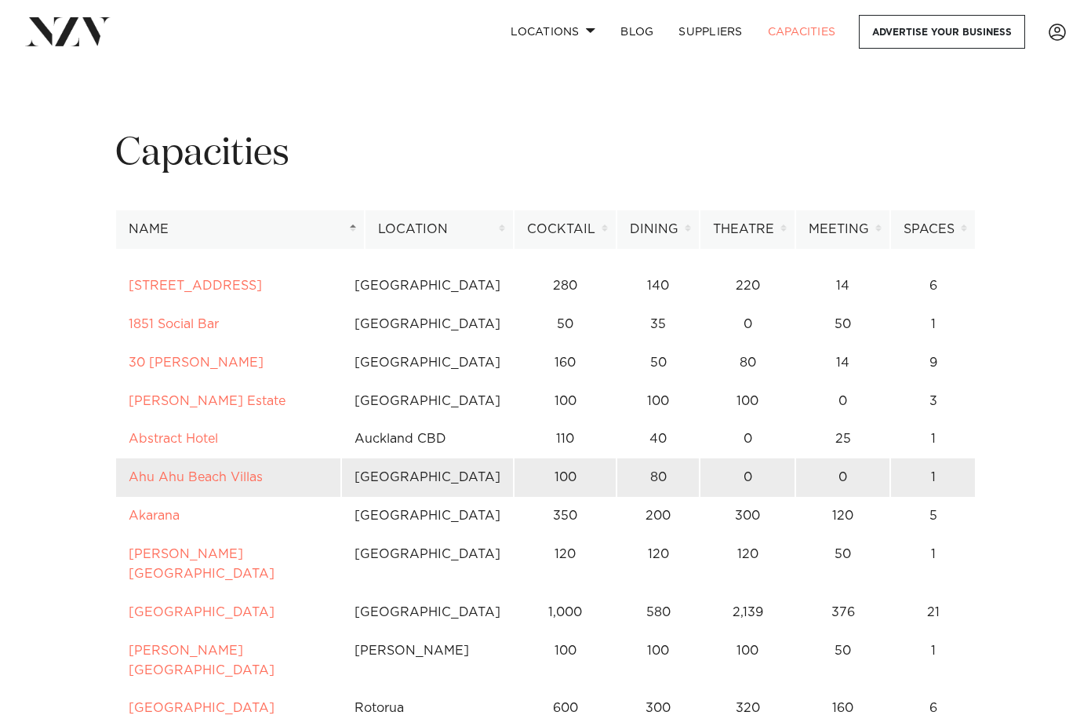
scroll to position [18, 0]
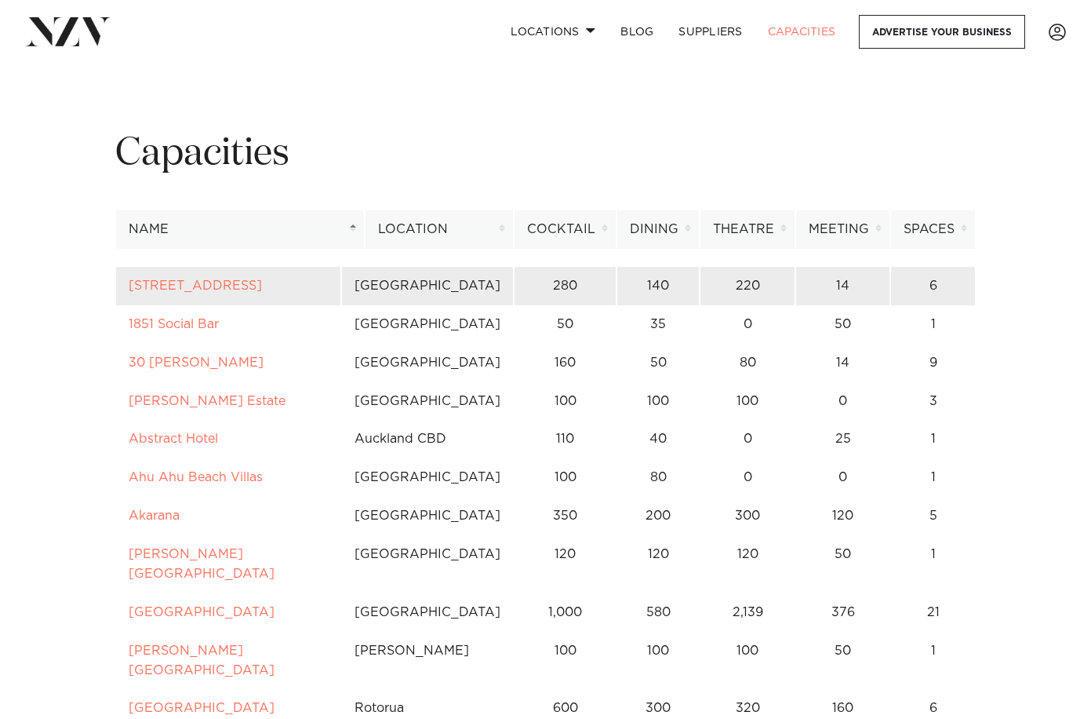
click at [415, 289] on td "[GEOGRAPHIC_DATA]" at bounding box center [427, 286] width 173 height 38
click at [222, 283] on link "[STREET_ADDRESS]" at bounding box center [195, 285] width 133 height 13
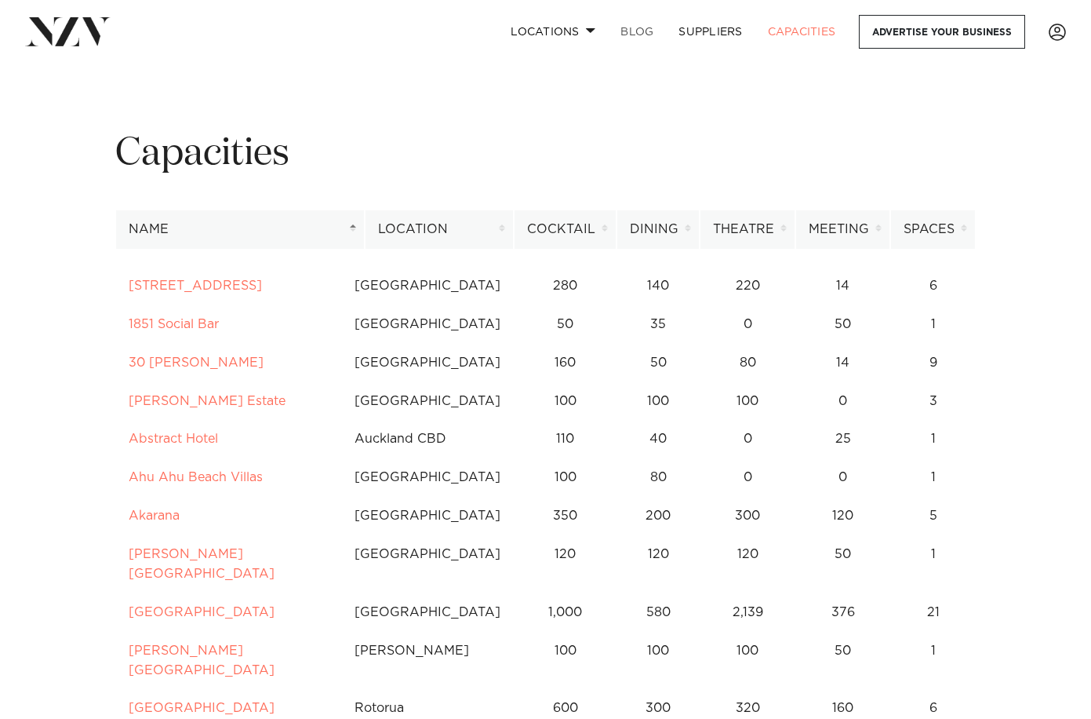
click at [636, 31] on link "BLOG" at bounding box center [637, 32] width 58 height 34
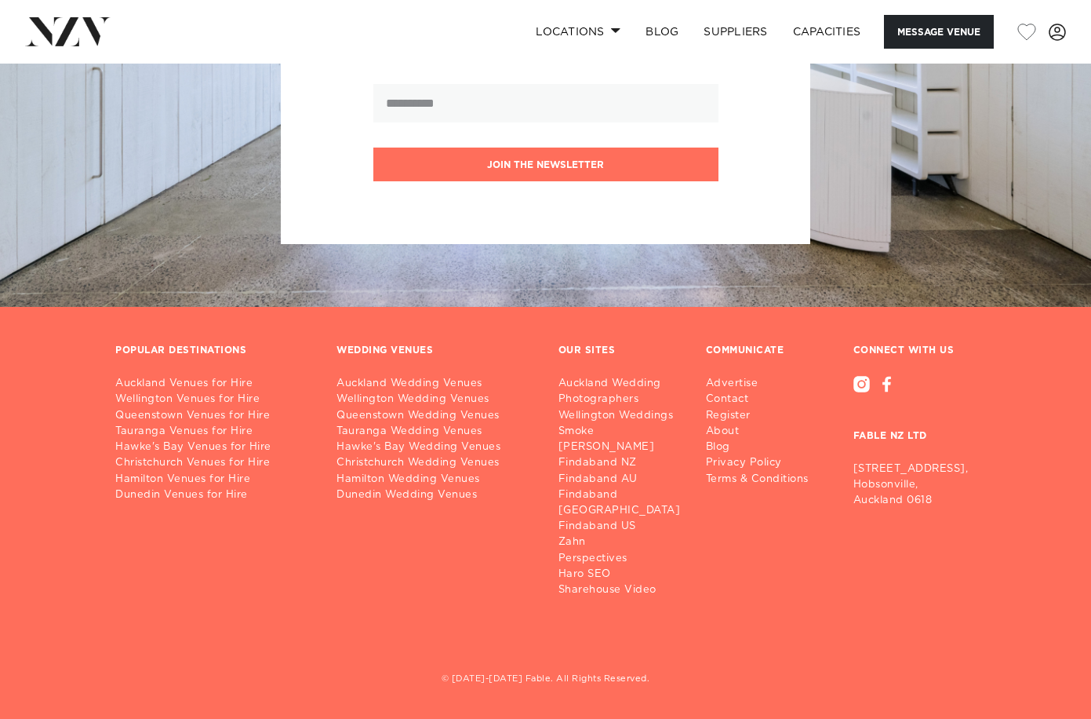
scroll to position [3040, 0]
click at [556, 1] on nav "Locations [GEOGRAPHIC_DATA] [GEOGRAPHIC_DATA] [GEOGRAPHIC_DATA] [GEOGRAPHIC_DAT…" at bounding box center [545, 32] width 1091 height 64
